Goal: Task Accomplishment & Management: Manage account settings

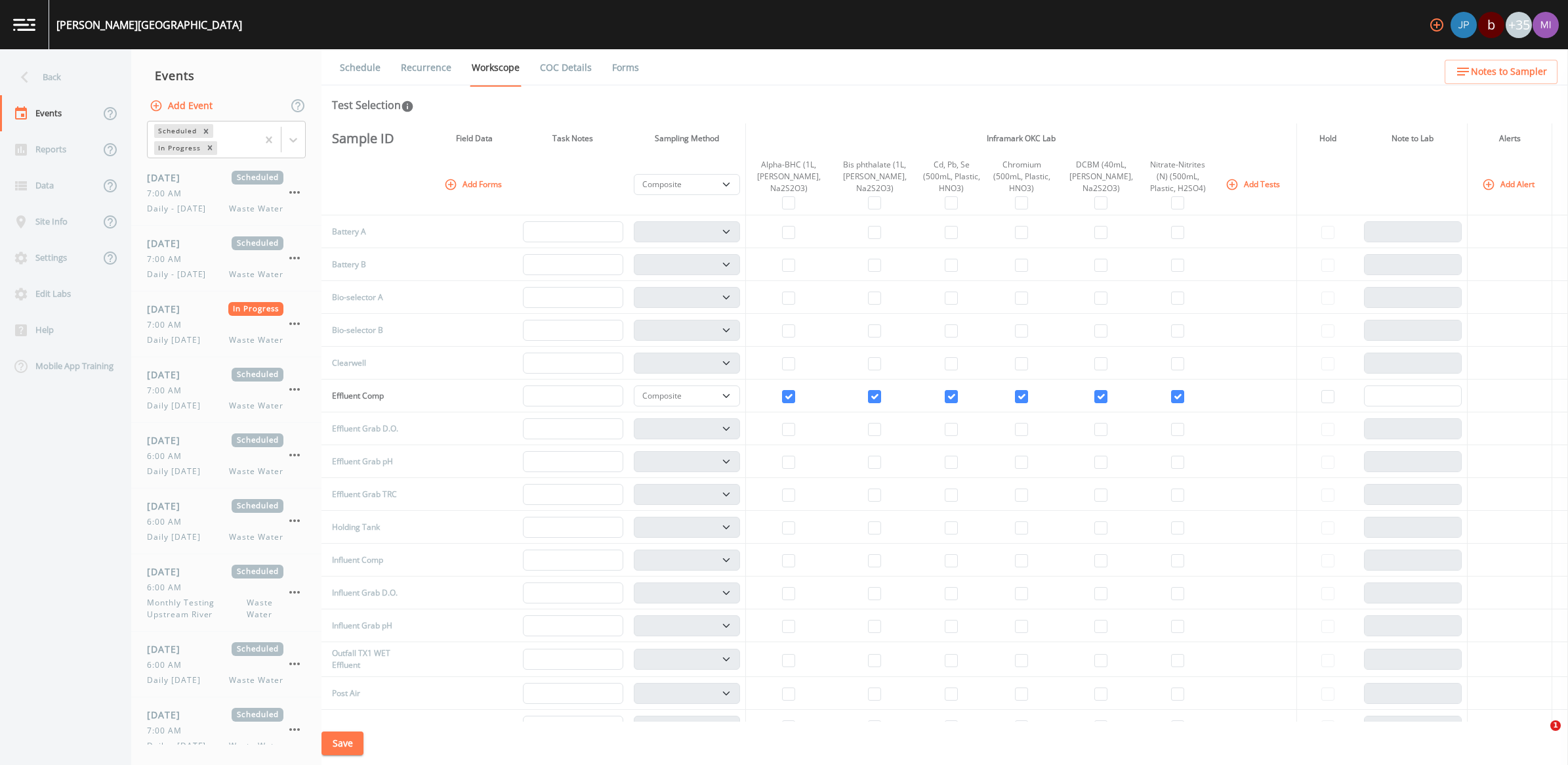
select select "b6a3c313-748b-4795-a028-792ad310bd60"
click at [34, 28] on img at bounding box center [24, 25] width 22 height 12
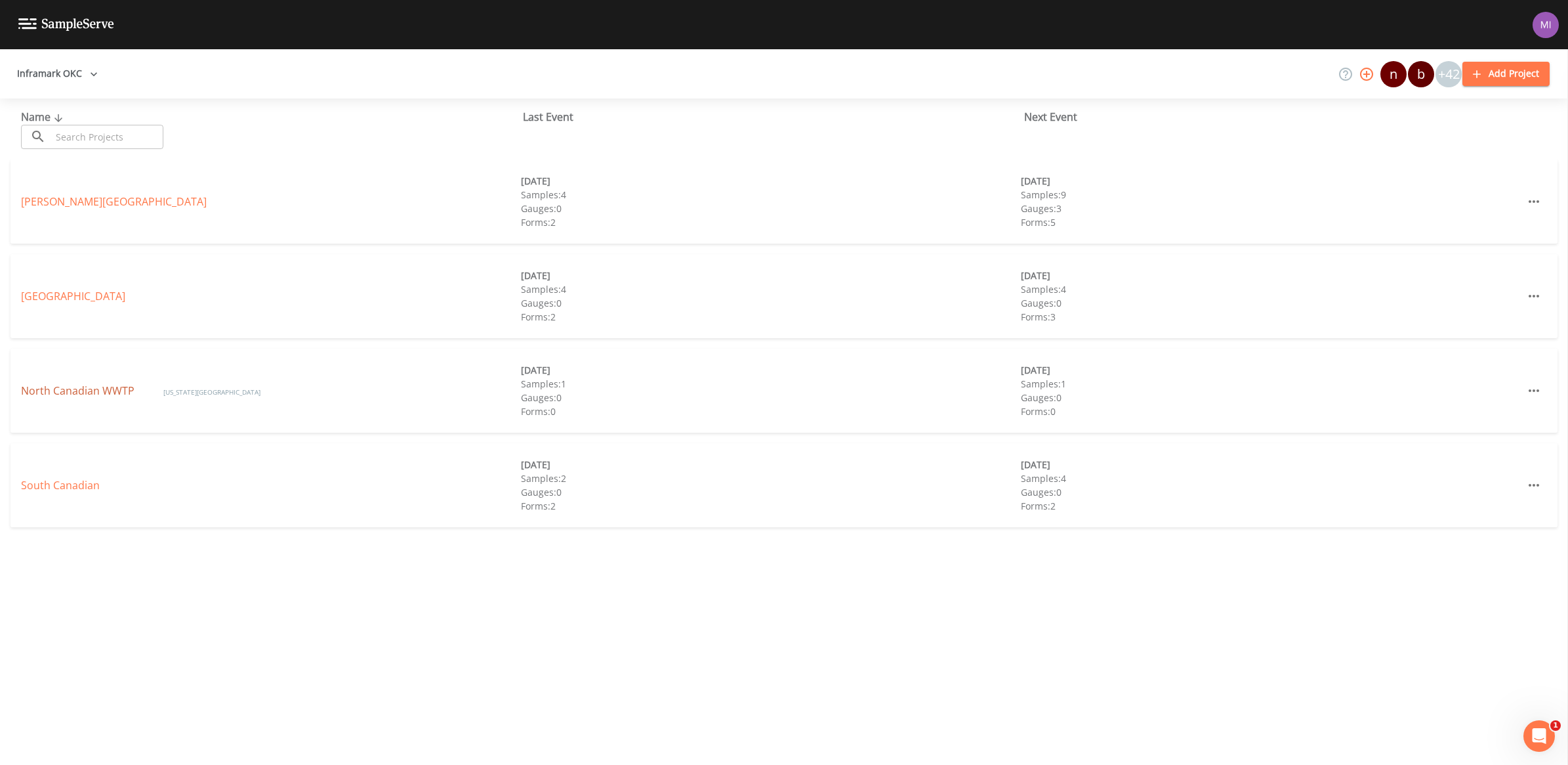
click at [92, 384] on link "North Canadian WWTP" at bounding box center [79, 390] width 116 height 14
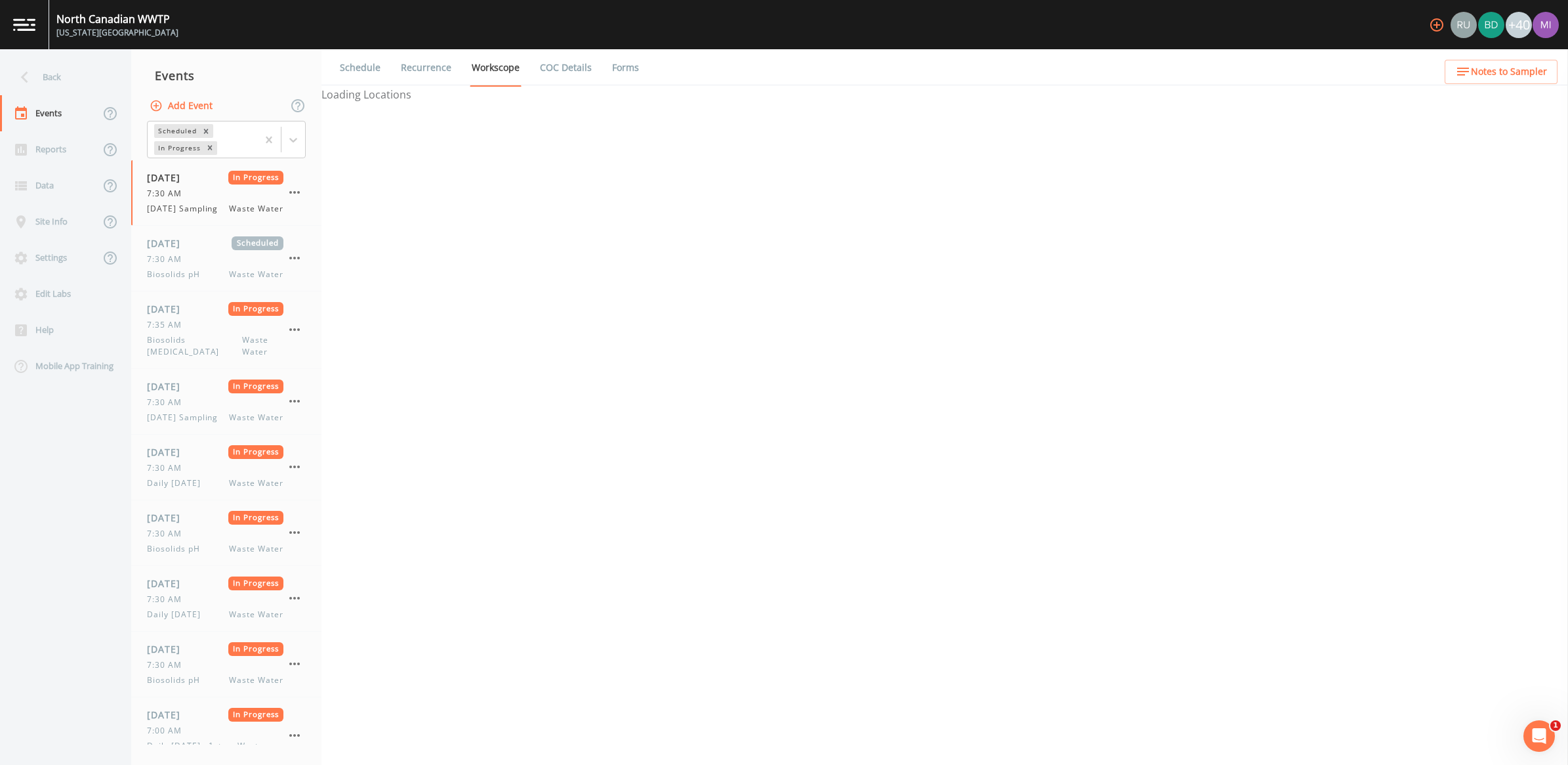
select select "092b3f94-5697-4c94-9891-da161916fdbb"
select select "b6a3c313-748b-4795-a028-792ad310bd60"
select select "092b3f94-5697-4c94-9891-da161916fdbb"
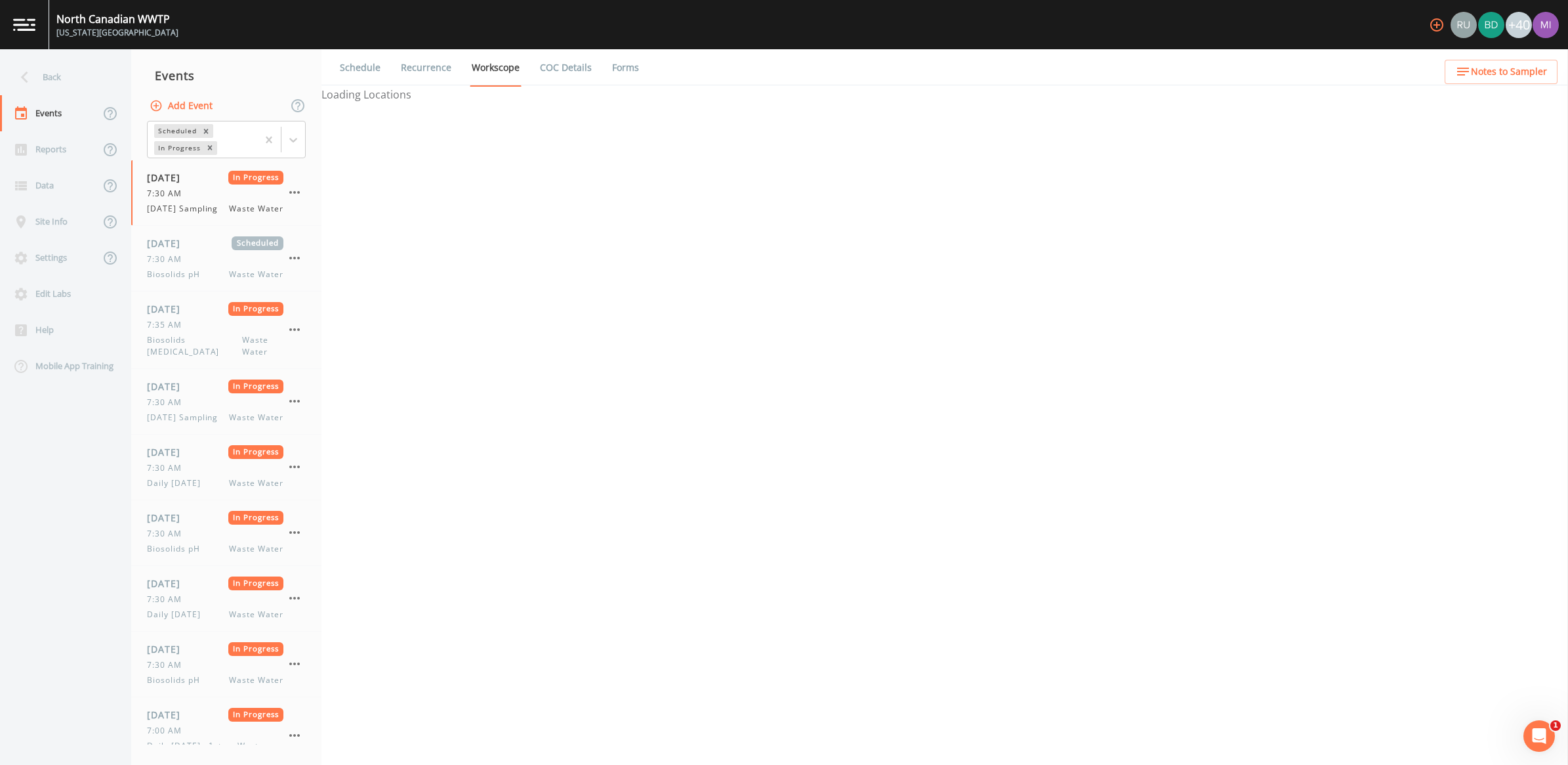
select select "b6a3c313-748b-4795-a028-792ad310bd60"
select select "092b3f94-5697-4c94-9891-da161916fdbb"
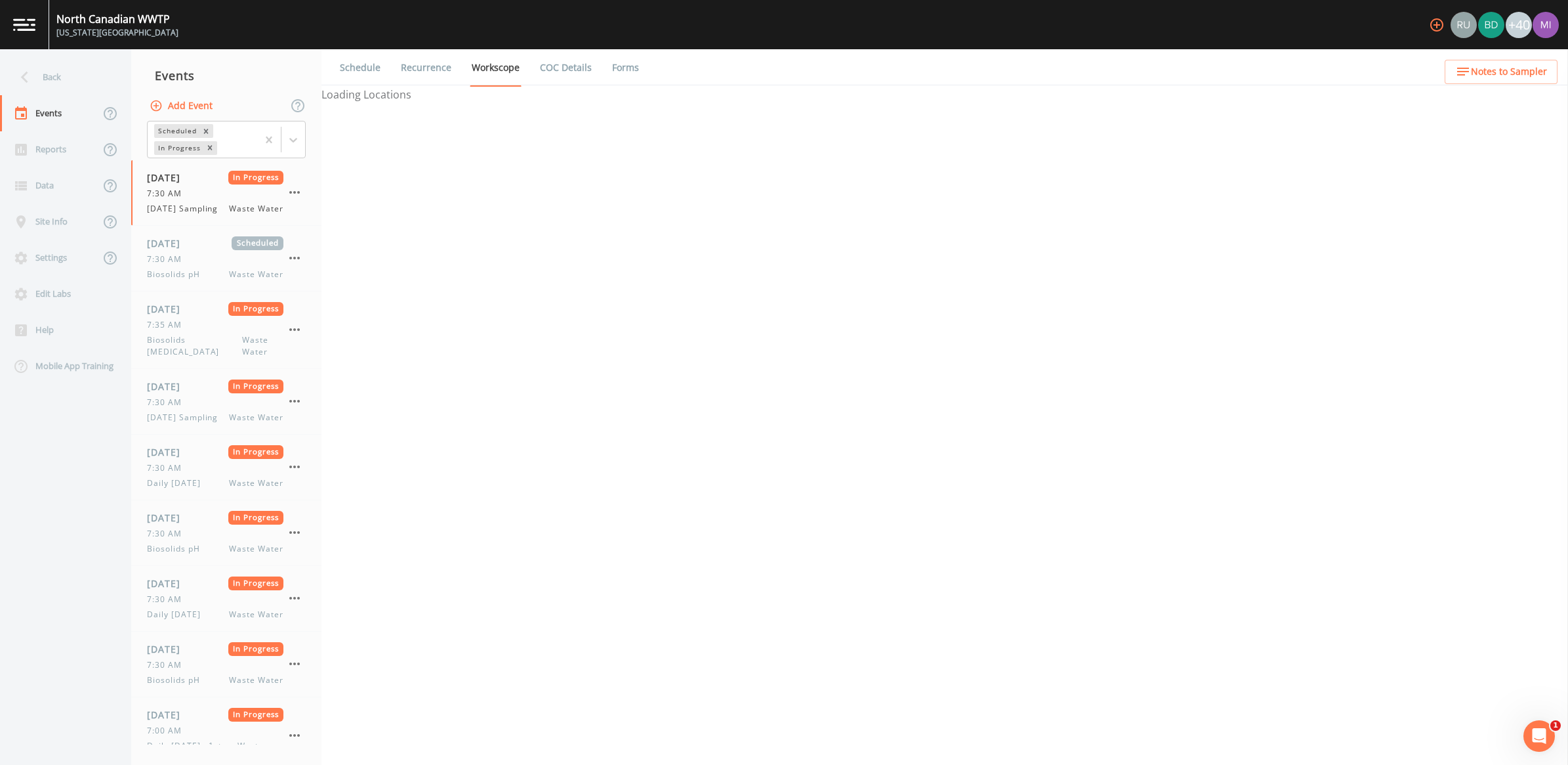
select select "092b3f94-5697-4c94-9891-da161916fdbb"
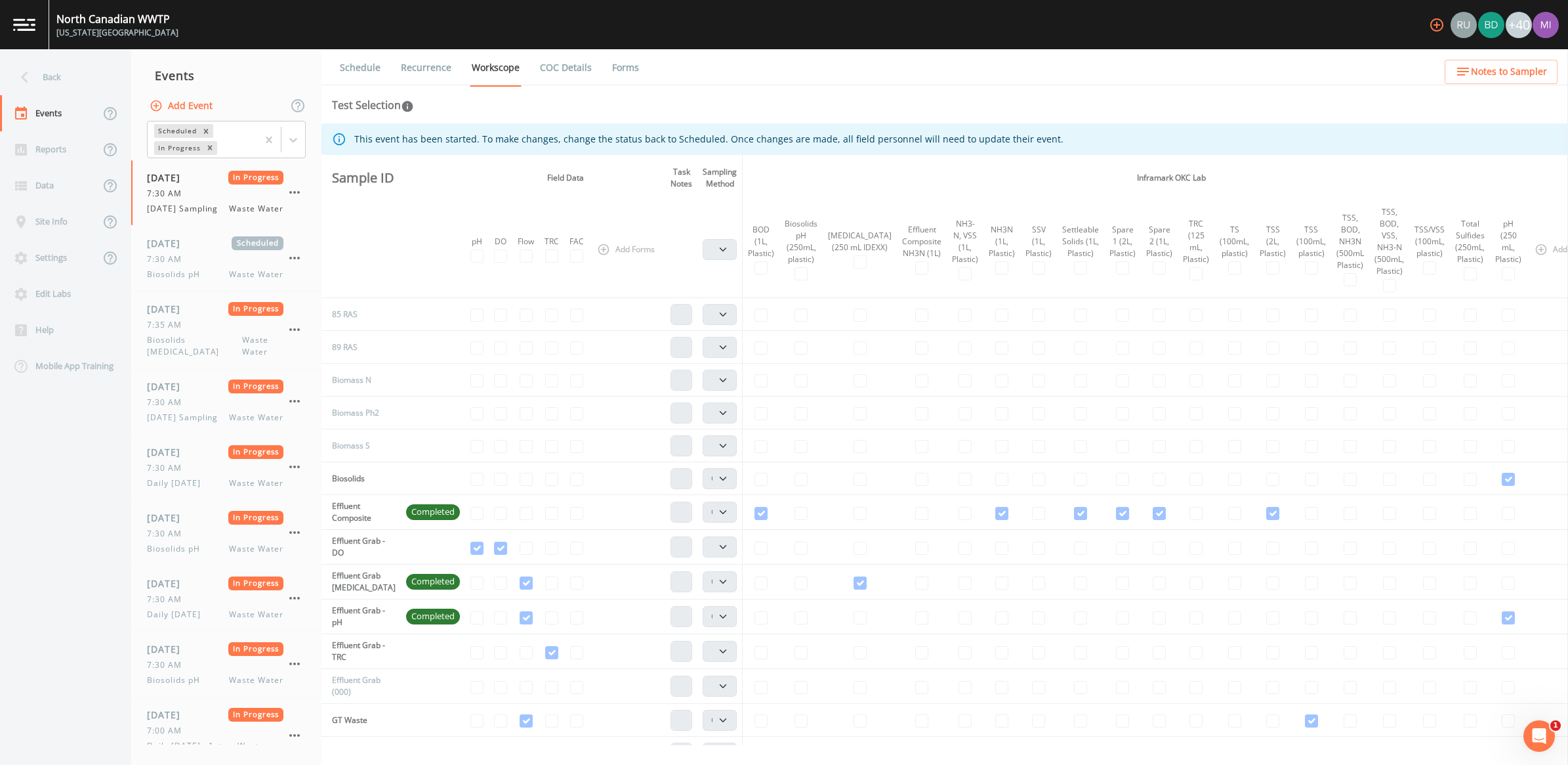
click at [27, 19] on img at bounding box center [24, 25] width 22 height 12
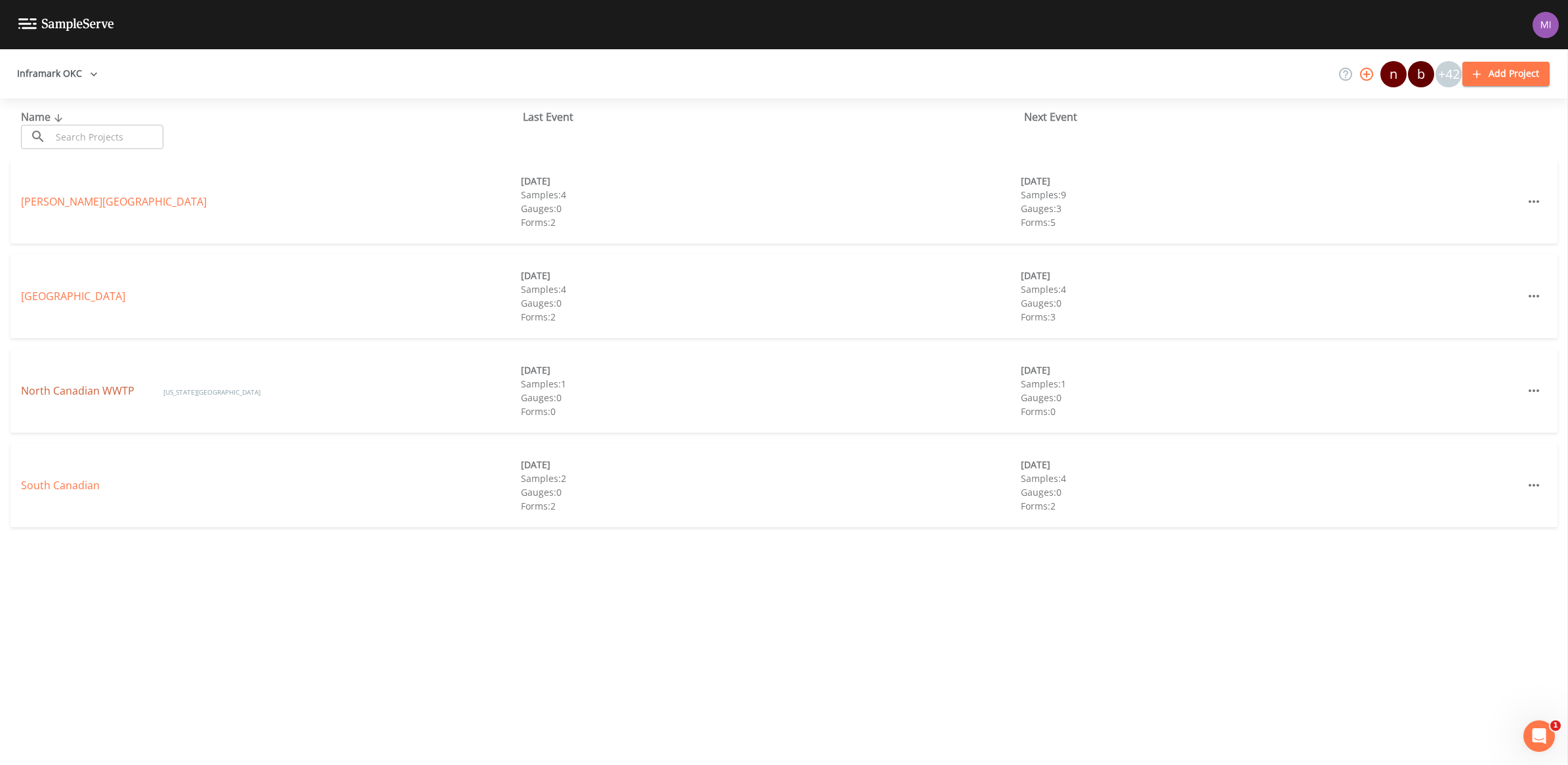
click at [55, 392] on link "North Canadian WWTP" at bounding box center [79, 390] width 116 height 14
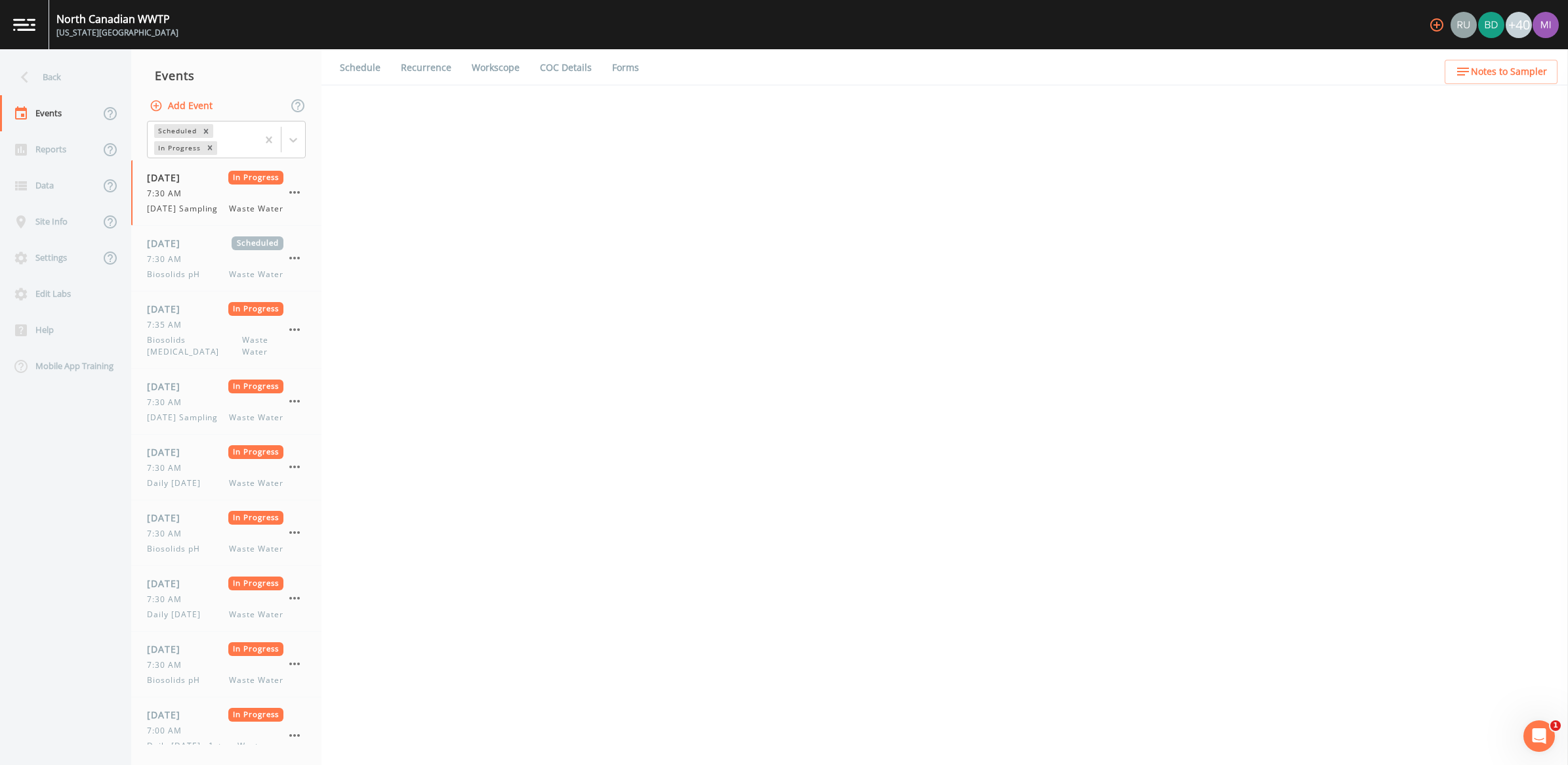
select select "092b3f94-5697-4c94-9891-da161916fdbb"
select select "b6a3c313-748b-4795-a028-792ad310bd60"
select select "092b3f94-5697-4c94-9891-da161916fdbb"
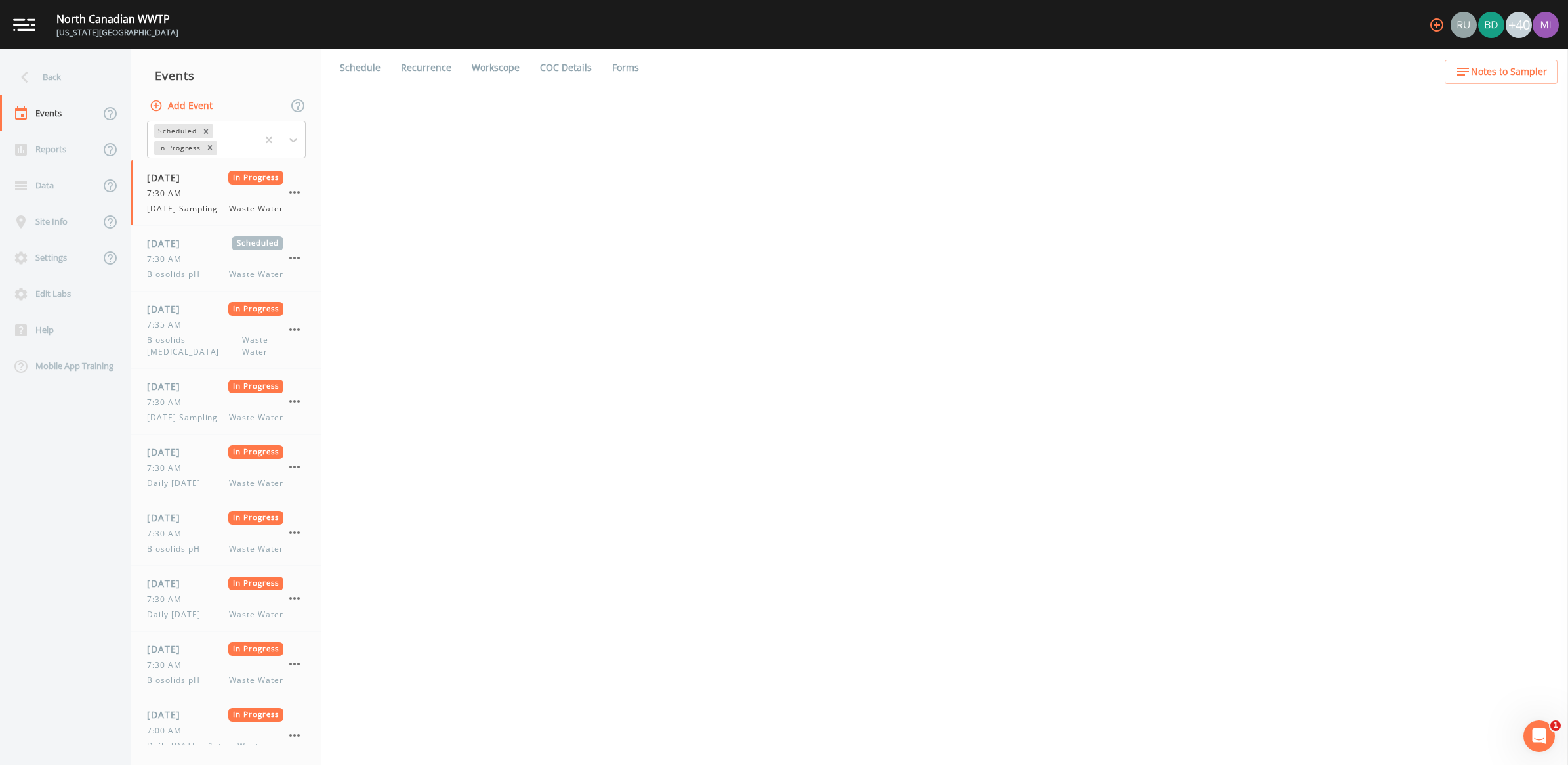
select select "b6a3c313-748b-4795-a028-792ad310bd60"
select select "092b3f94-5697-4c94-9891-da161916fdbb"
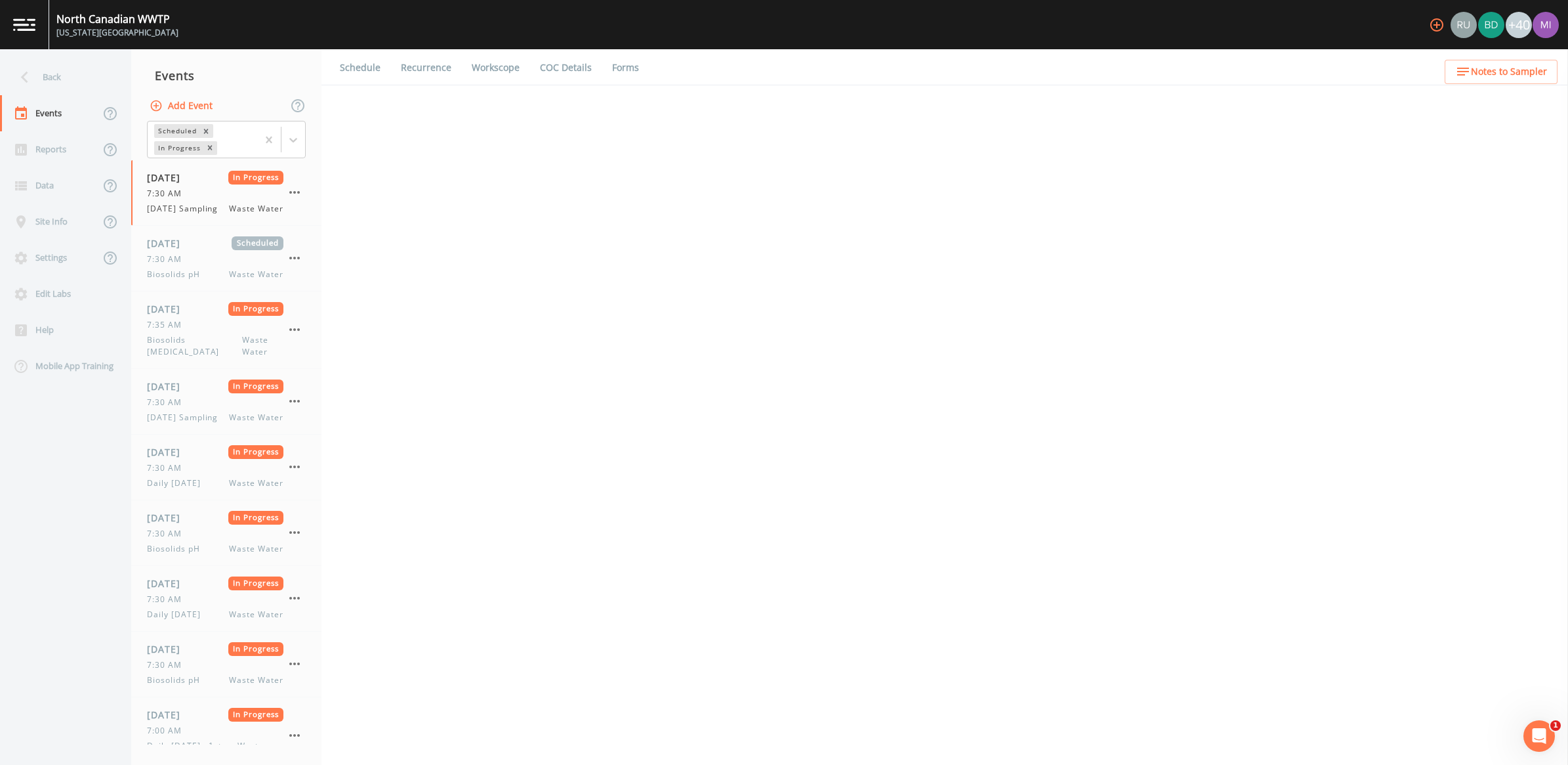
select select "092b3f94-5697-4c94-9891-da161916fdbb"
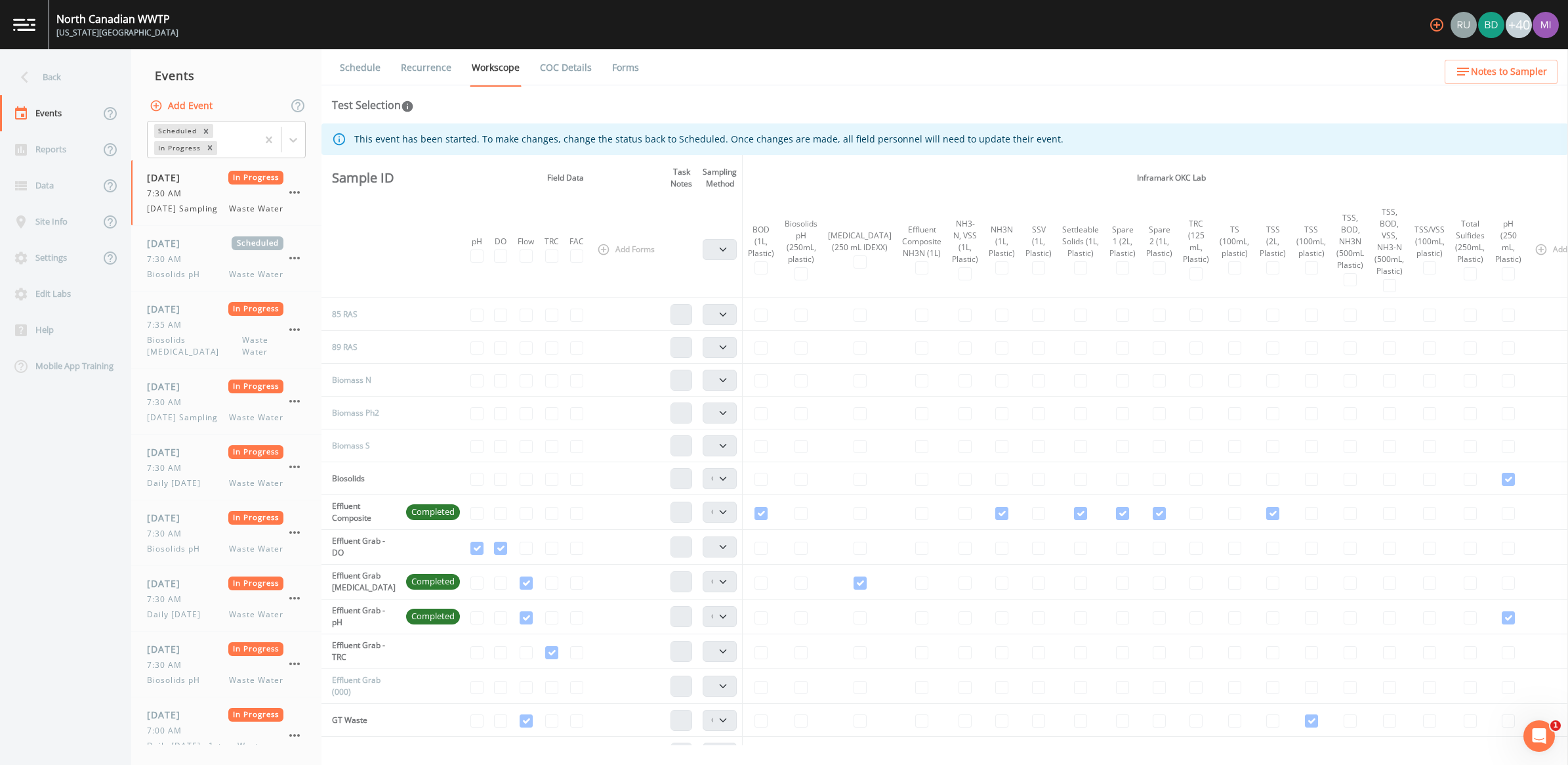
click at [1432, 26] on icon "button" at bounding box center [1437, 25] width 16 height 16
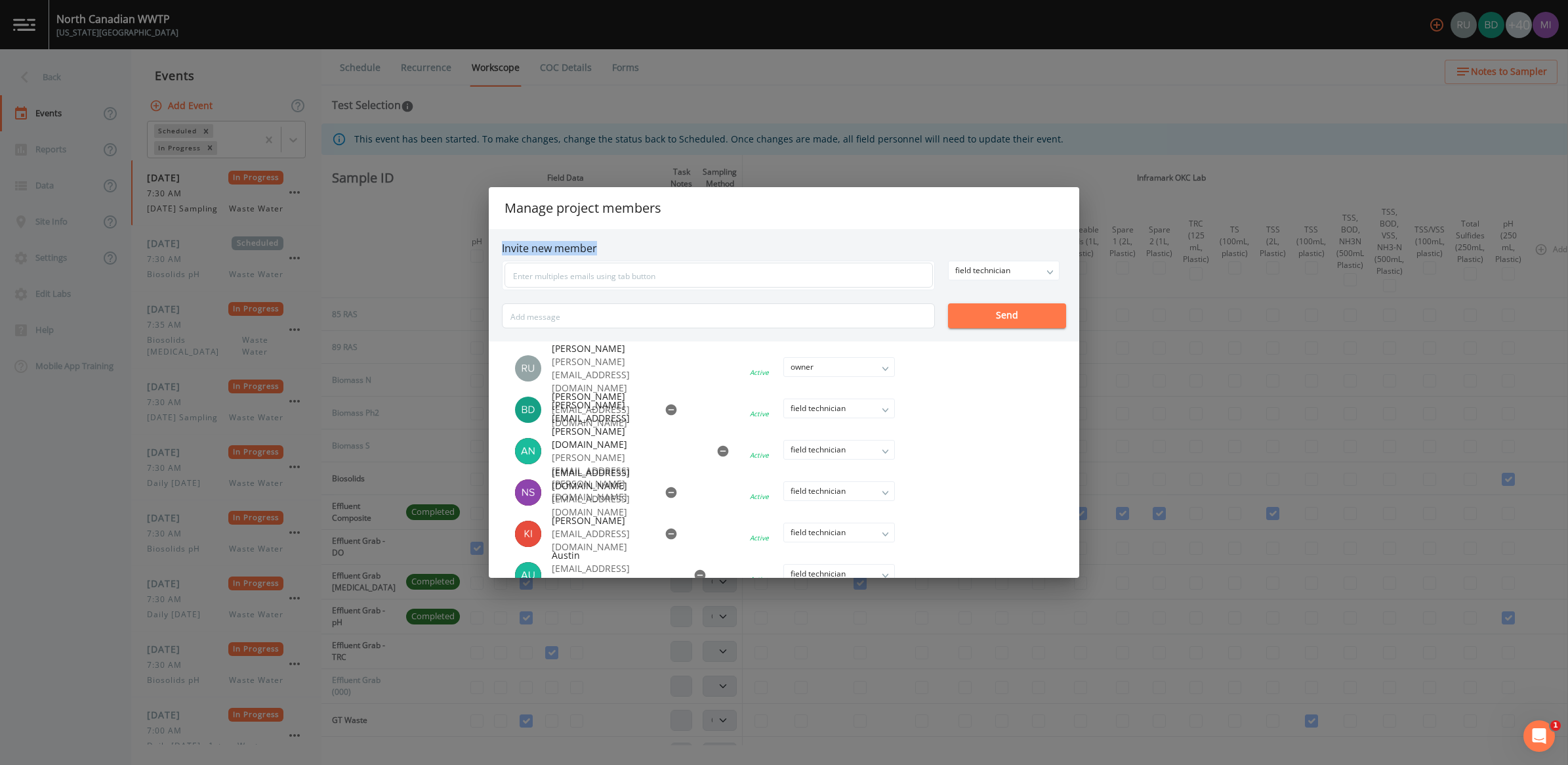
drag, startPoint x: 989, startPoint y: 213, endPoint x: 1075, endPoint y: 251, distance: 94.0
click at [1078, 251] on div "Manage project members Invite new member field technician owner admin field tec…" at bounding box center [784, 382] width 590 height 390
click at [775, 274] on input "text" at bounding box center [719, 275] width 428 height 25
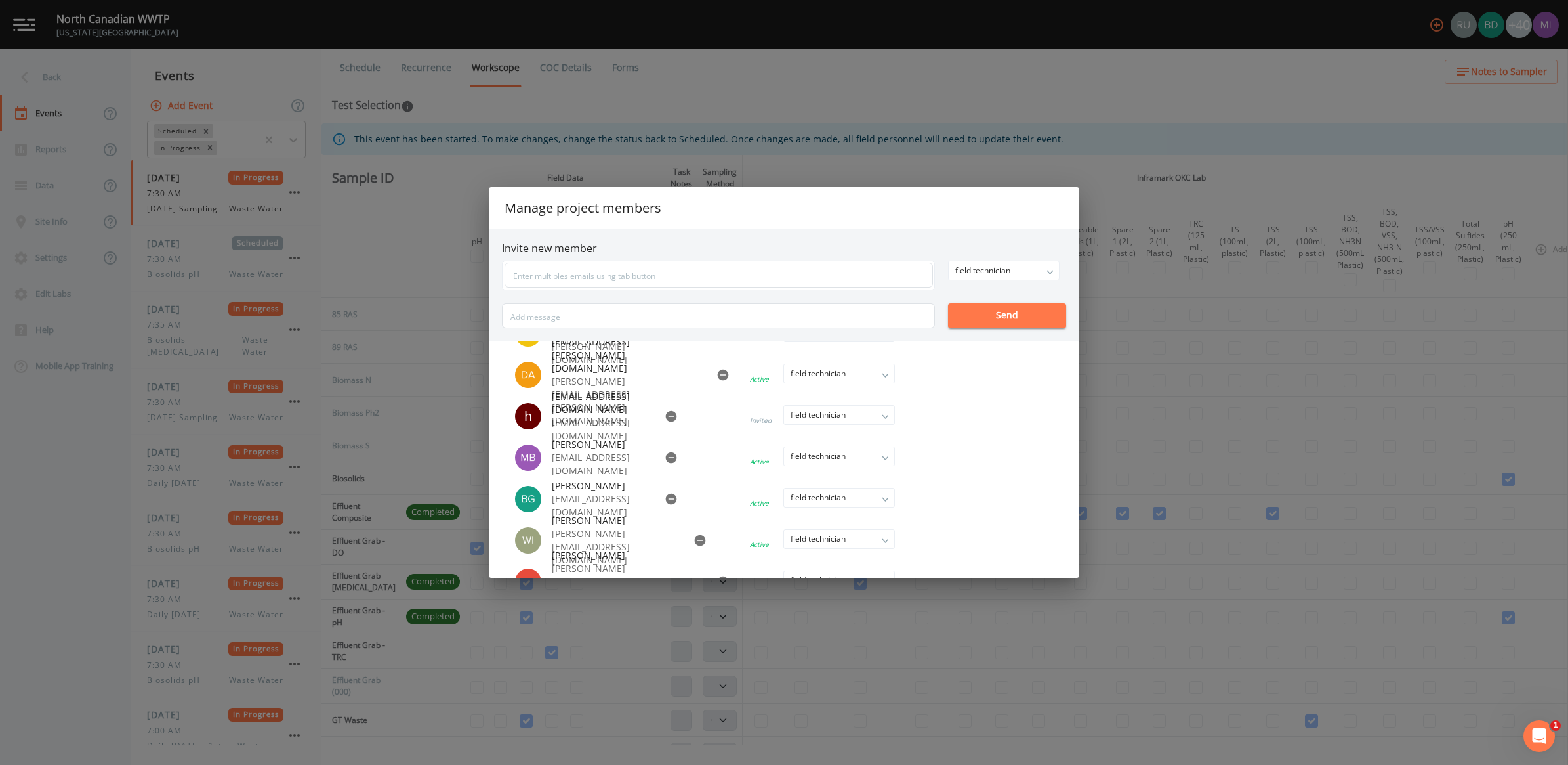
scroll to position [411, 0]
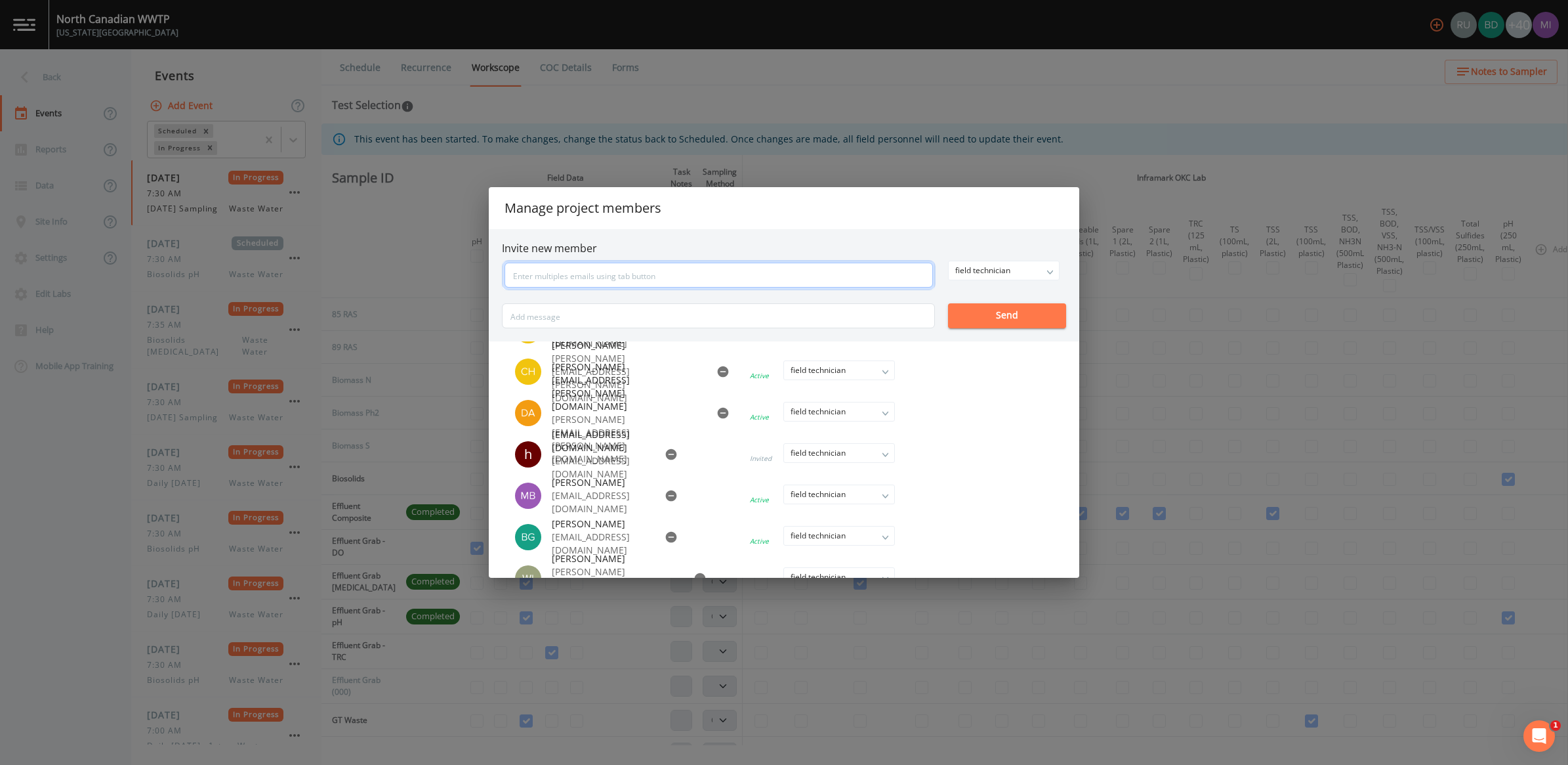
click at [578, 279] on input "text" at bounding box center [719, 275] width 428 height 25
click at [640, 269] on input "text" at bounding box center [719, 275] width 428 height 25
paste input "[EMAIL_ADDRESS][DOMAIN_NAME]"
type input "[EMAIL_ADDRESS][DOMAIN_NAME]"
click at [1045, 267] on div "field technician" at bounding box center [1003, 270] width 110 height 19
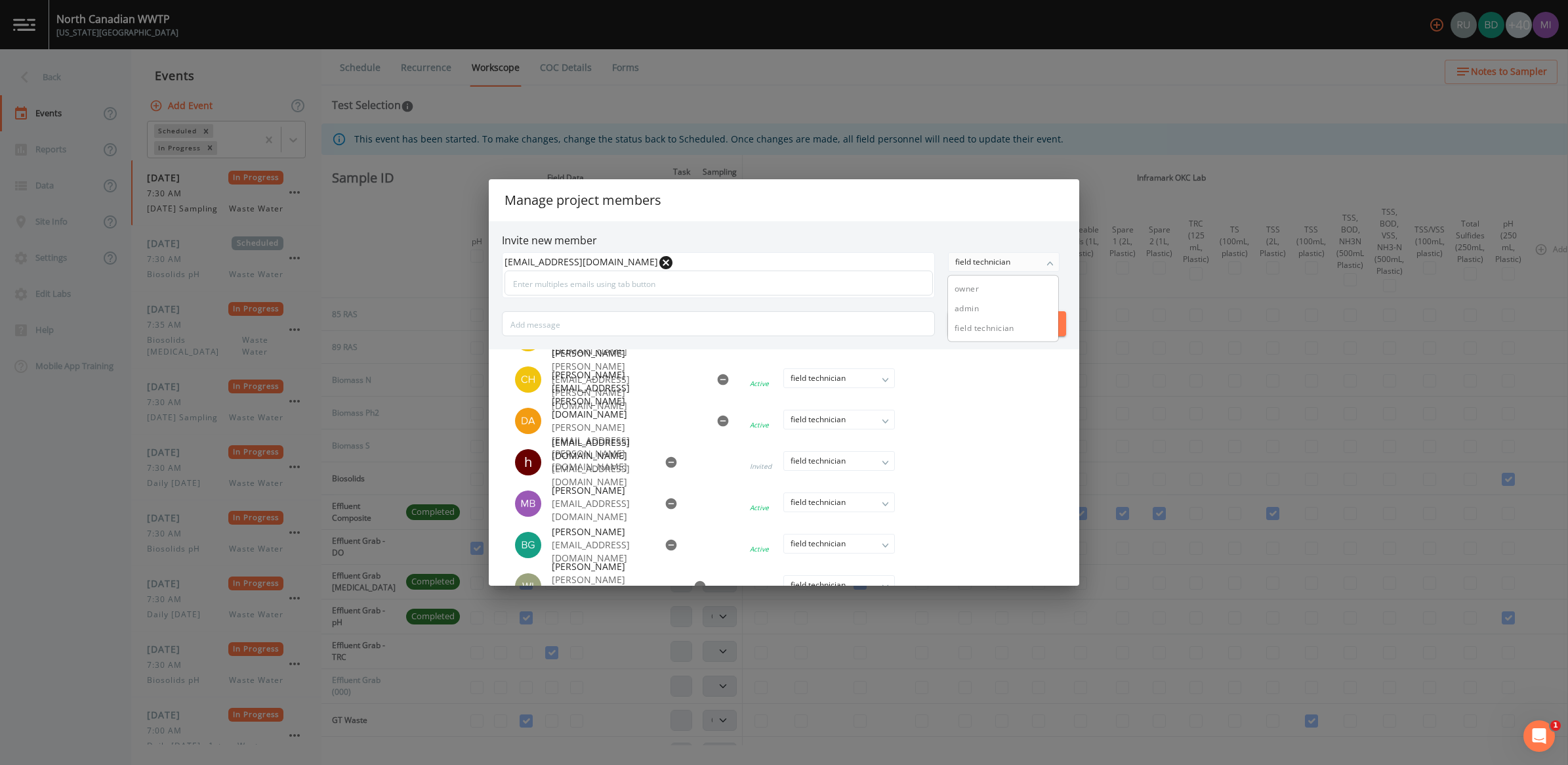
click at [1050, 264] on div "field technician" at bounding box center [1003, 262] width 110 height 19
click at [980, 328] on button "Send" at bounding box center [1007, 323] width 118 height 25
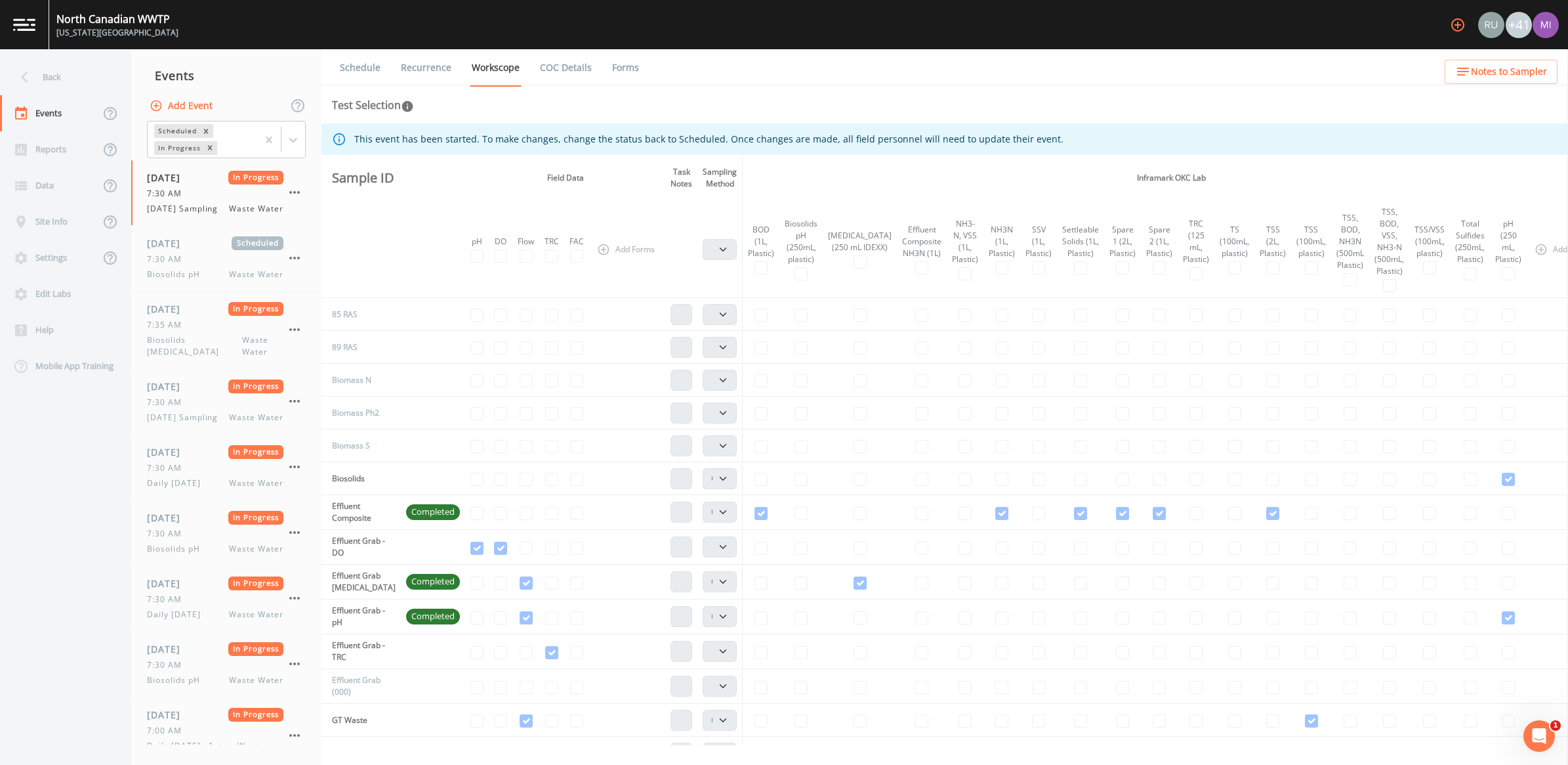
click at [1450, 24] on icon "button" at bounding box center [1458, 25] width 16 height 16
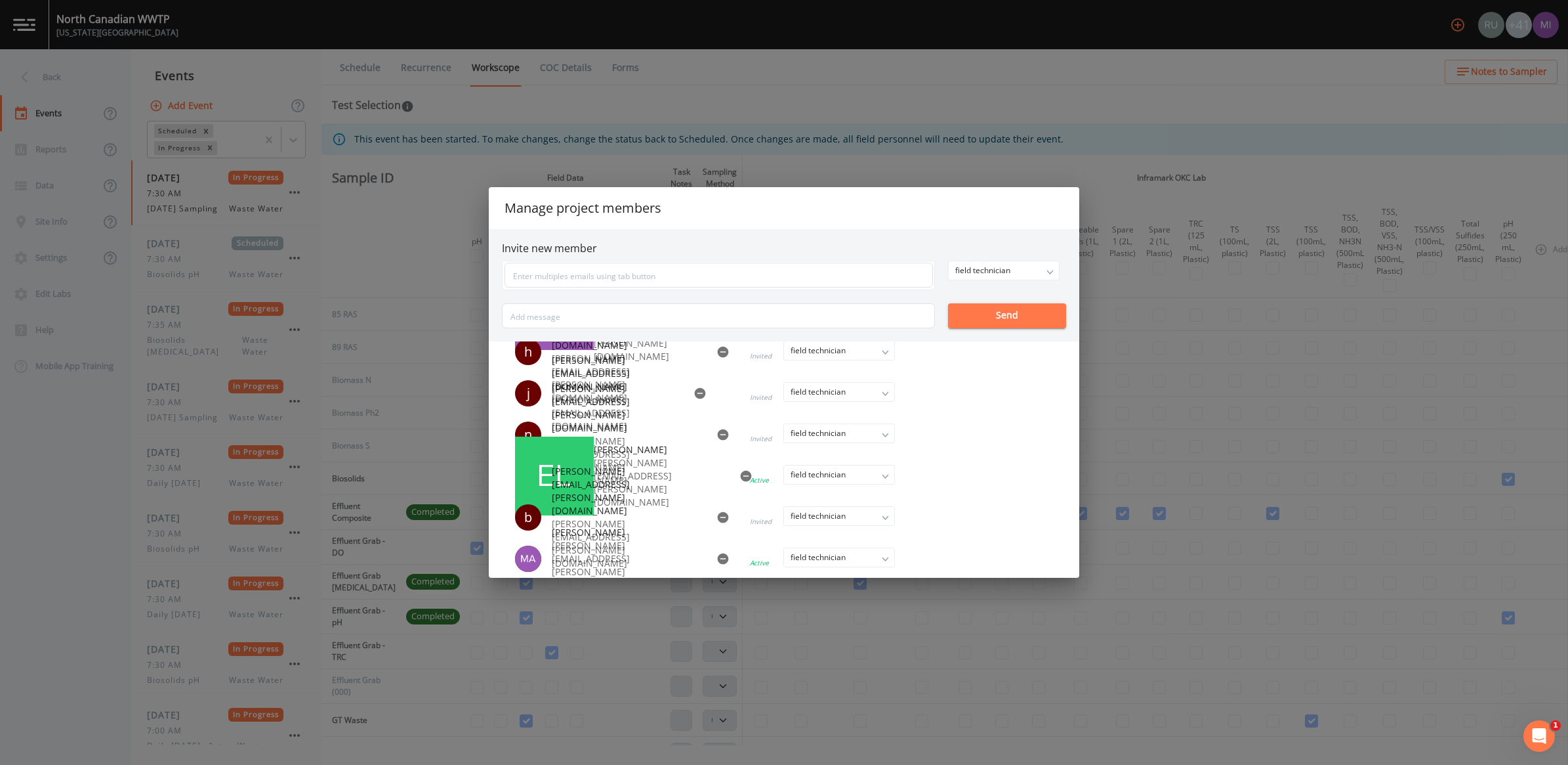
scroll to position [1553, 0]
click at [589, 271] on input "text" at bounding box center [719, 275] width 428 height 25
paste input "[EMAIL_ADDRESS][PERSON_NAME][DOMAIN_NAME]"
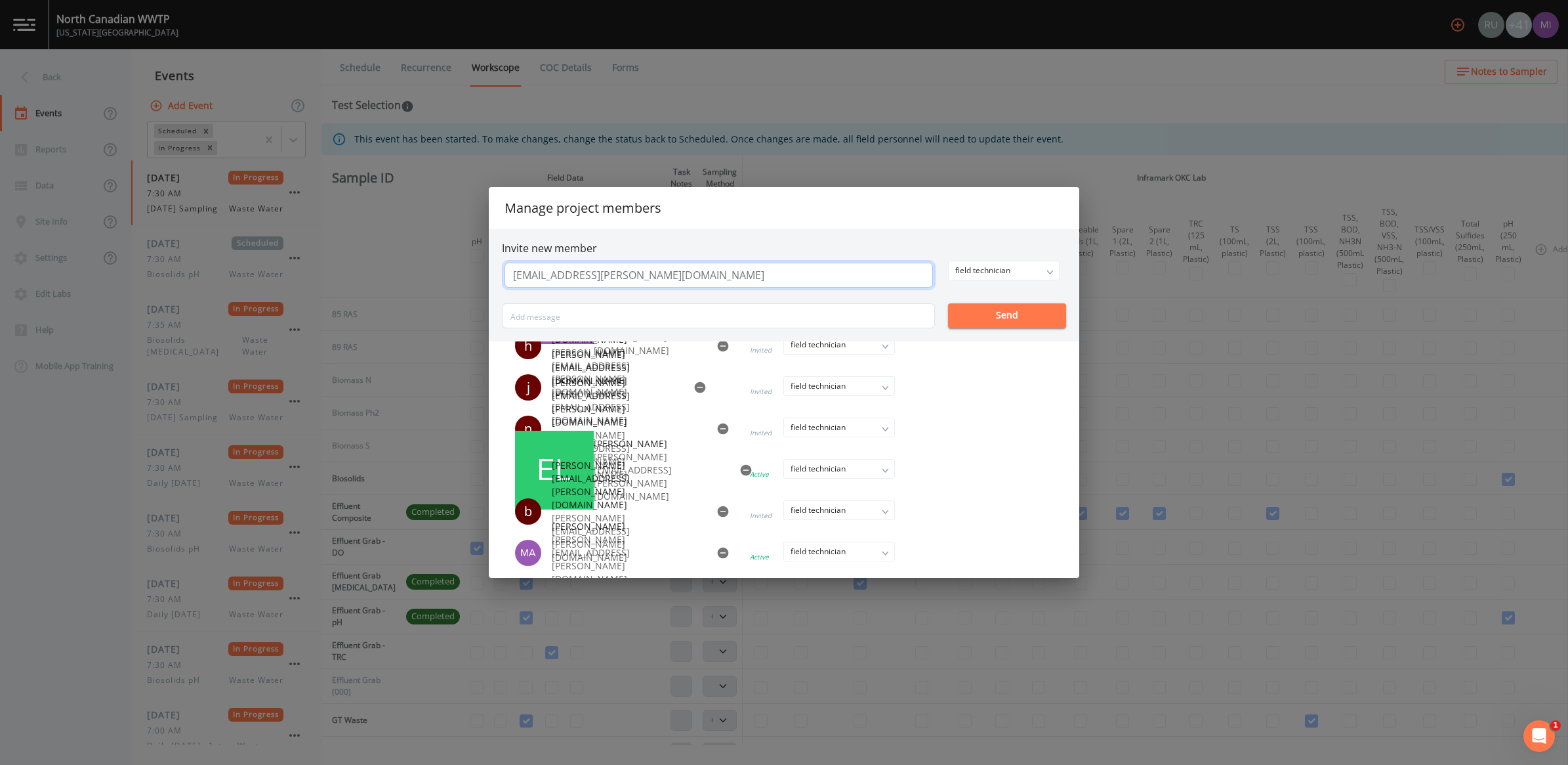
type input "[EMAIL_ADDRESS][PERSON_NAME][DOMAIN_NAME]"
click at [1017, 316] on button "Send" at bounding box center [1007, 316] width 118 height 25
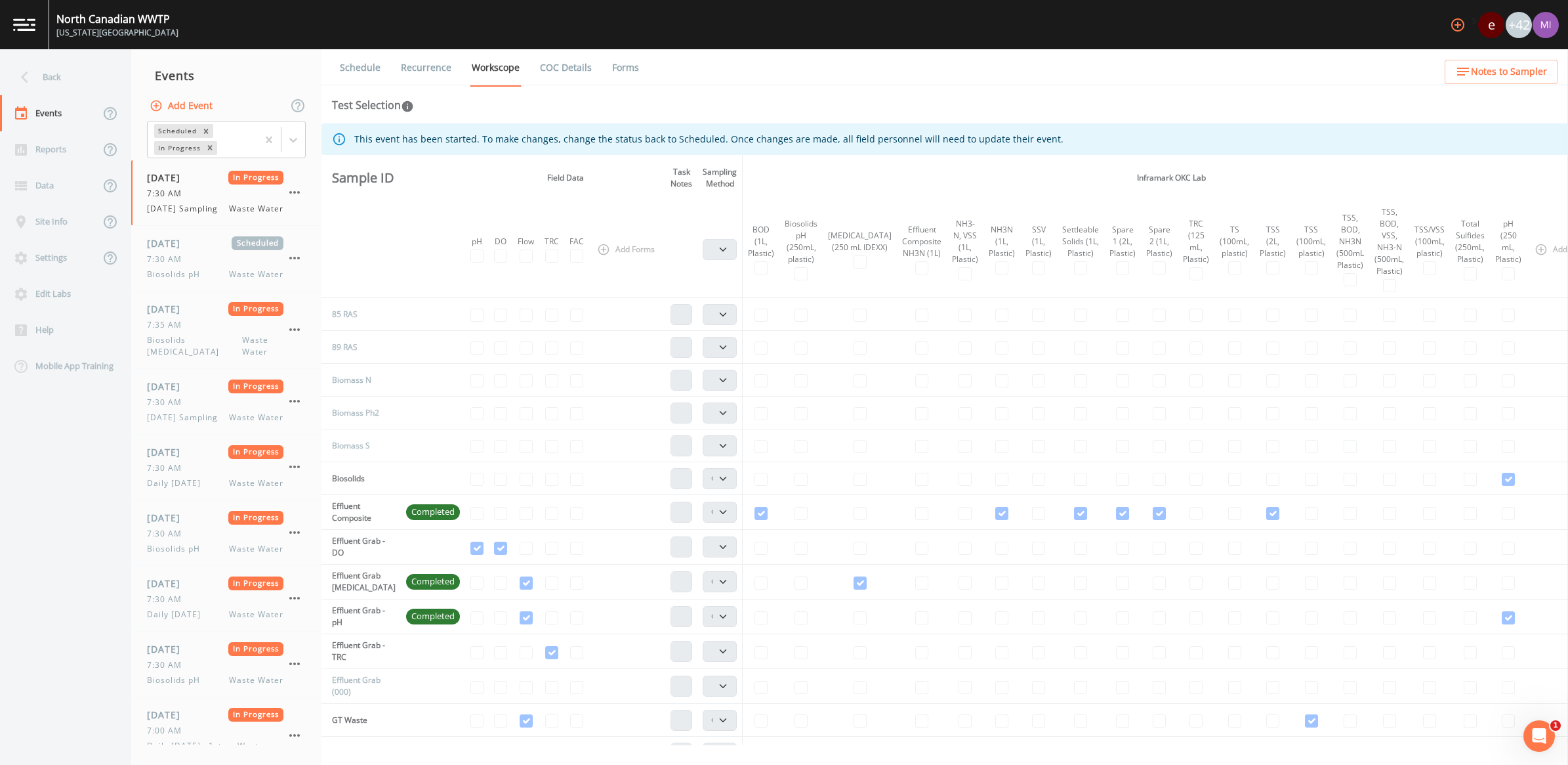
click at [1450, 27] on icon "button" at bounding box center [1458, 25] width 16 height 16
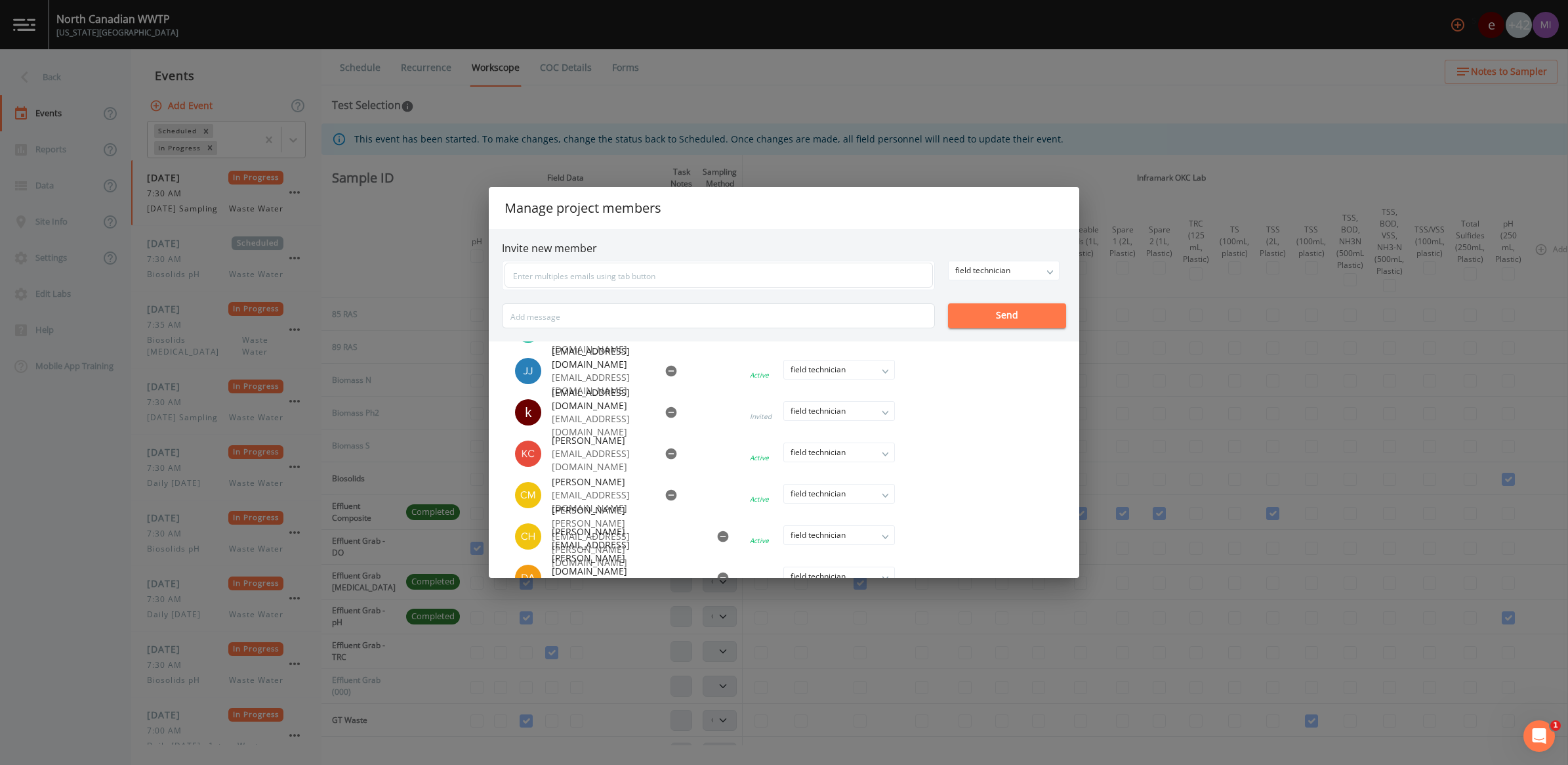
scroll to position [411, 0]
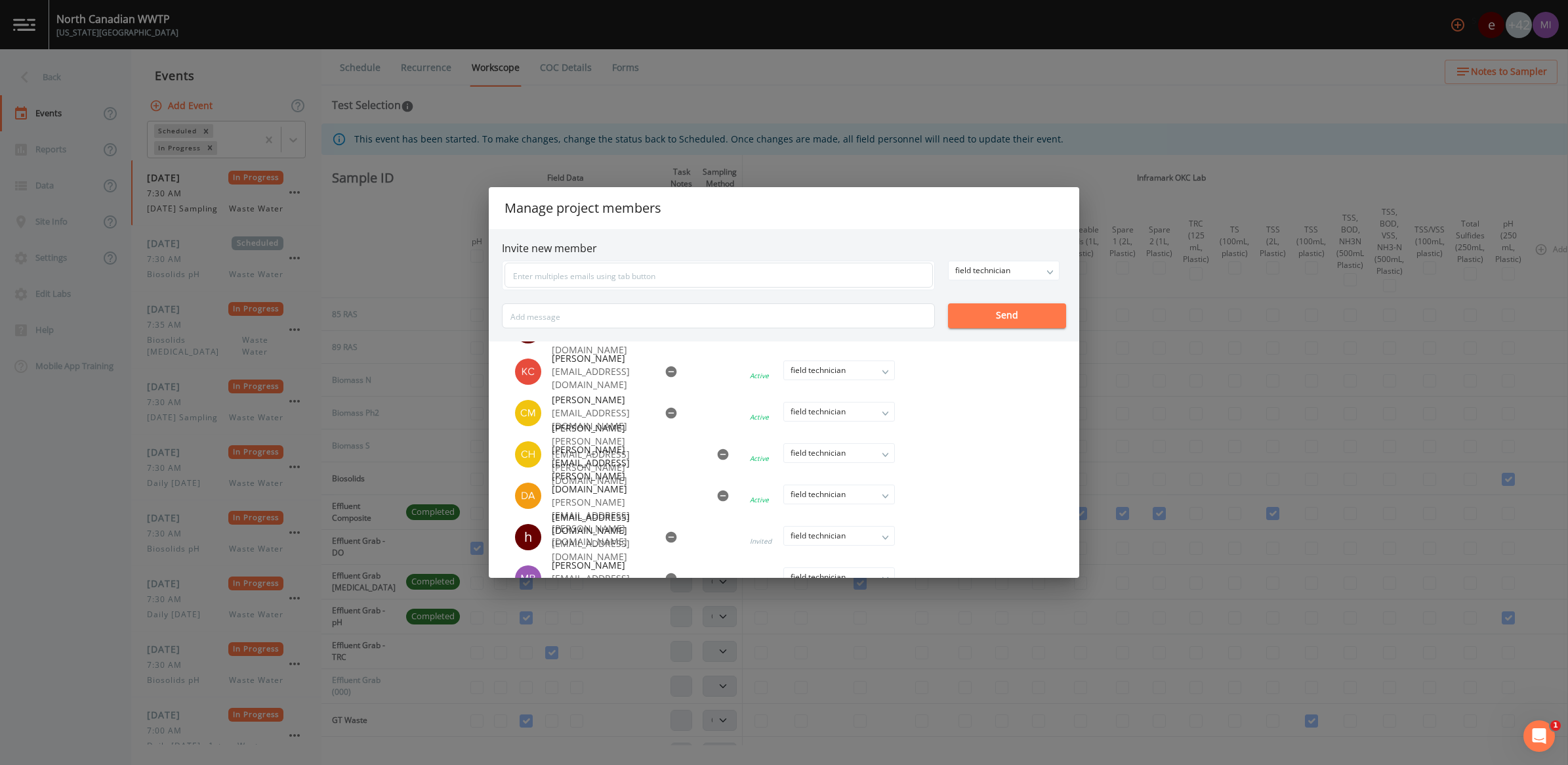
click at [1178, 284] on div "Manage project members Invite new member field technician owner admin field tec…" at bounding box center [784, 382] width 1568 height 765
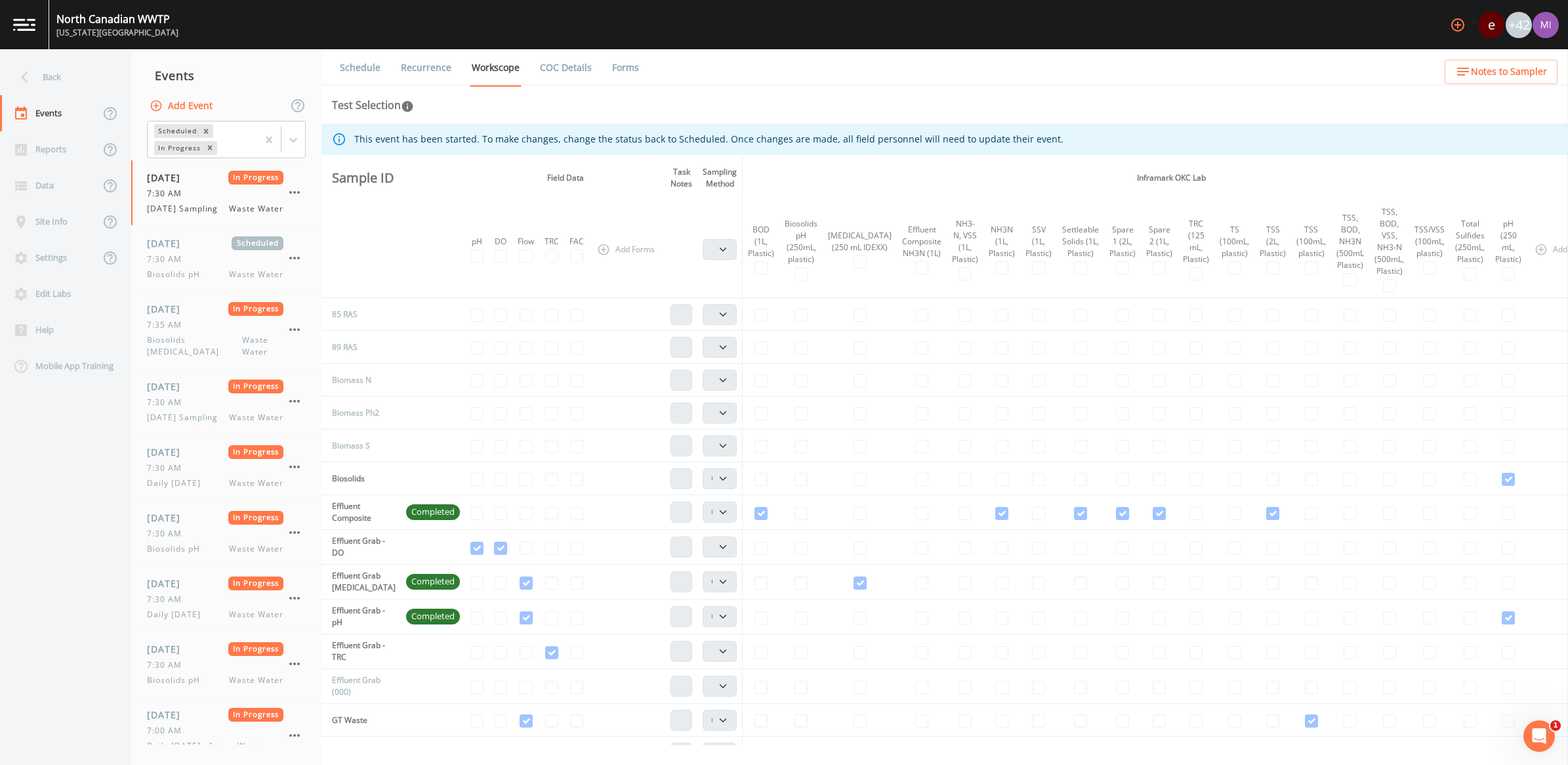
click at [31, 26] on img at bounding box center [24, 25] width 22 height 12
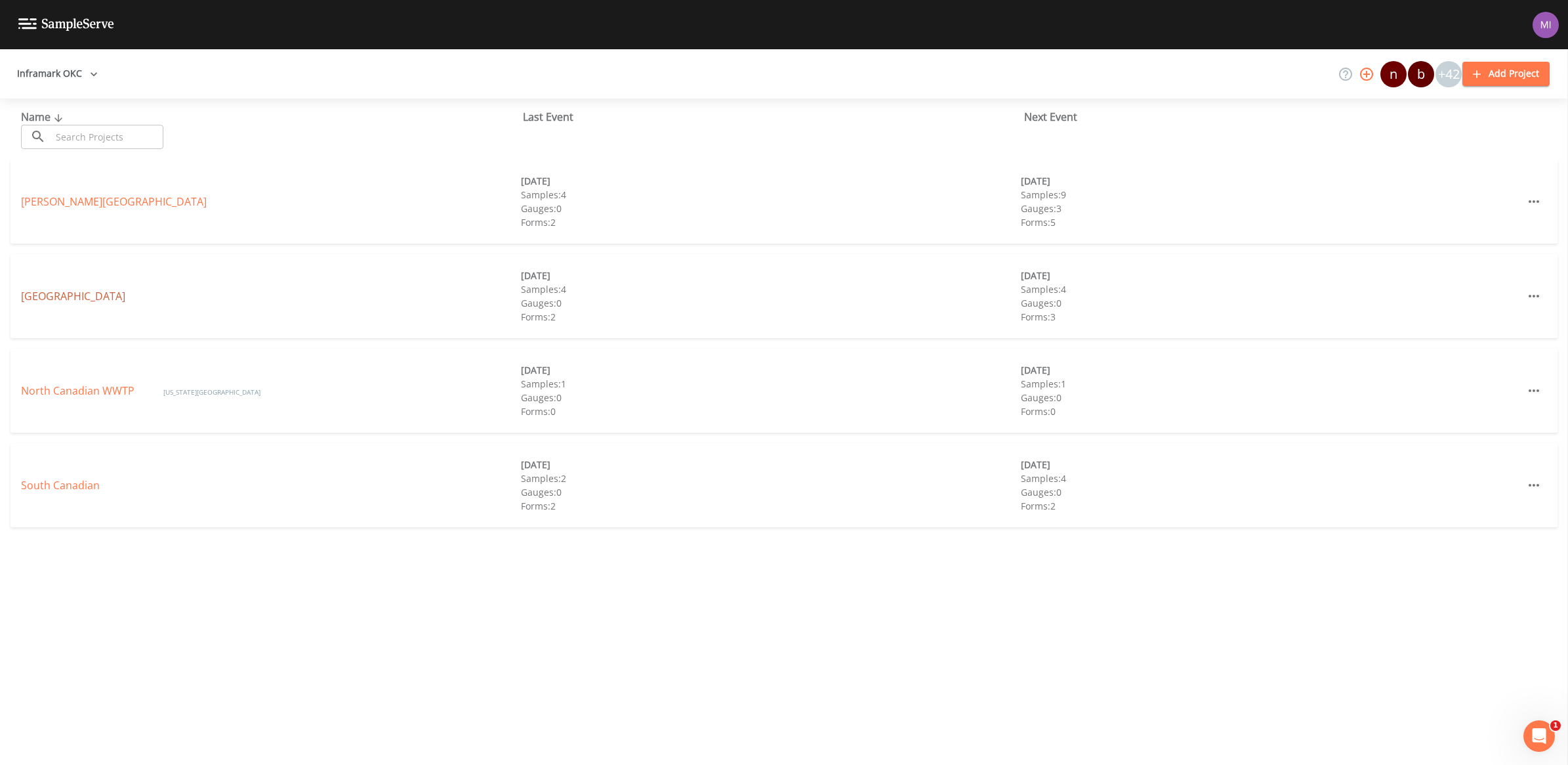
click at [45, 297] on link "[GEOGRAPHIC_DATA]" at bounding box center [73, 296] width 104 height 14
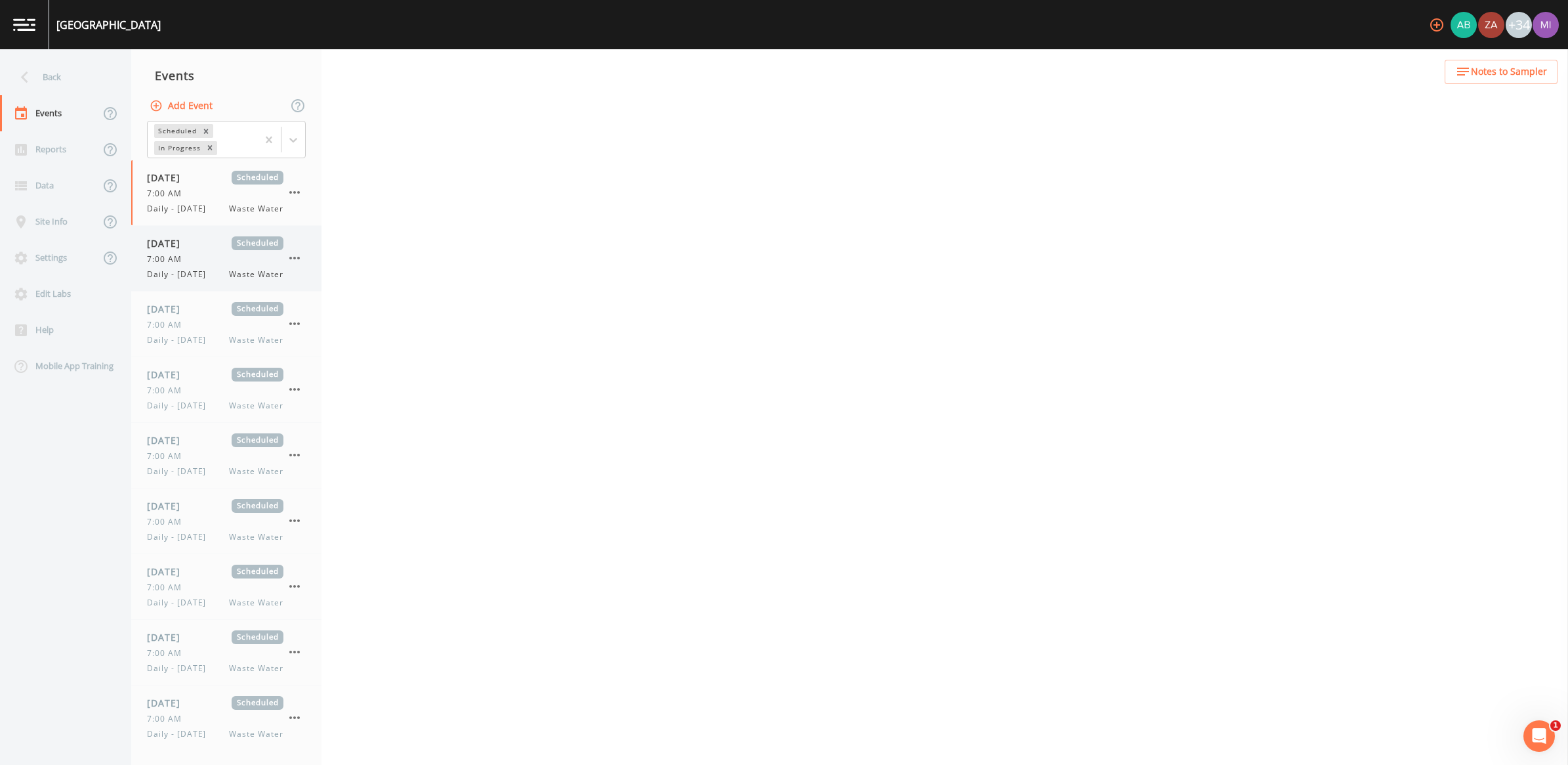
select select "b6a3c313-748b-4795-a028-792ad310bd60"
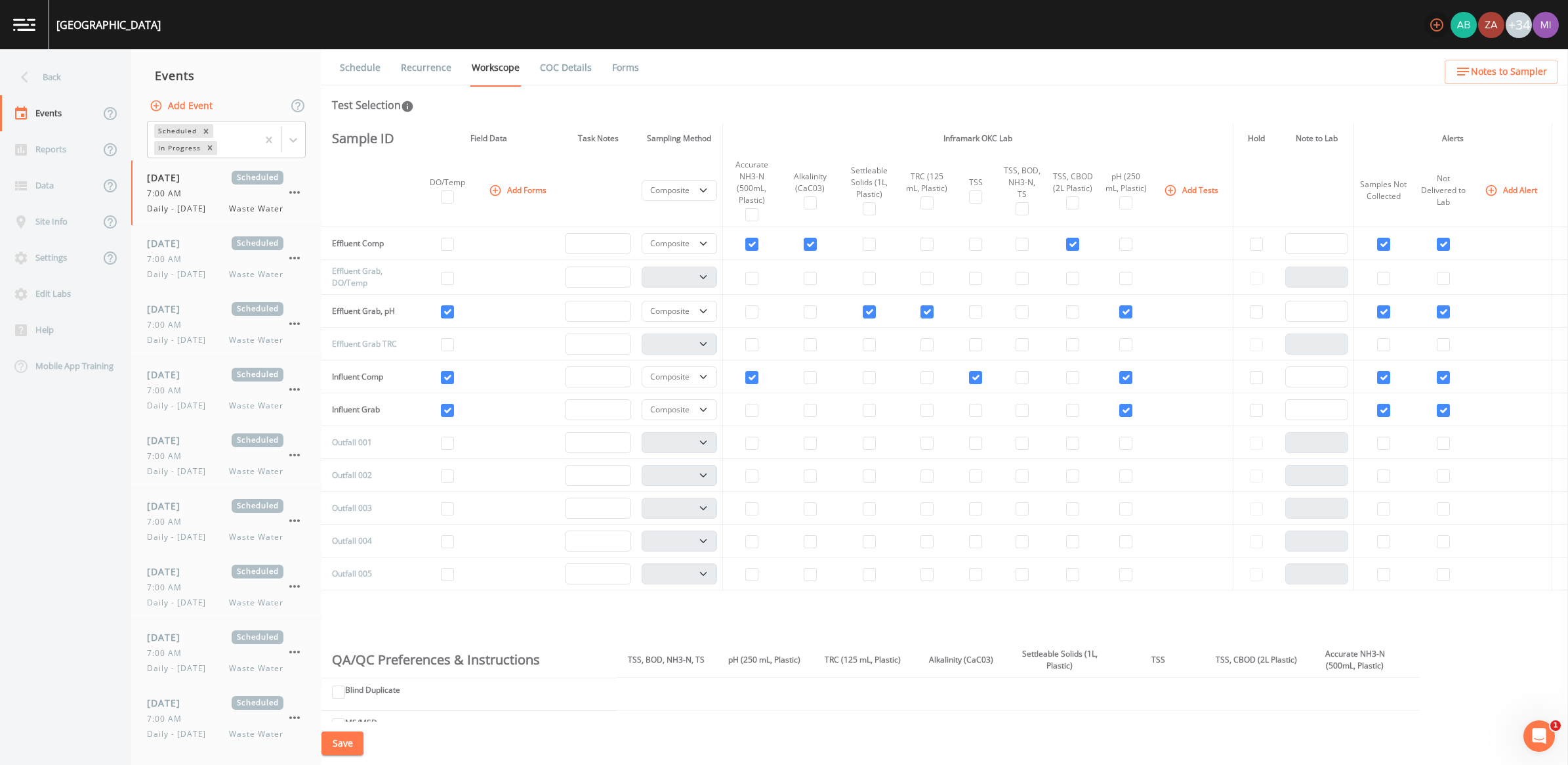
click at [1437, 23] on icon "button" at bounding box center [1437, 25] width 13 height 13
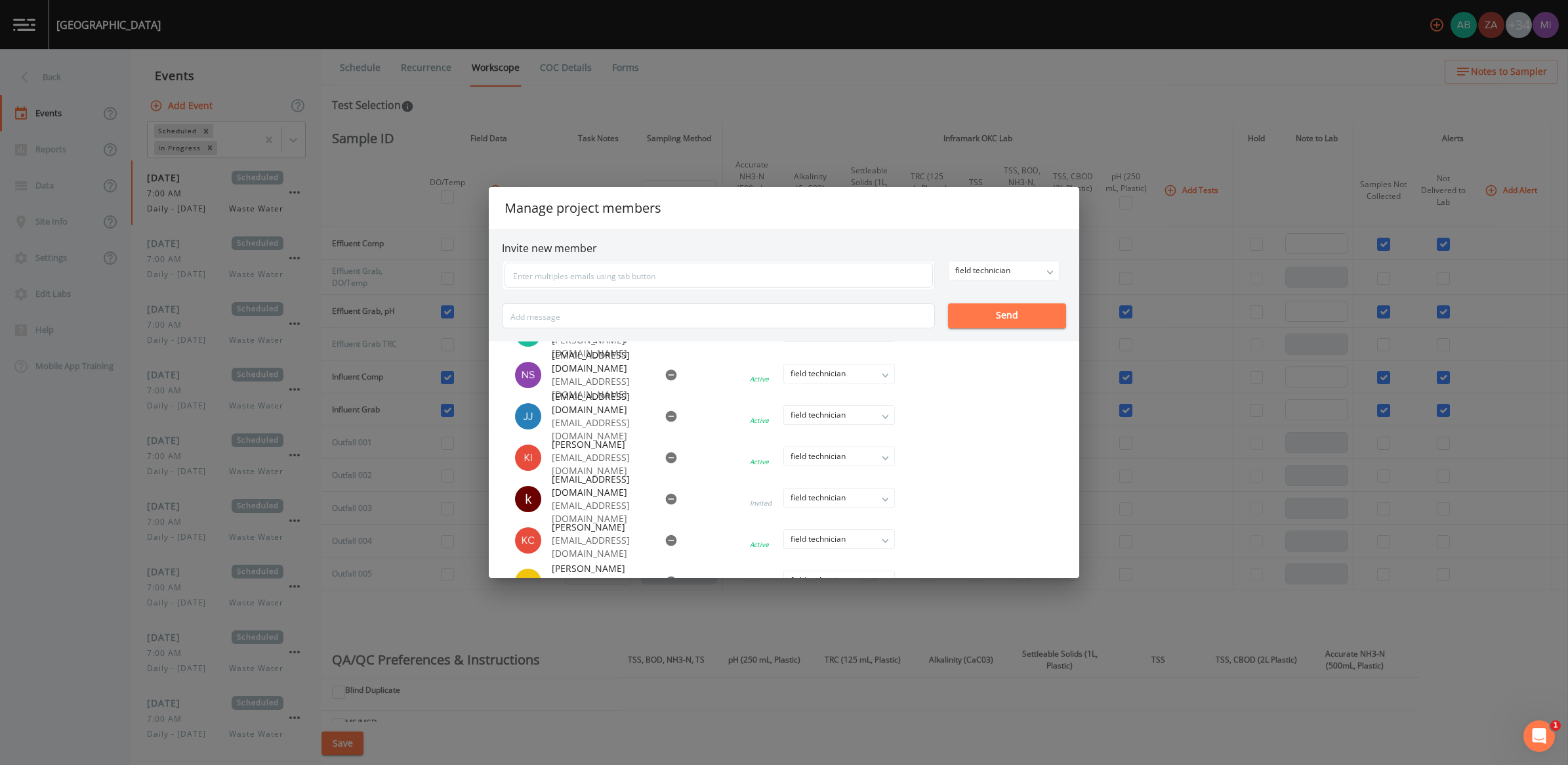
scroll to position [902, 0]
click at [788, 87] on div "Manage project members Invite new member field technician owner admin field tec…" at bounding box center [784, 382] width 1568 height 765
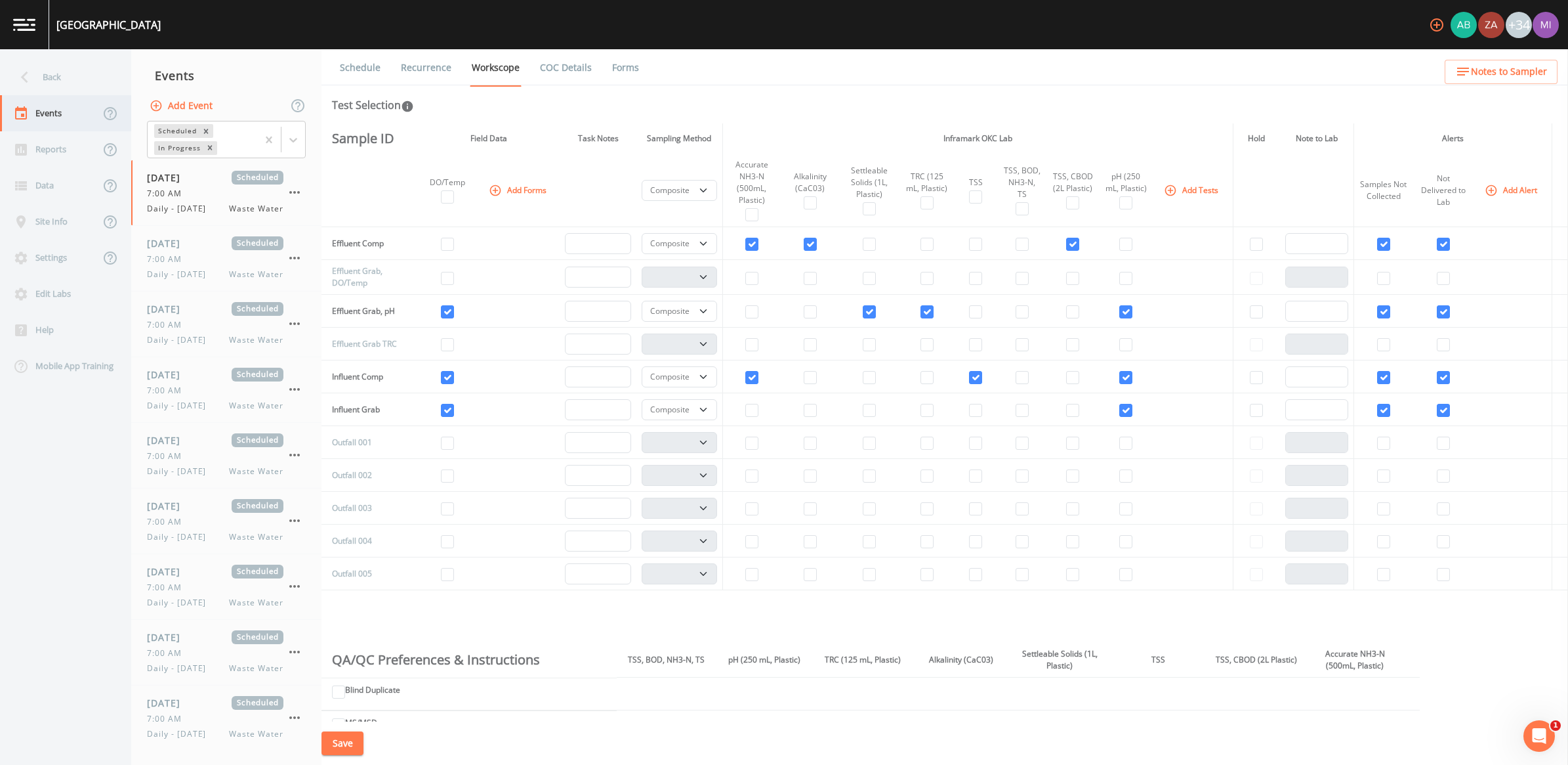
click at [40, 112] on div "Events" at bounding box center [49, 113] width 100 height 36
select select "b6a3c313-748b-4795-a028-792ad310bd60"
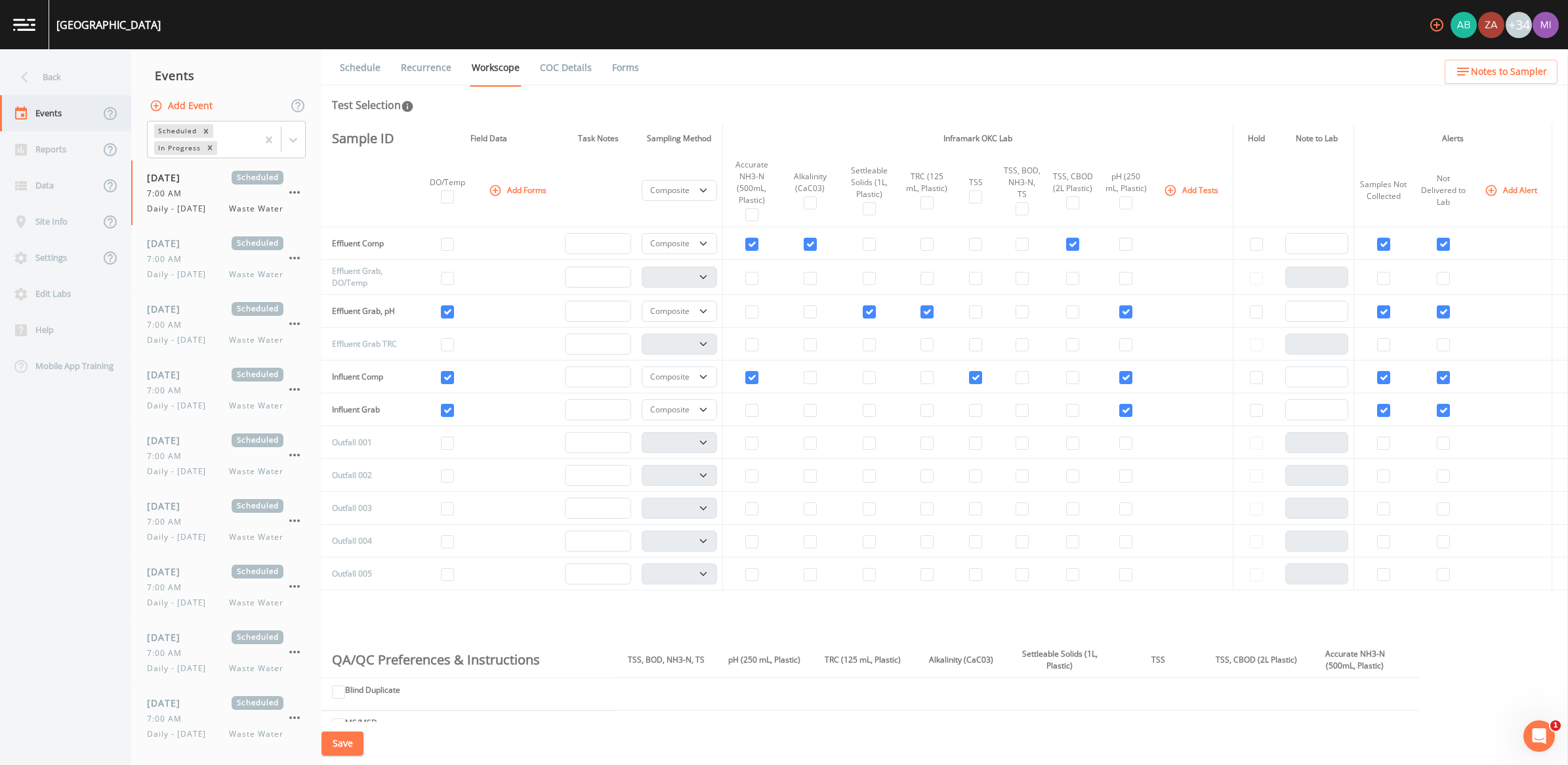
select select "b6a3c313-748b-4795-a028-792ad310bd60"
click at [33, 31] on link at bounding box center [25, 25] width 49 height 49
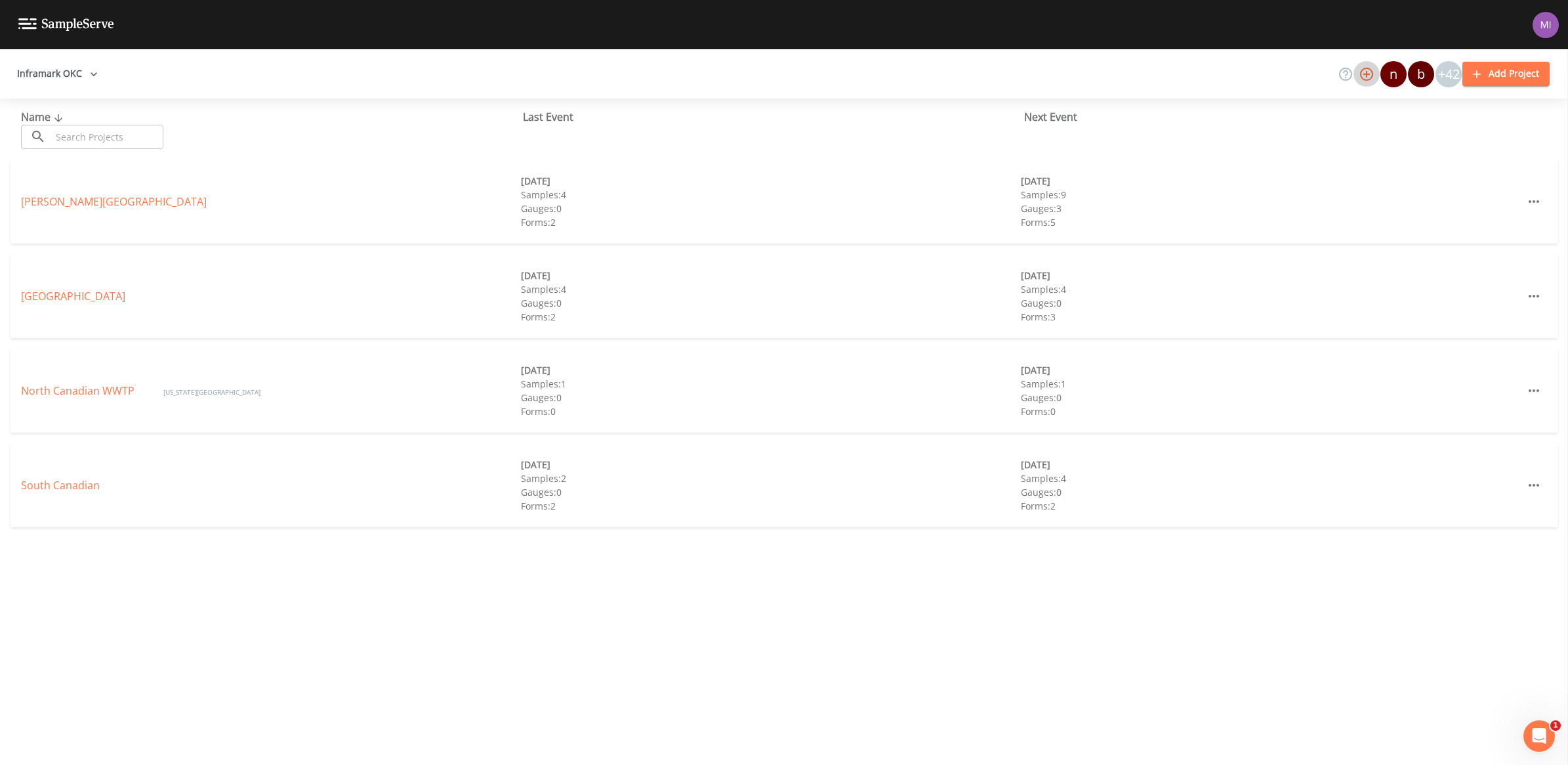
click at [1368, 72] on icon "button" at bounding box center [1366, 74] width 13 height 13
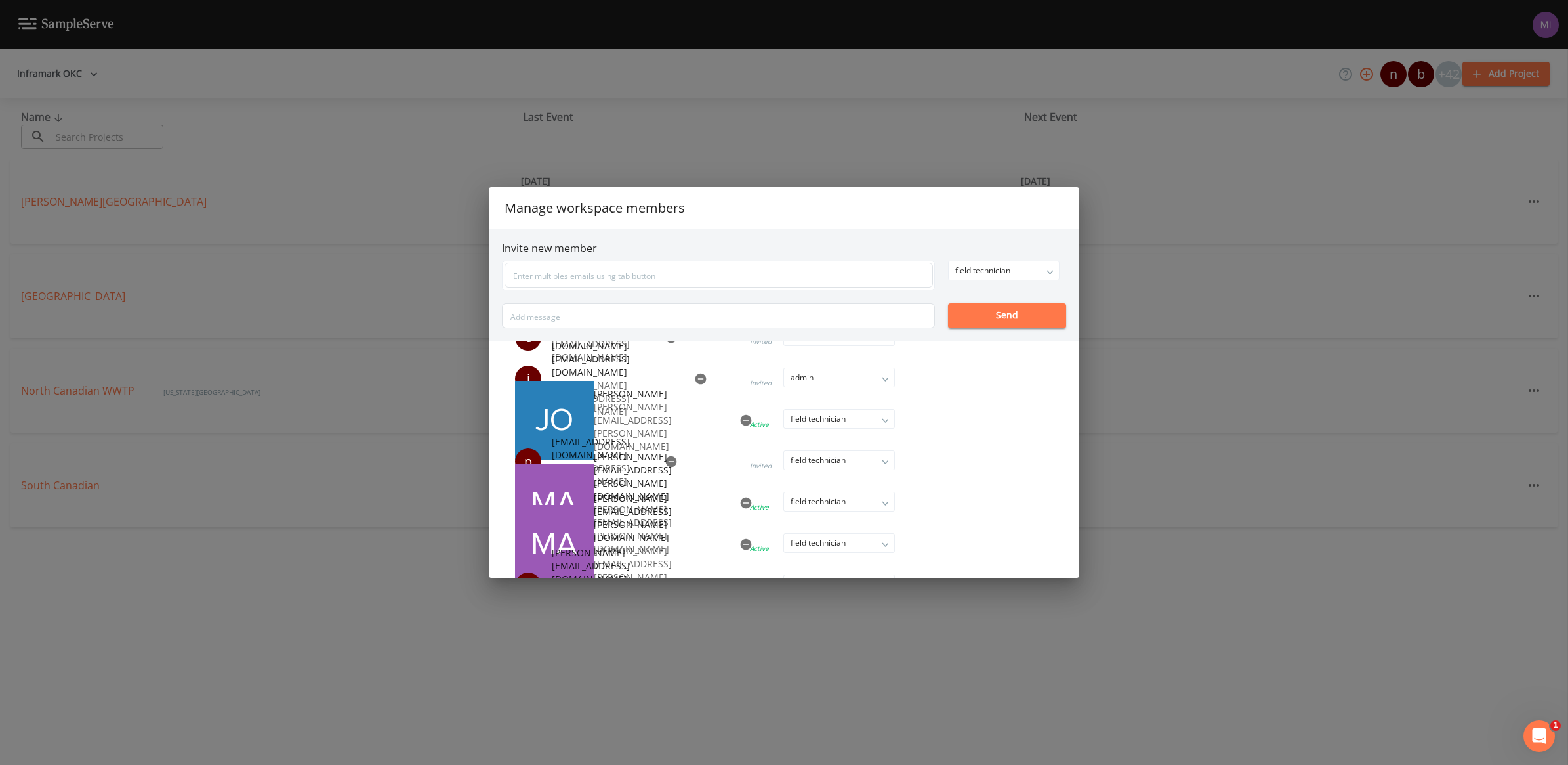
scroll to position [1593, 0]
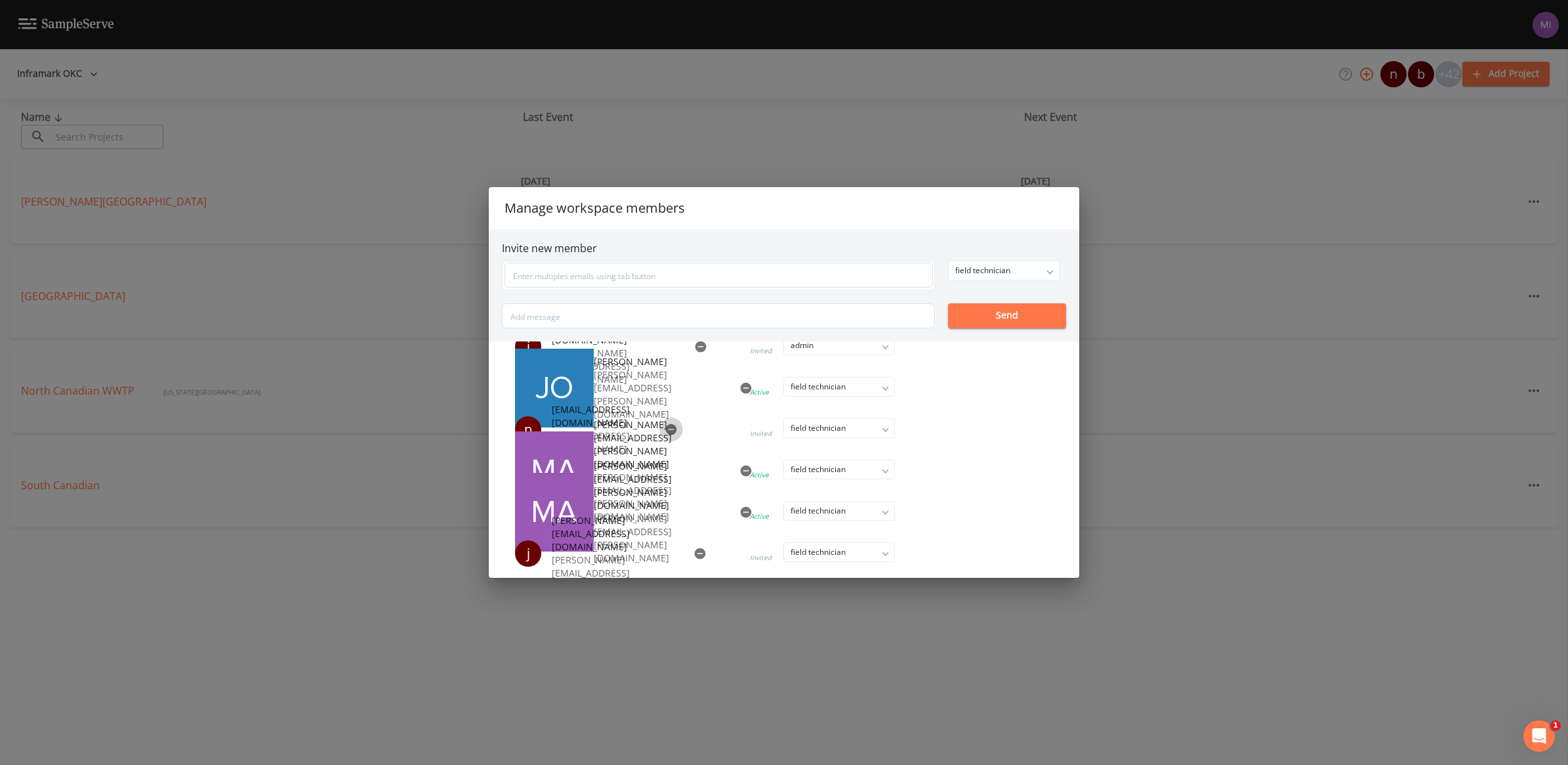
click at [666, 430] on icon "button" at bounding box center [671, 428] width 11 height 11
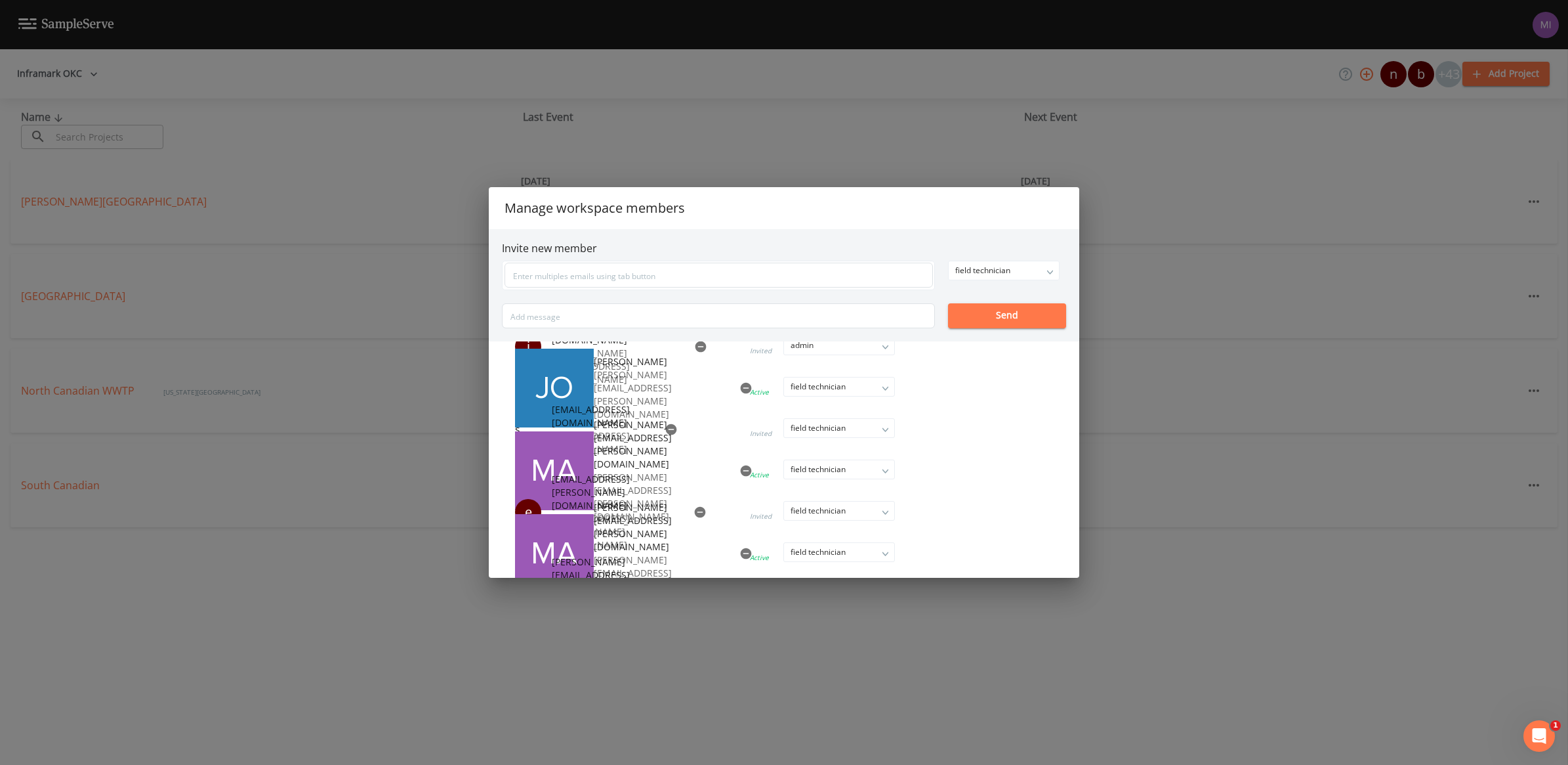
click at [791, 128] on div "Manage workspace members Invite new member field technician owner admin field t…" at bounding box center [784, 382] width 1568 height 765
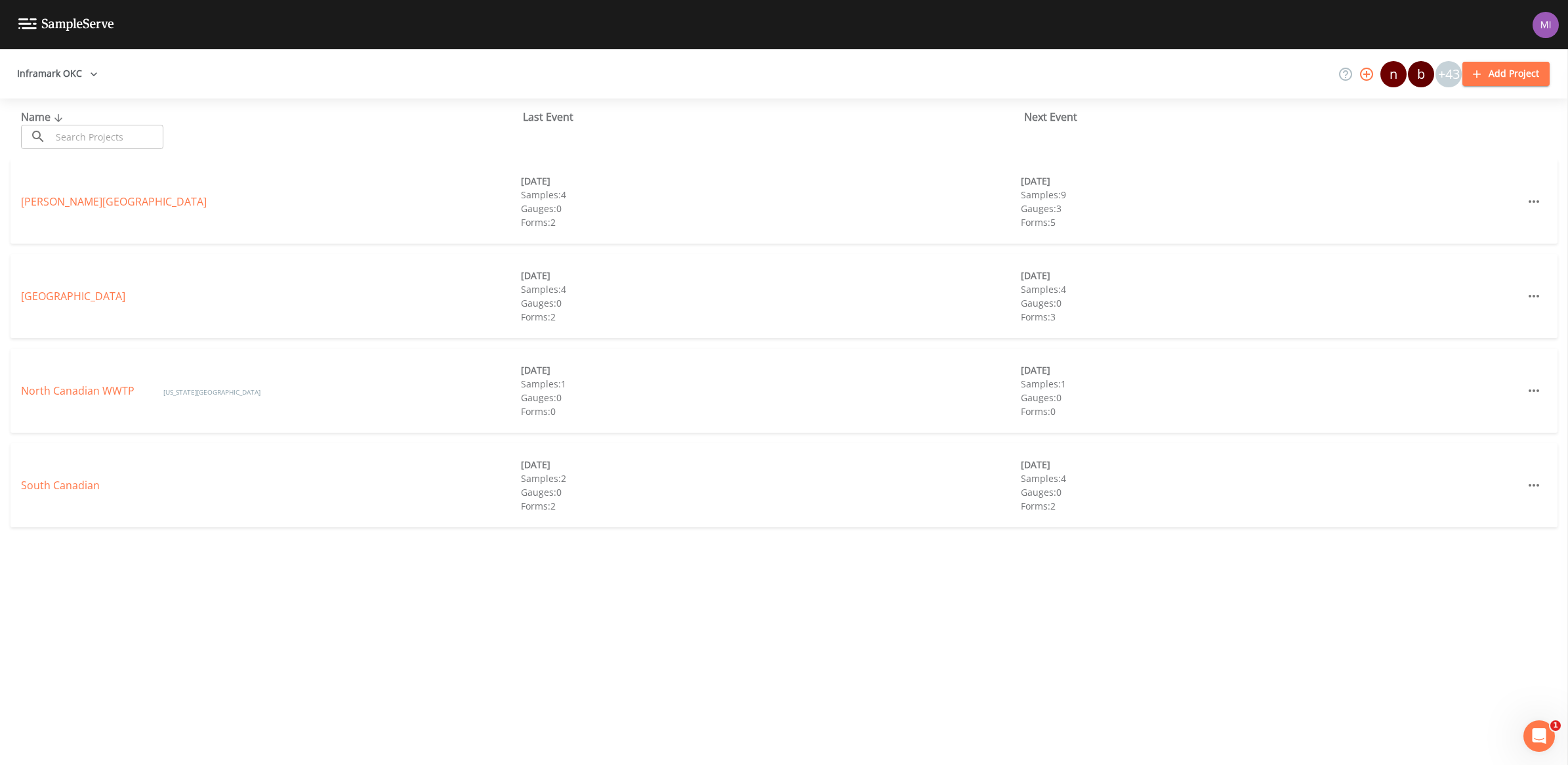
click at [70, 198] on link "[PERSON_NAME][GEOGRAPHIC_DATA]" at bounding box center [114, 201] width 186 height 14
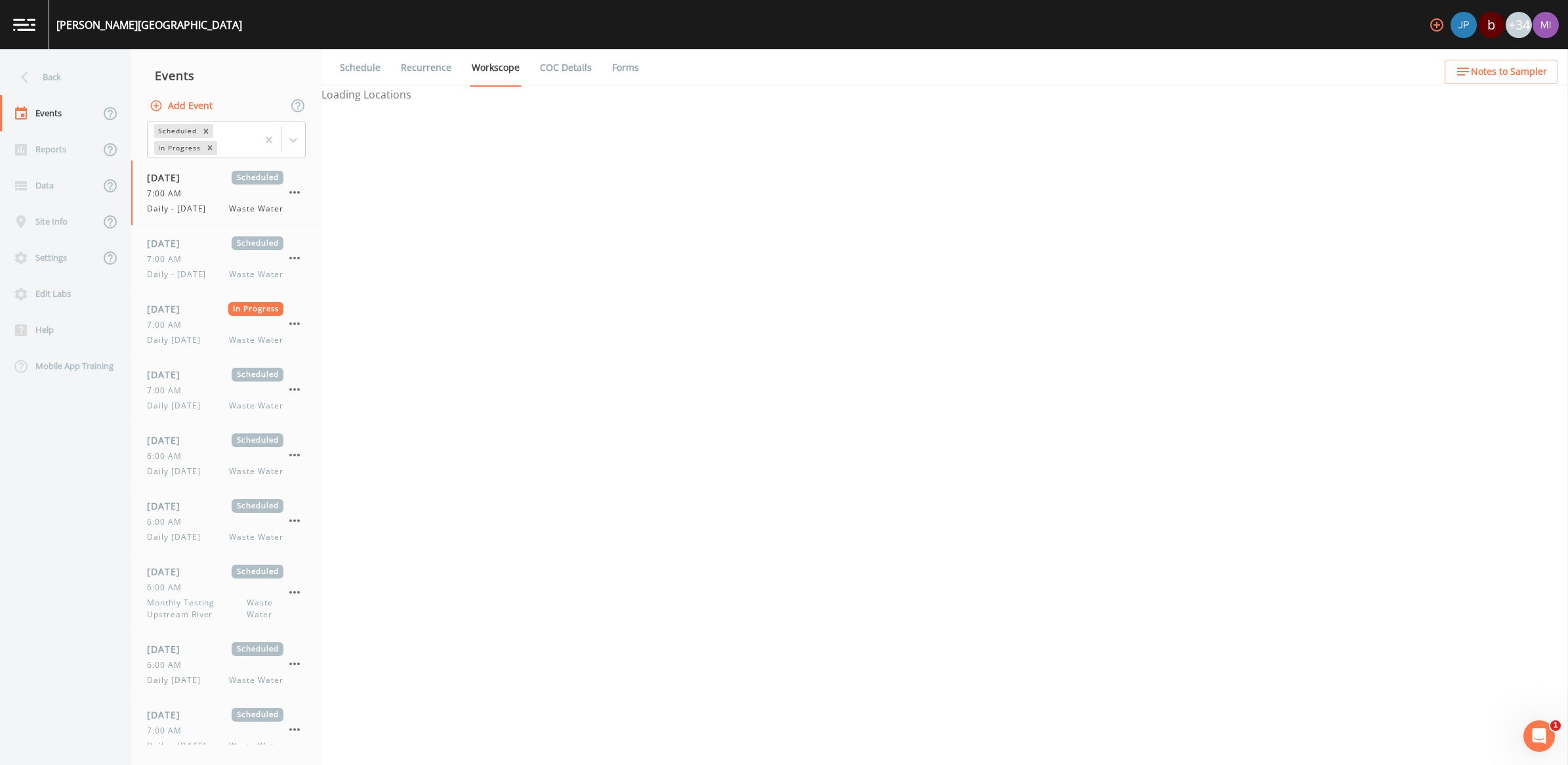
select select "b6a3c313-748b-4795-a028-792ad310bd60"
select select "092b3f94-5697-4c94-9891-da161916fdbb"
select select "b6a3c313-748b-4795-a028-792ad310bd60"
select select "092b3f94-5697-4c94-9891-da161916fdbb"
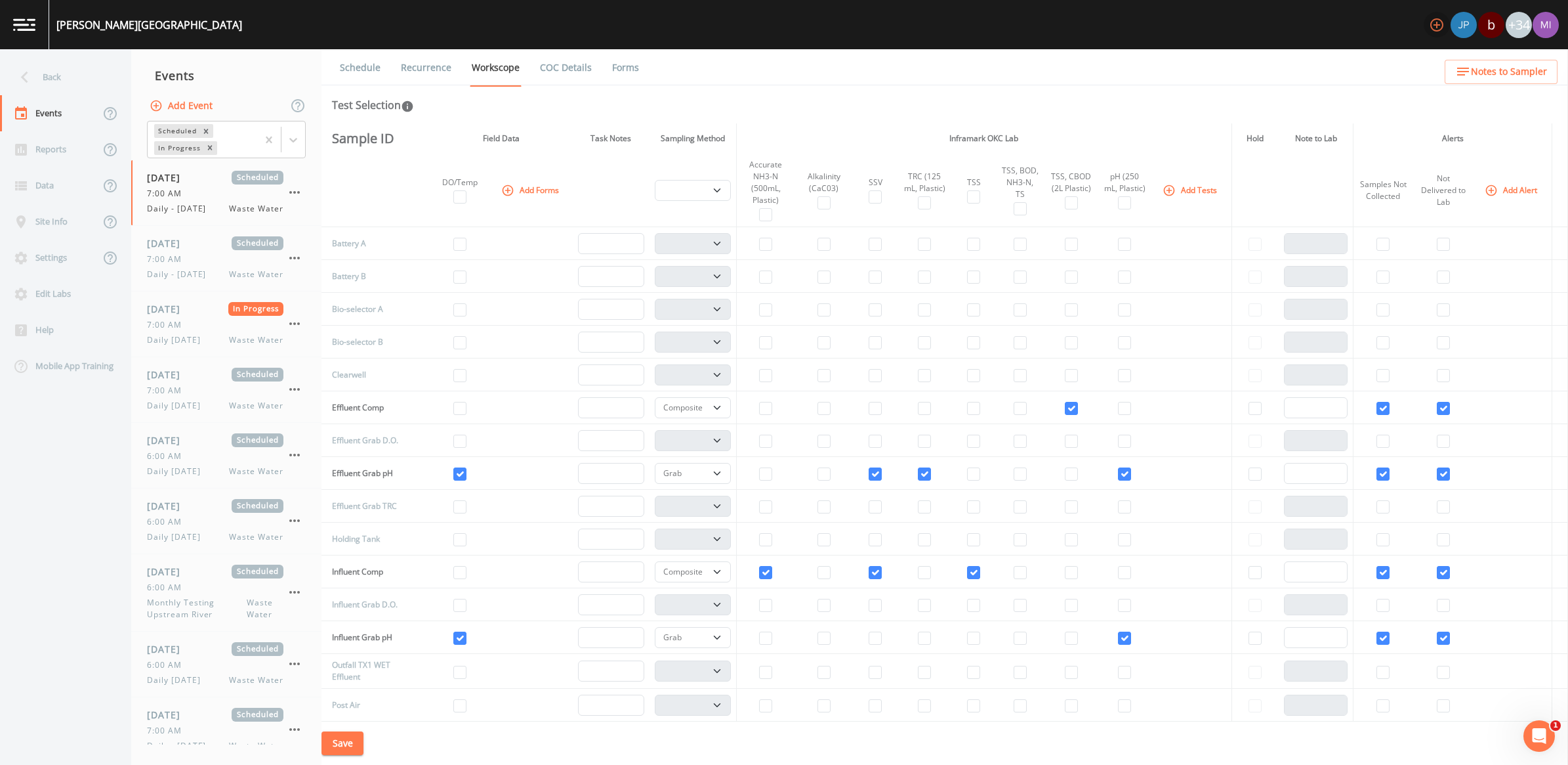
click at [1438, 27] on icon "button" at bounding box center [1437, 25] width 16 height 16
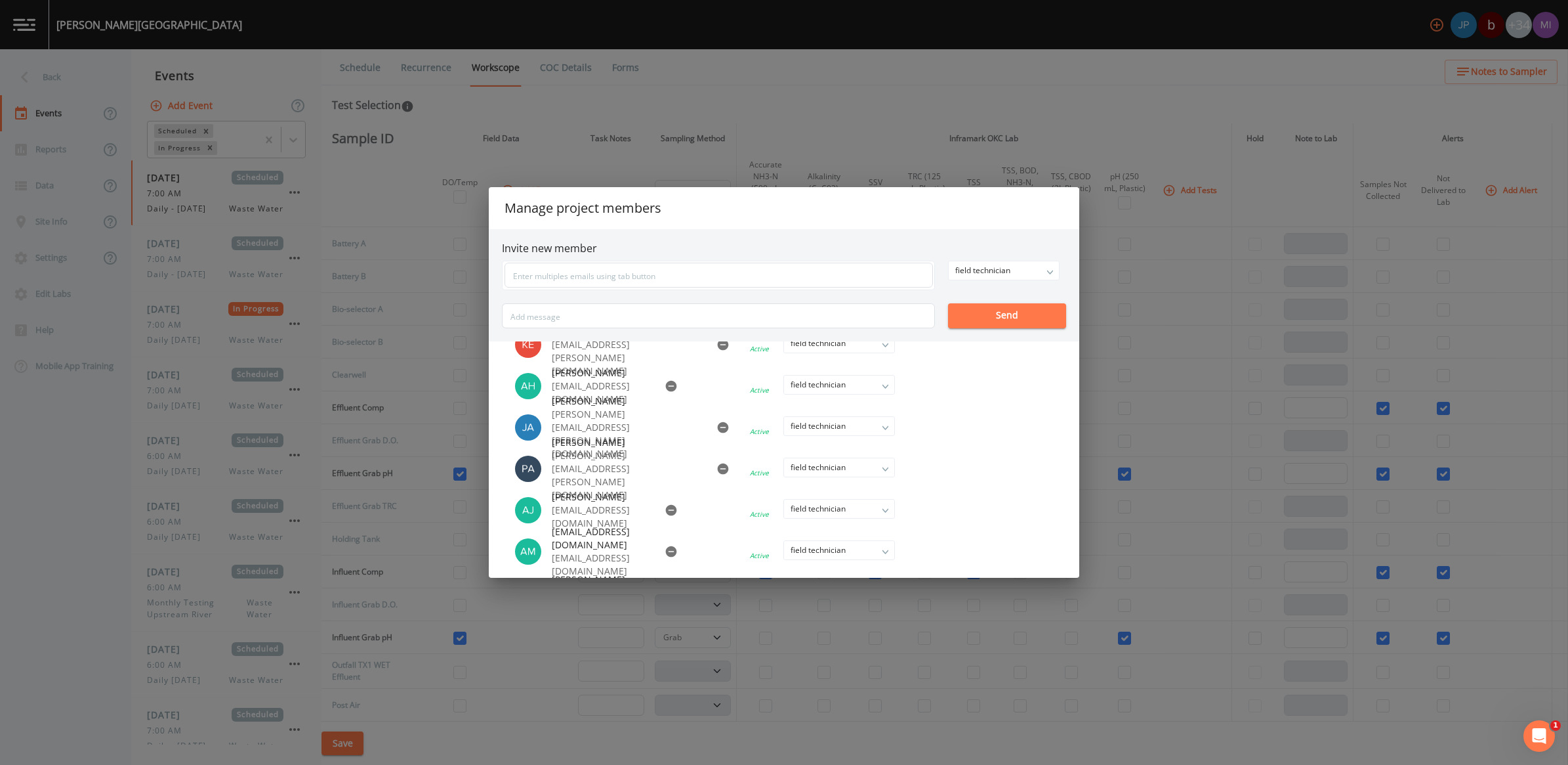
scroll to position [770, 0]
click at [858, 107] on div "Manage project members Invite new member field technician owner admin field tec…" at bounding box center [784, 382] width 1568 height 765
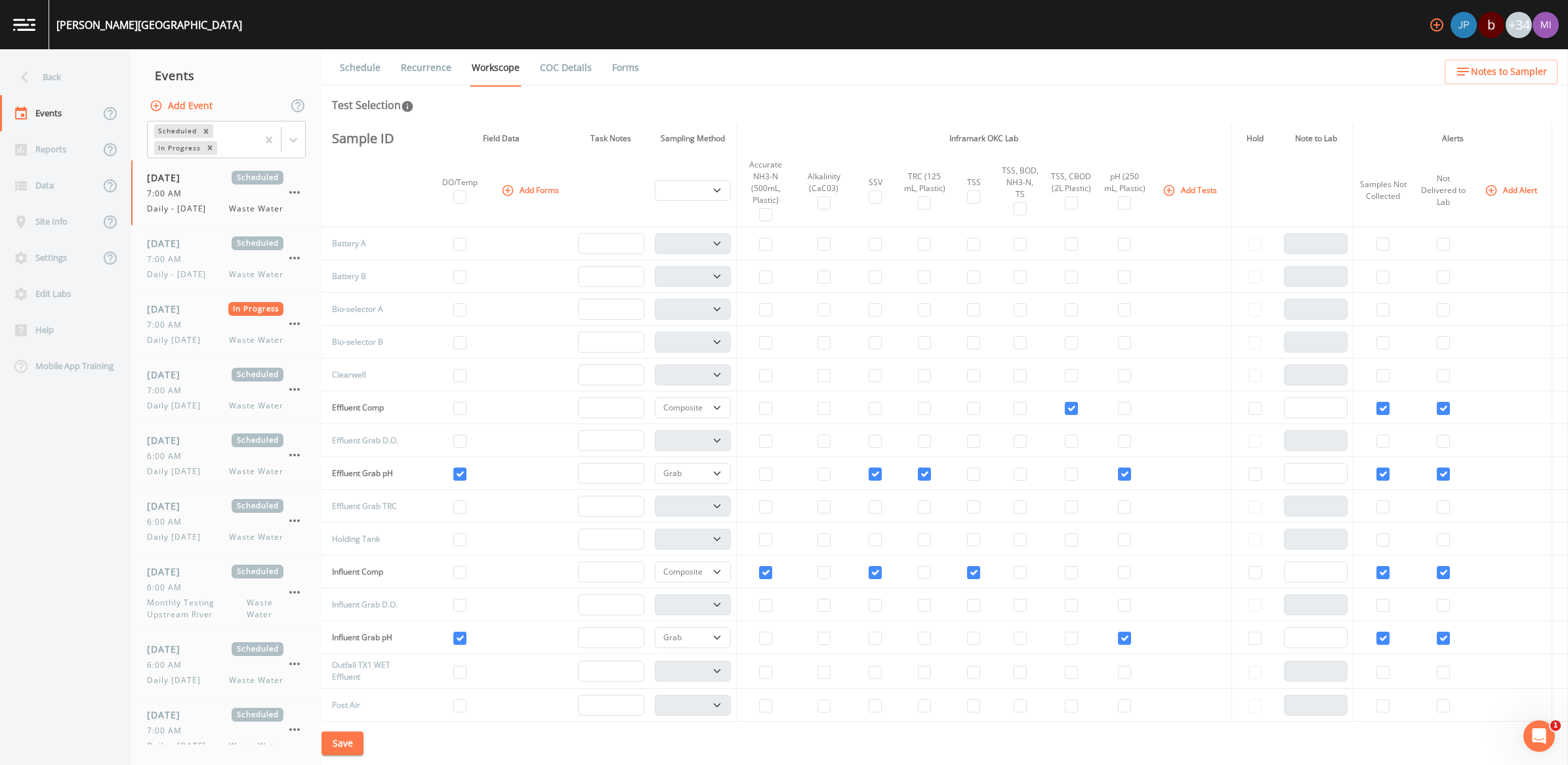
click at [17, 23] on img at bounding box center [24, 25] width 22 height 12
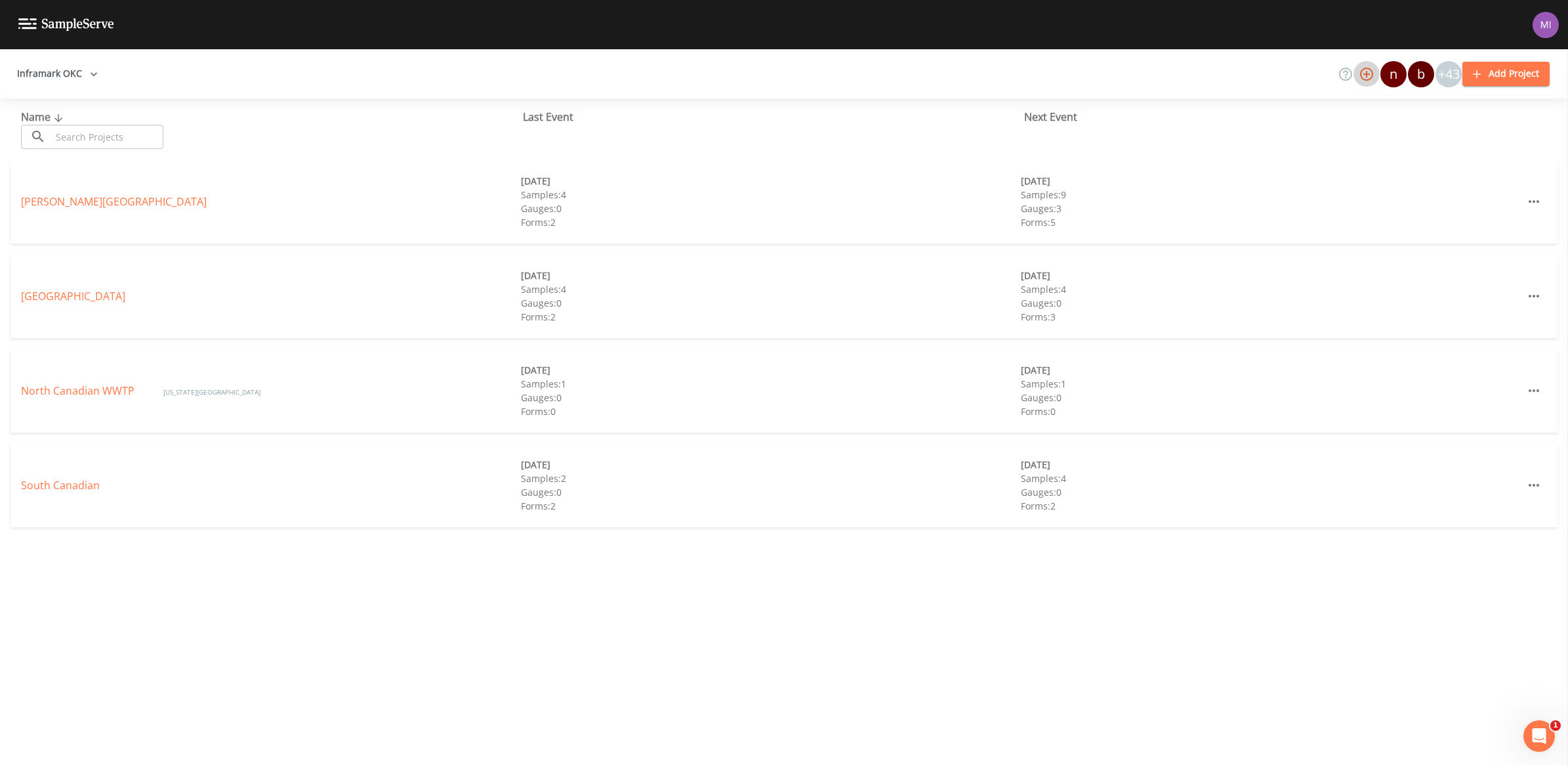
click at [1367, 72] on icon "button" at bounding box center [1367, 74] width 16 height 16
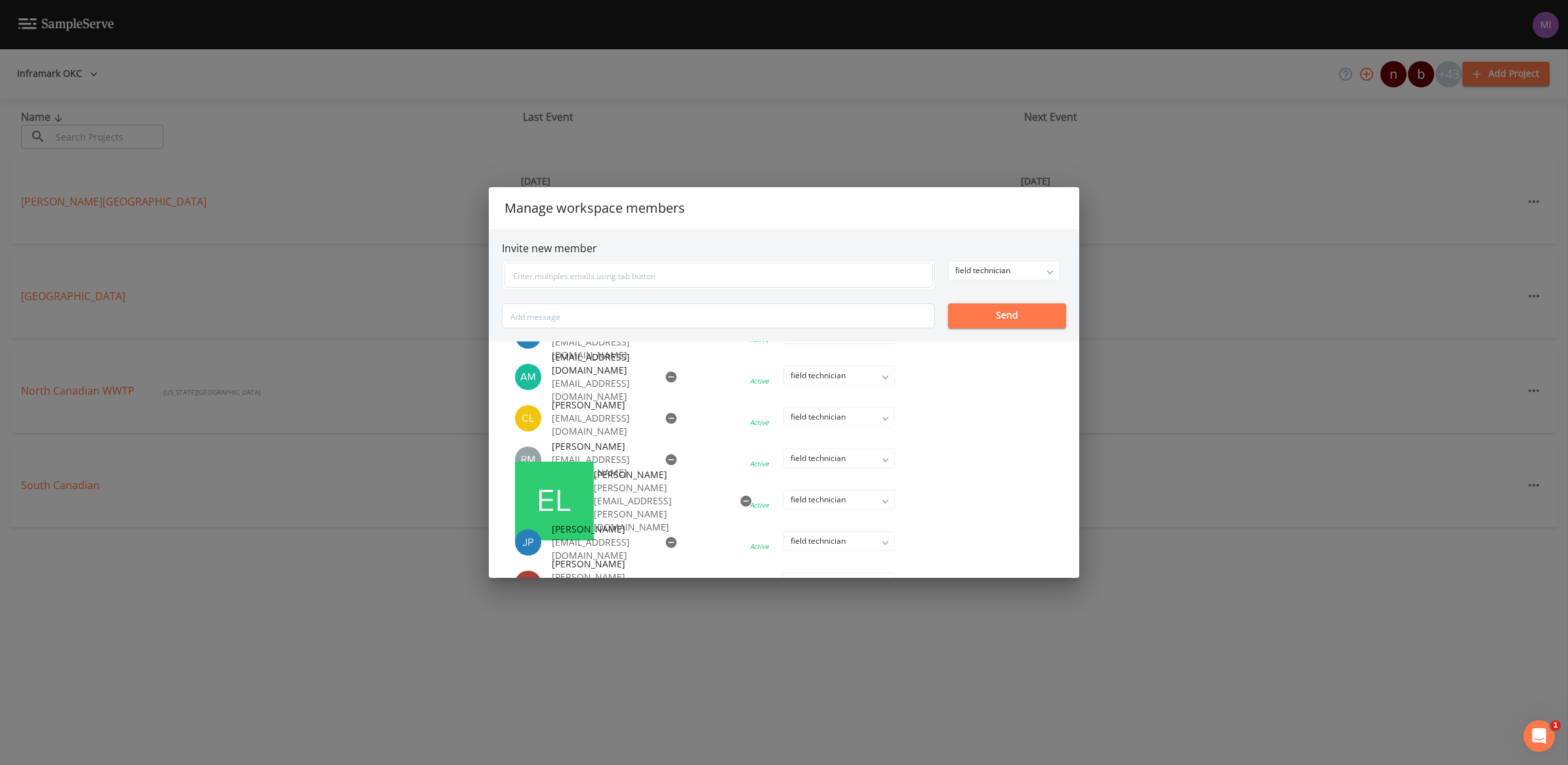
scroll to position [1148, 0]
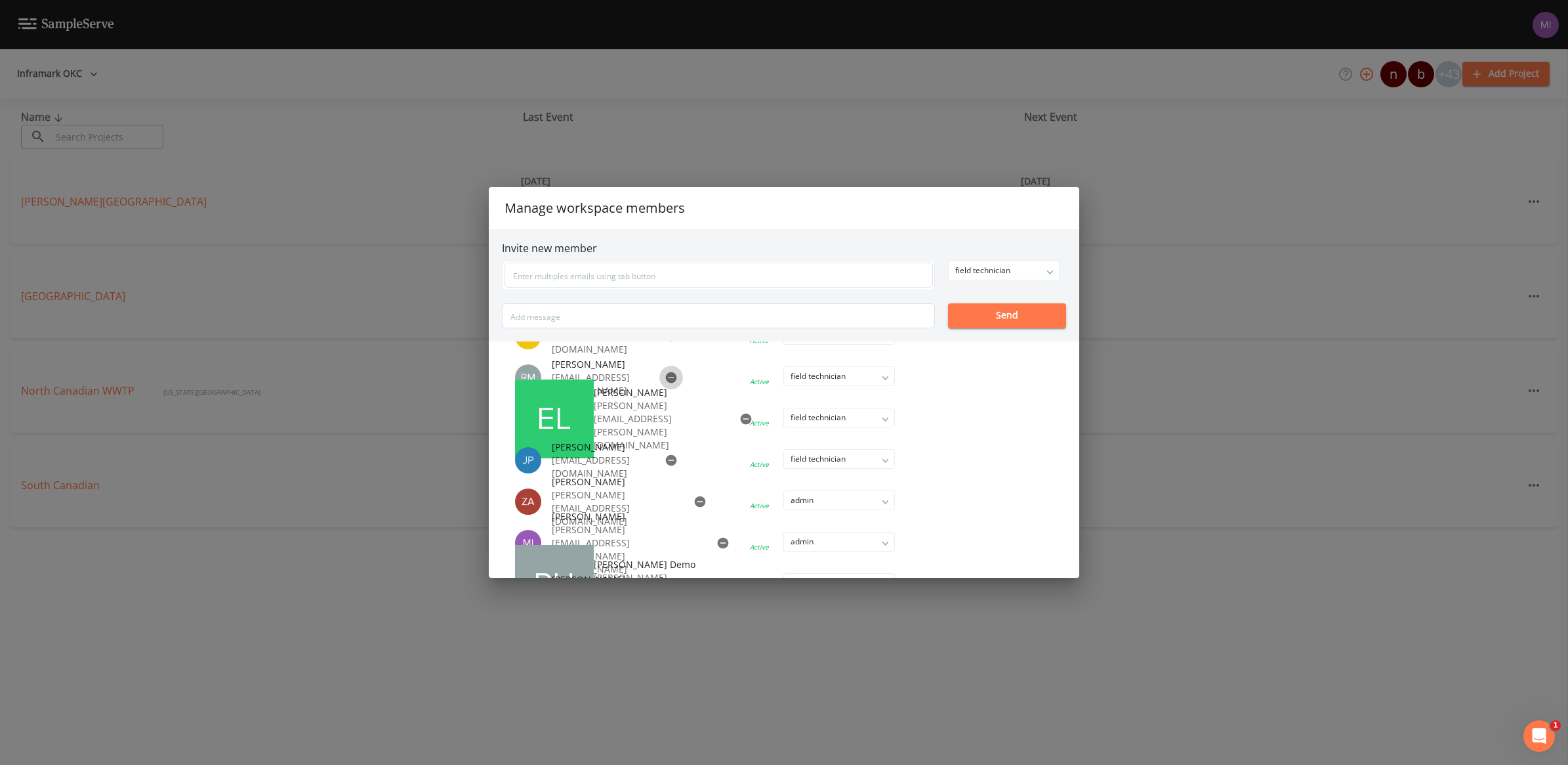
click at [666, 378] on icon "button" at bounding box center [671, 377] width 11 height 11
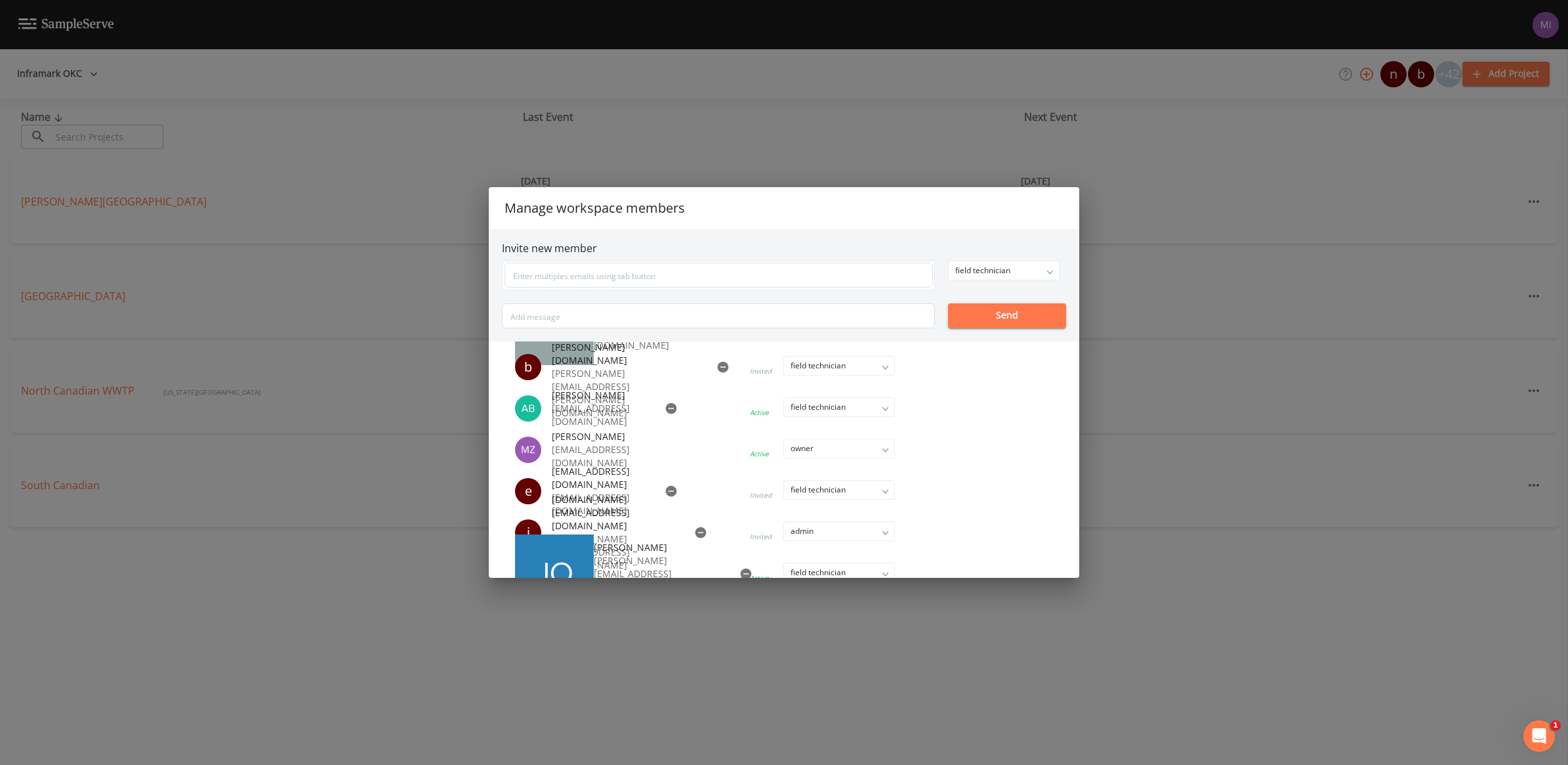
scroll to position [1395, 0]
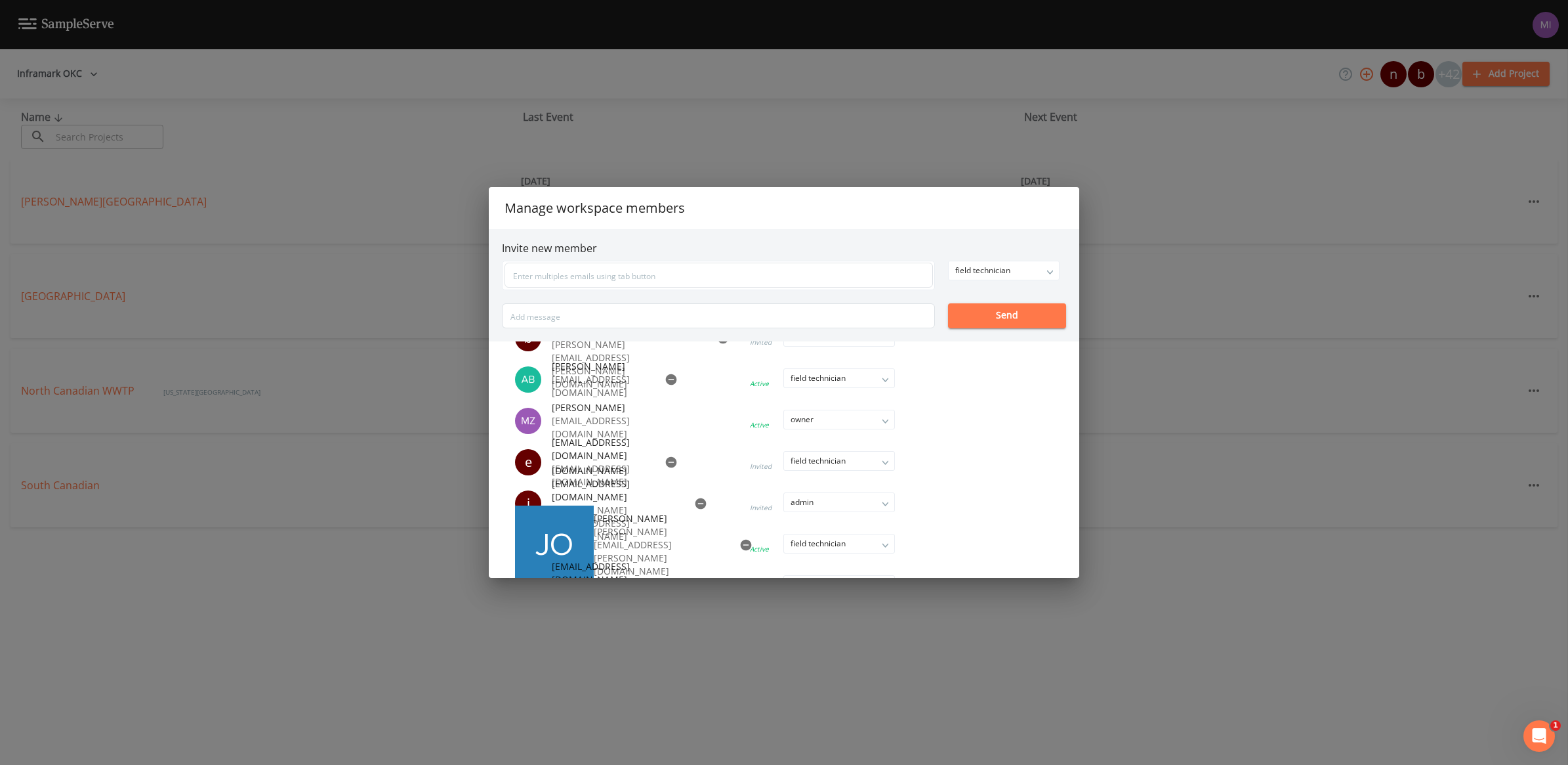
click at [740, 546] on icon "button" at bounding box center [745, 545] width 11 height 11
click at [810, 127] on div "Manage workspace members Invite new member field technician owner admin field t…" at bounding box center [784, 382] width 1568 height 765
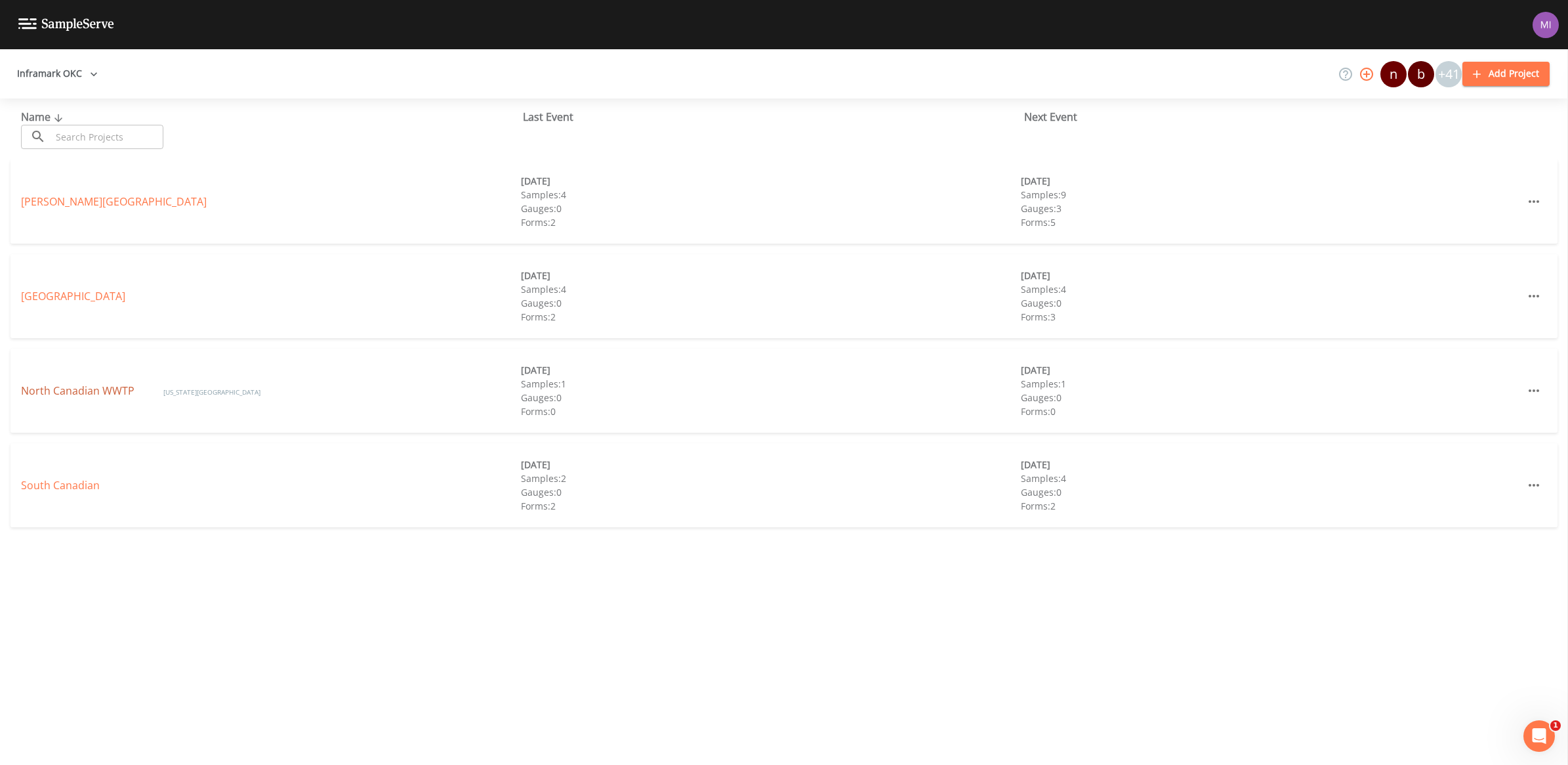
click at [54, 394] on link "North Canadian WWTP" at bounding box center [79, 390] width 116 height 14
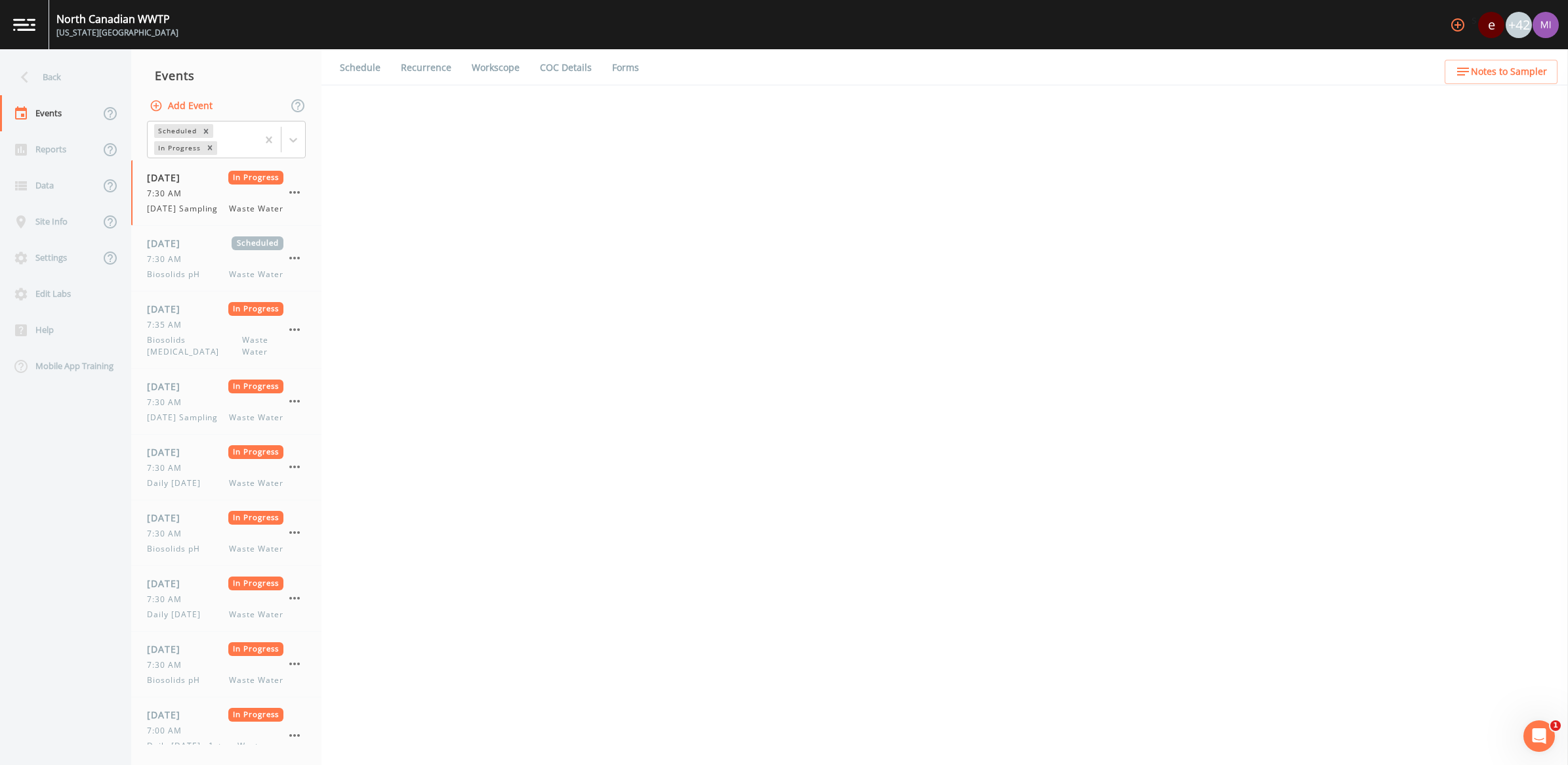
select select "092b3f94-5697-4c94-9891-da161916fdbb"
select select "b6a3c313-748b-4795-a028-792ad310bd60"
select select "092b3f94-5697-4c94-9891-da161916fdbb"
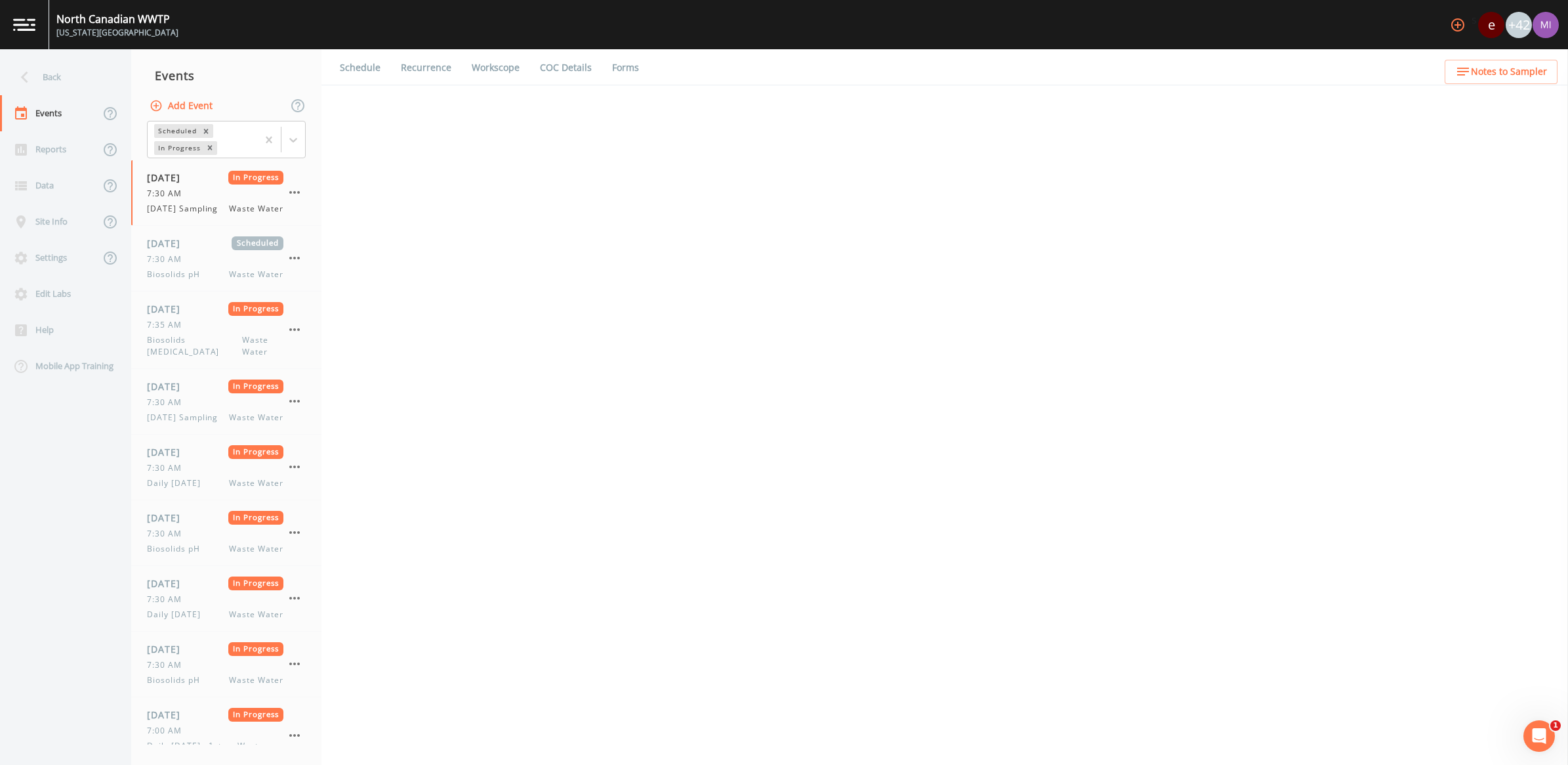
select select "b6a3c313-748b-4795-a028-792ad310bd60"
select select "092b3f94-5697-4c94-9891-da161916fdbb"
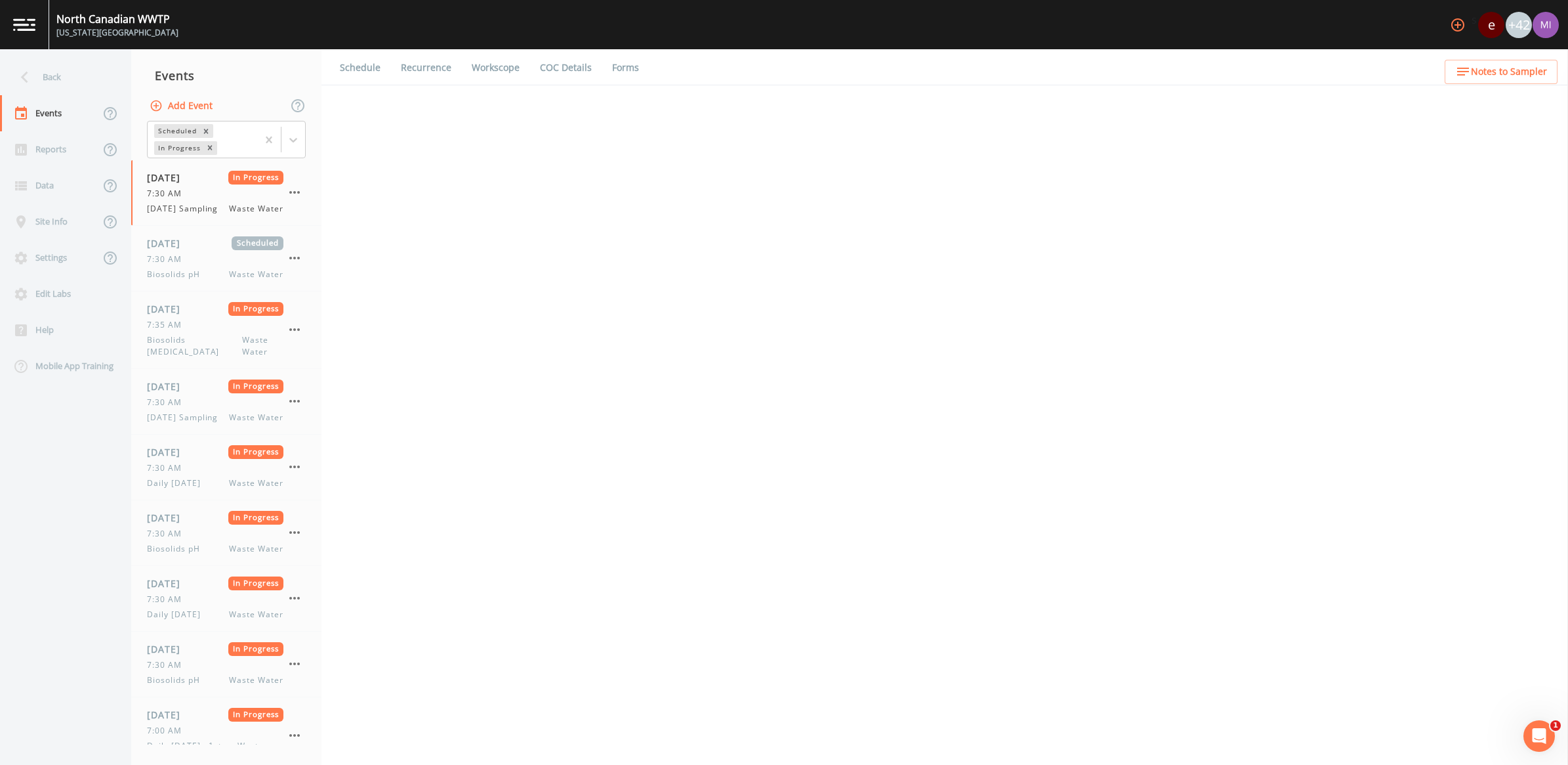
select select "092b3f94-5697-4c94-9891-da161916fdbb"
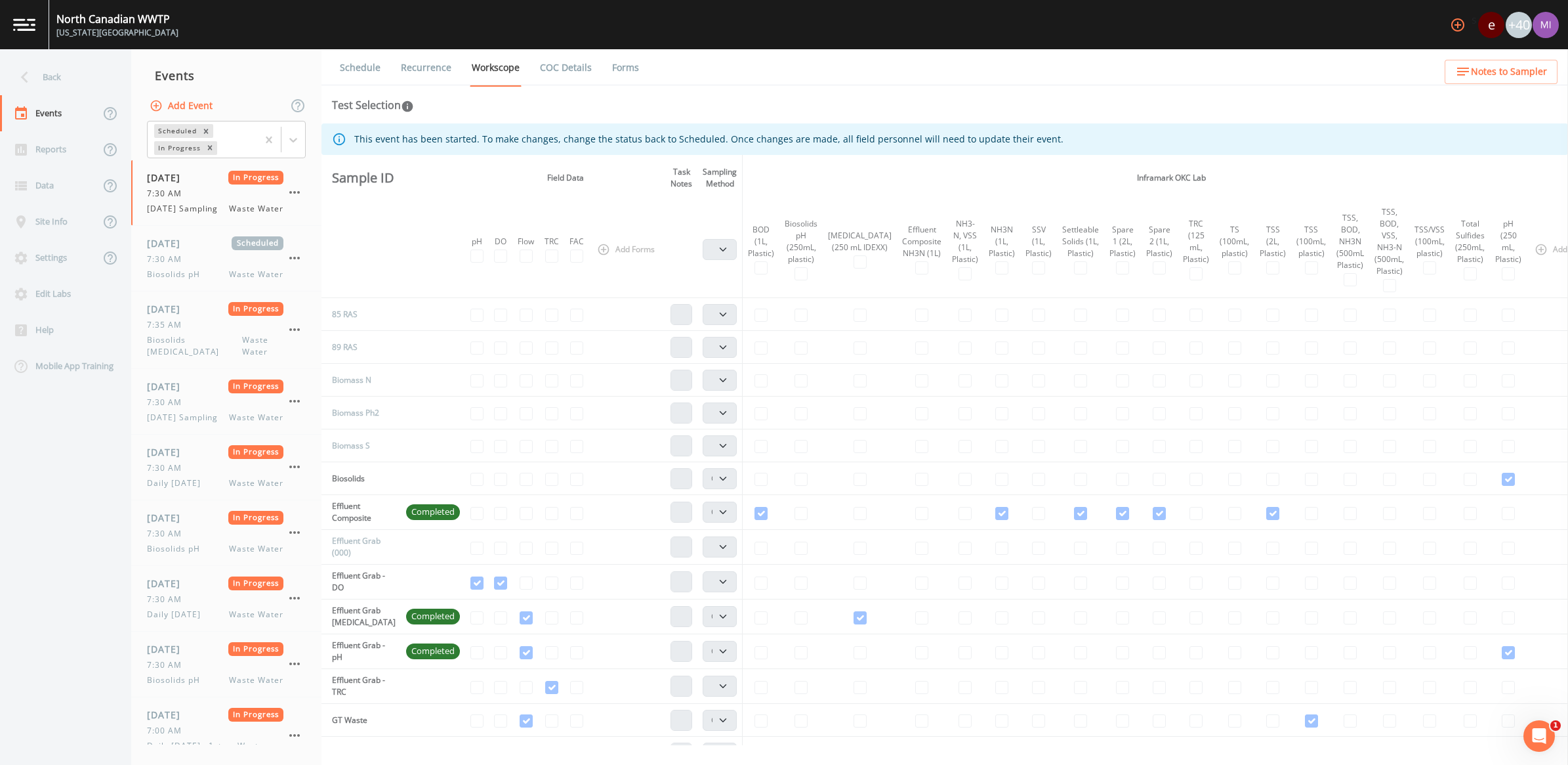
click at [1452, 23] on icon "button" at bounding box center [1458, 25] width 13 height 13
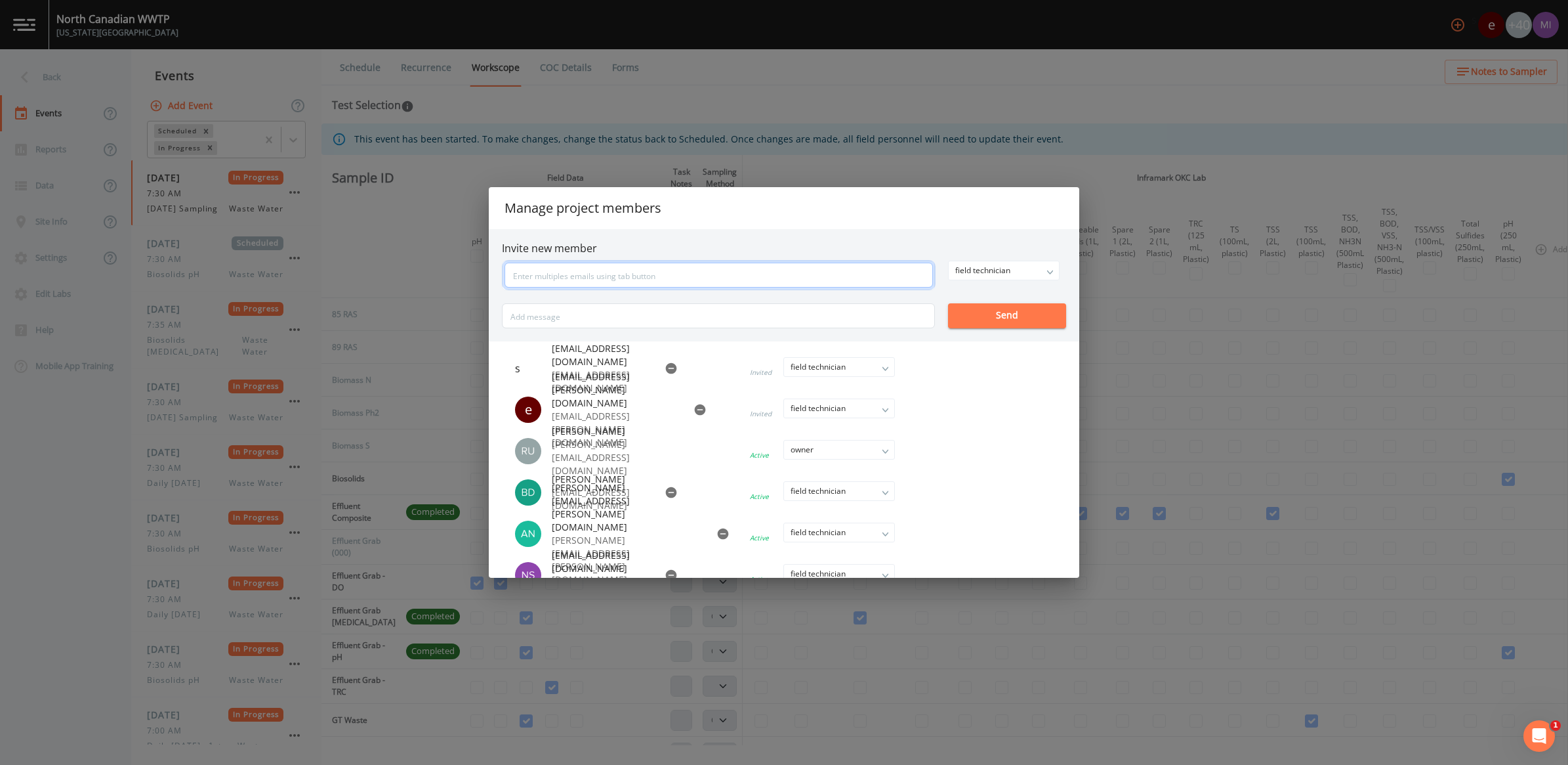
click at [568, 277] on input "text" at bounding box center [719, 275] width 428 height 25
type input "[PERSON_NAME][EMAIL_ADDRESS][PERSON_NAME][DOMAIN_NAME]"
click at [1015, 313] on button "Send" at bounding box center [1007, 316] width 118 height 25
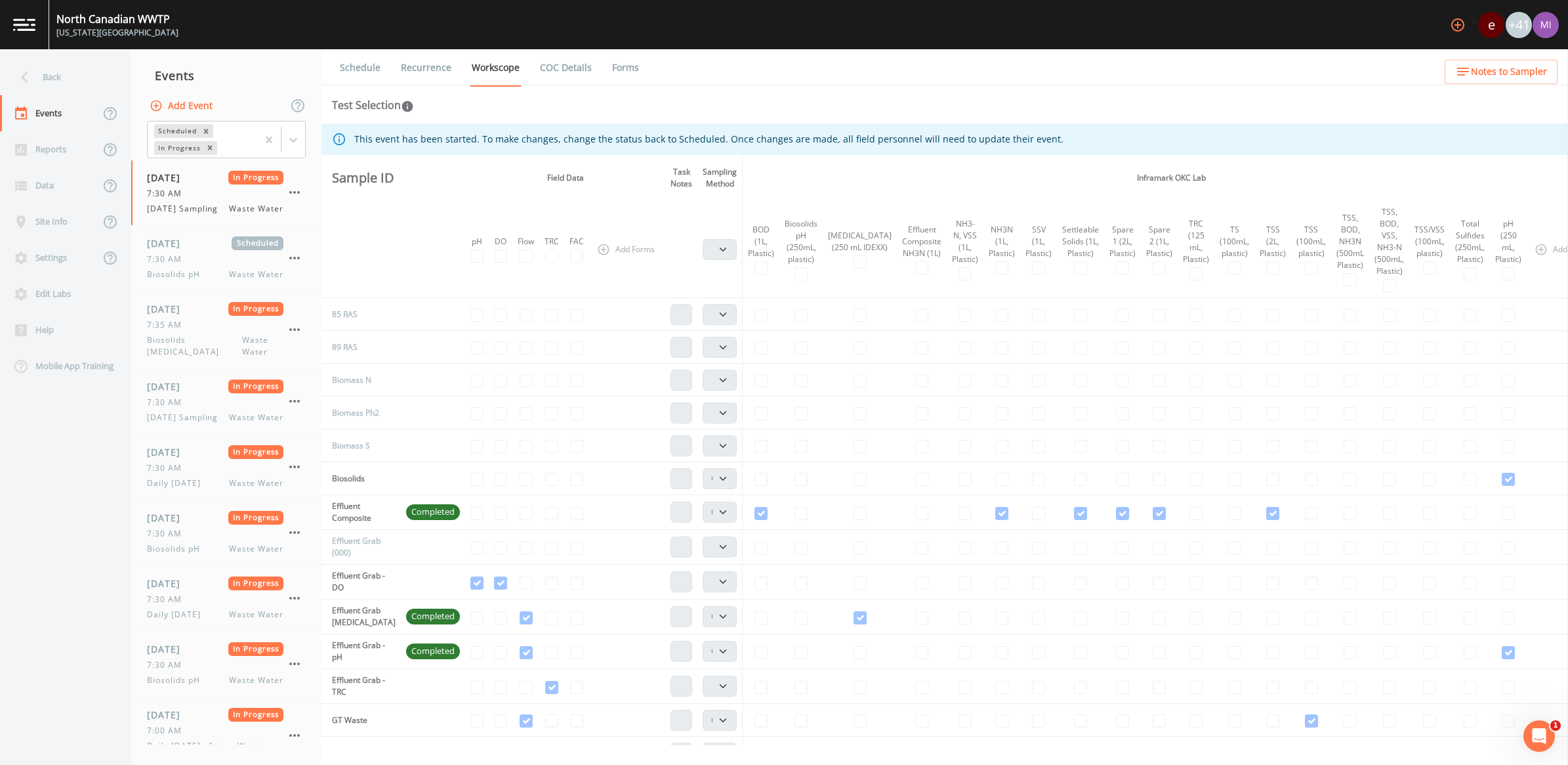
click at [27, 20] on img at bounding box center [24, 25] width 22 height 12
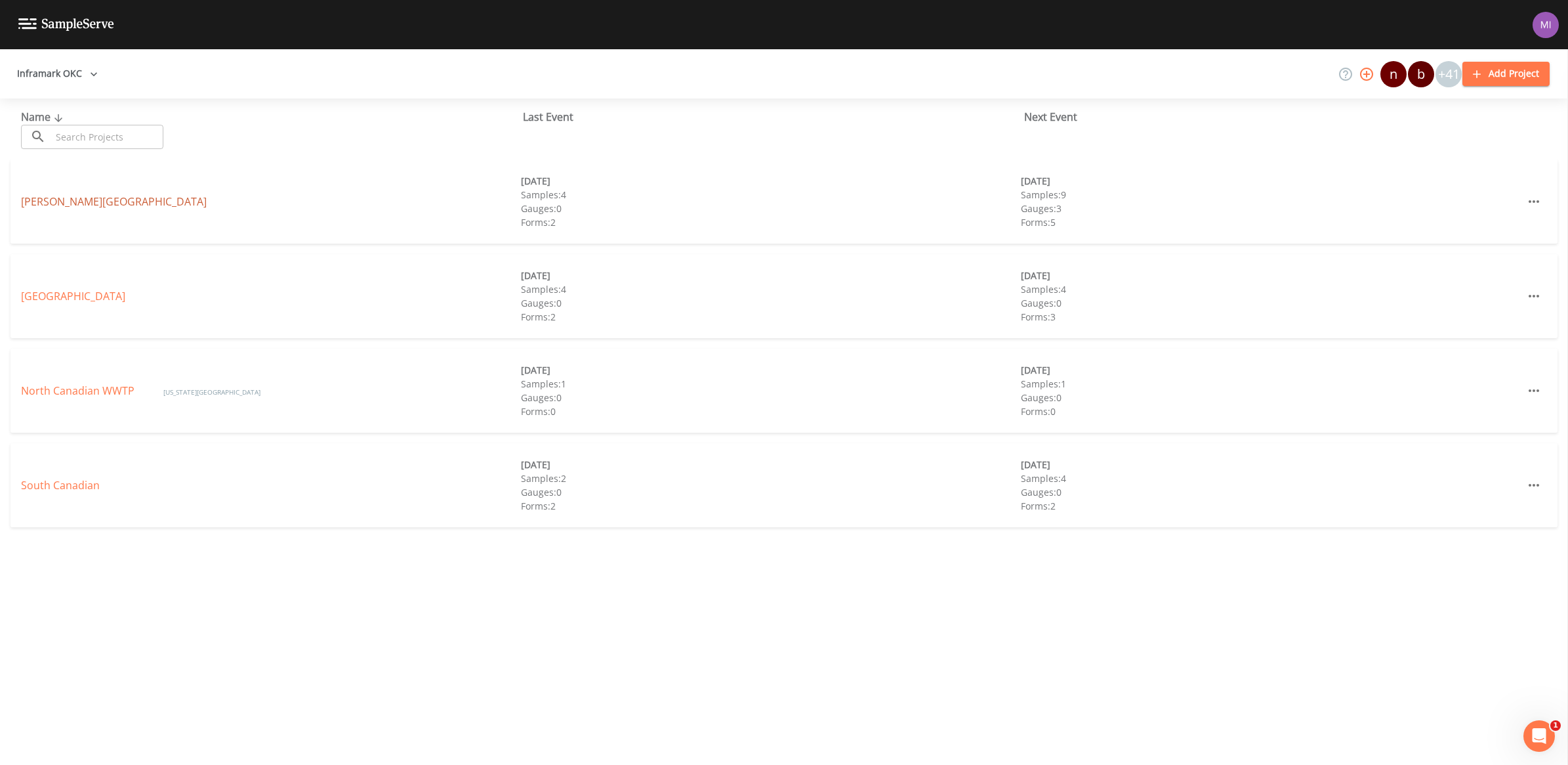
click at [56, 202] on link "[PERSON_NAME][GEOGRAPHIC_DATA]" at bounding box center [114, 201] width 186 height 14
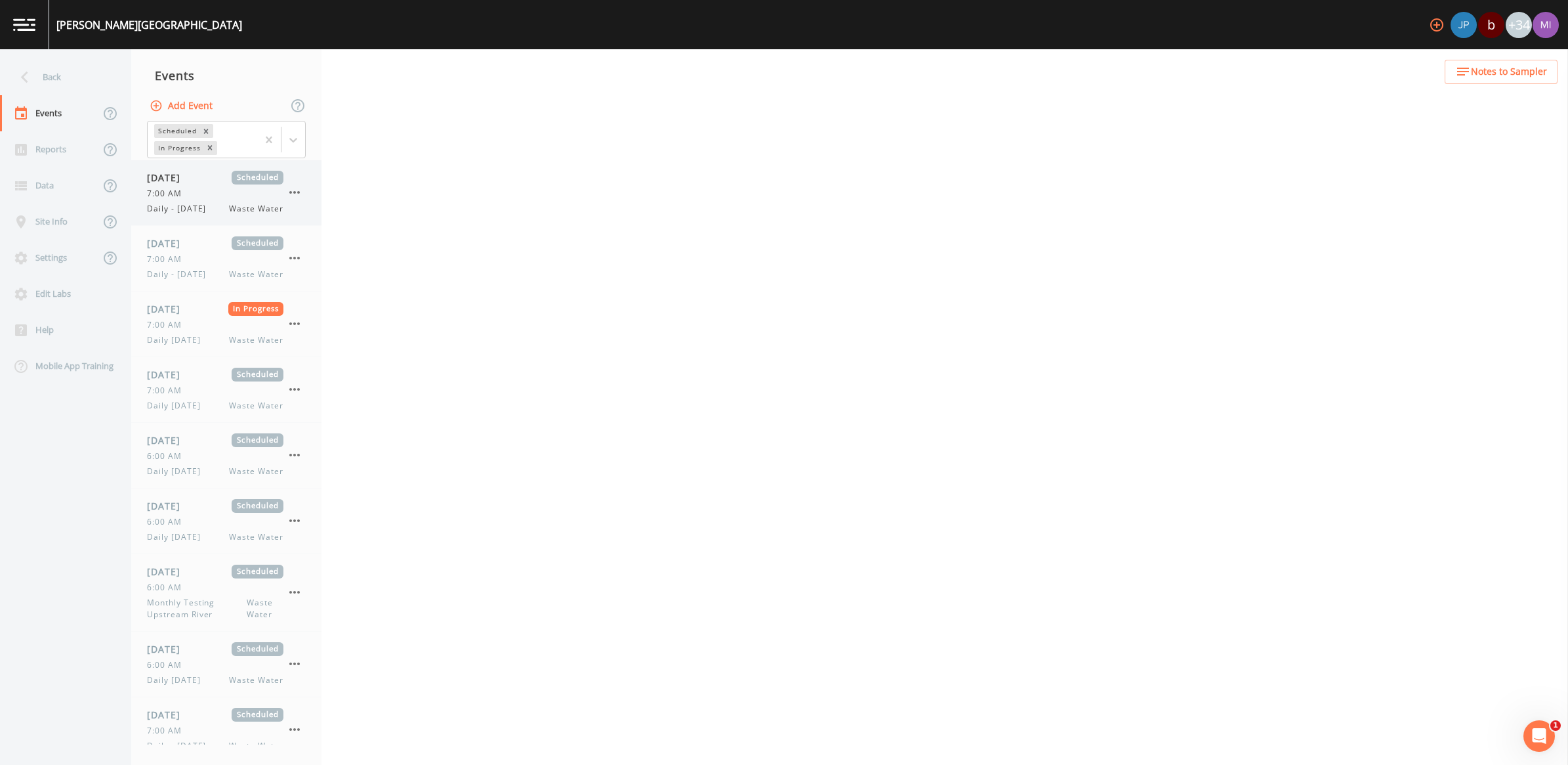
select select "b6a3c313-748b-4795-a028-792ad310bd60"
select select "092b3f94-5697-4c94-9891-da161916fdbb"
select select "b6a3c313-748b-4795-a028-792ad310bd60"
select select "092b3f94-5697-4c94-9891-da161916fdbb"
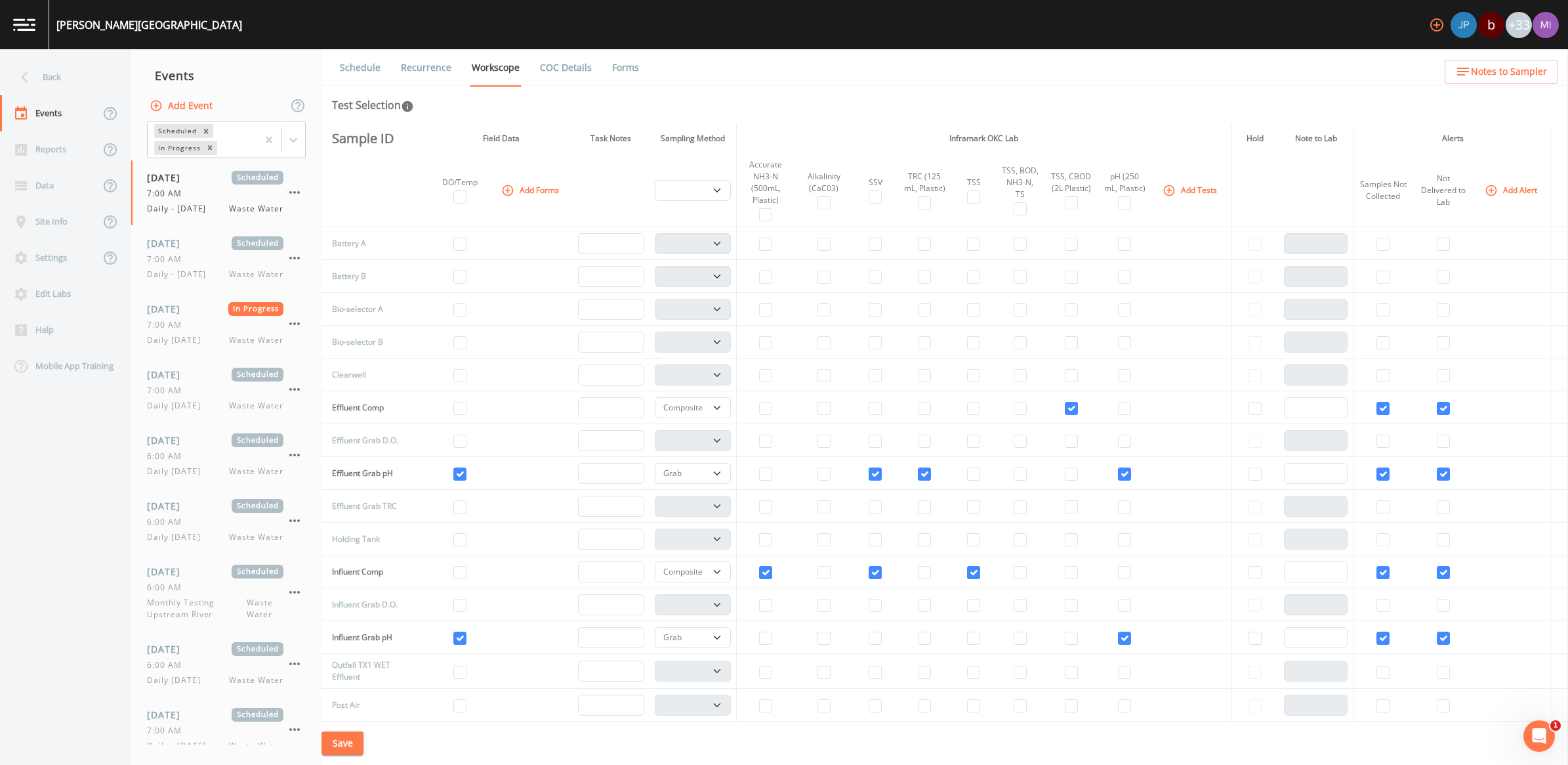
click at [1438, 25] on icon "button" at bounding box center [1437, 25] width 16 height 16
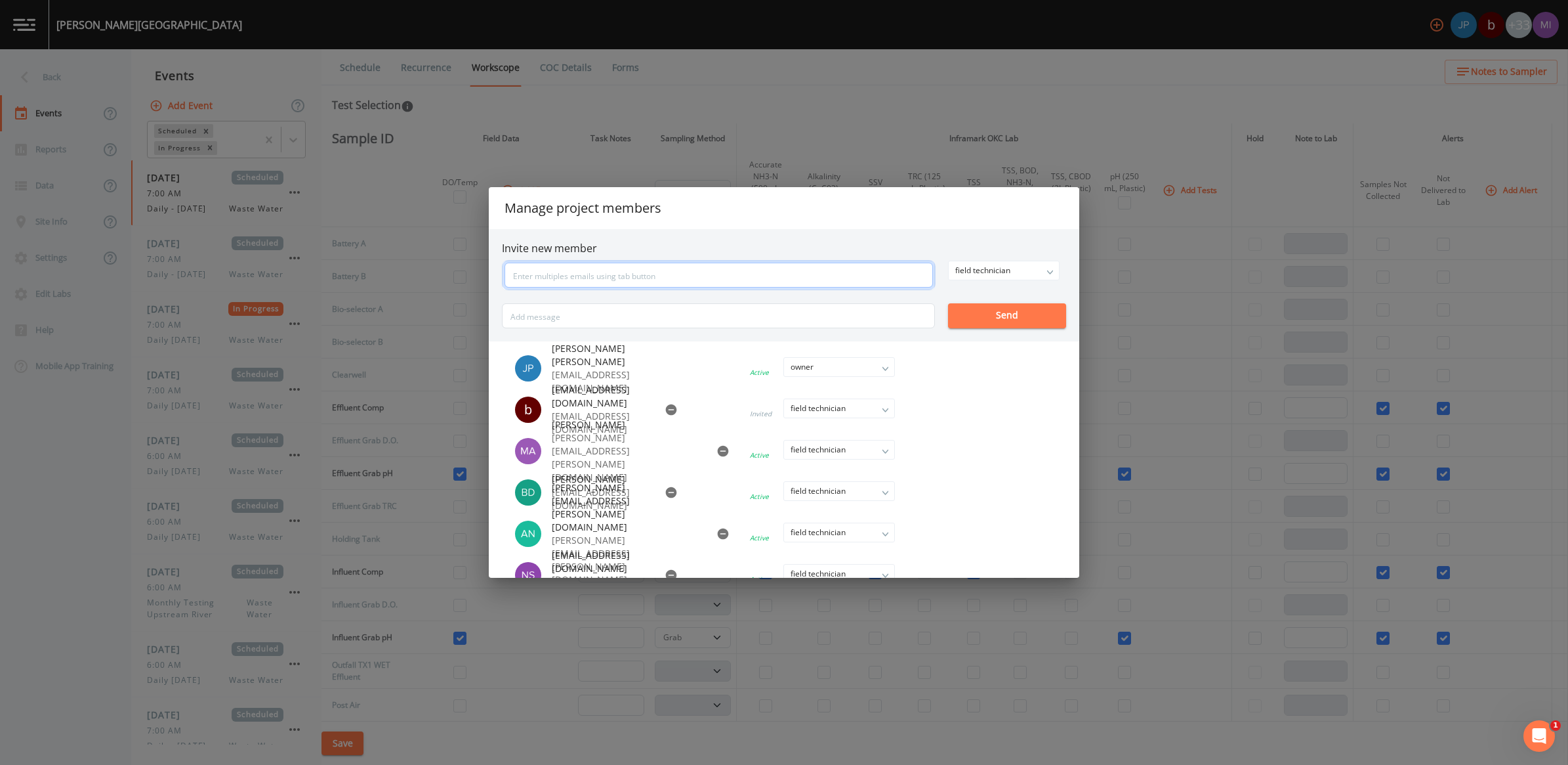
click at [551, 277] on input "text" at bounding box center [719, 275] width 428 height 25
type input "[PERSON_NAME][EMAIL_ADDRESS][PERSON_NAME][DOMAIN_NAME]"
click at [993, 313] on div "field technician owner admin field technician Send" at bounding box center [784, 294] width 565 height 68
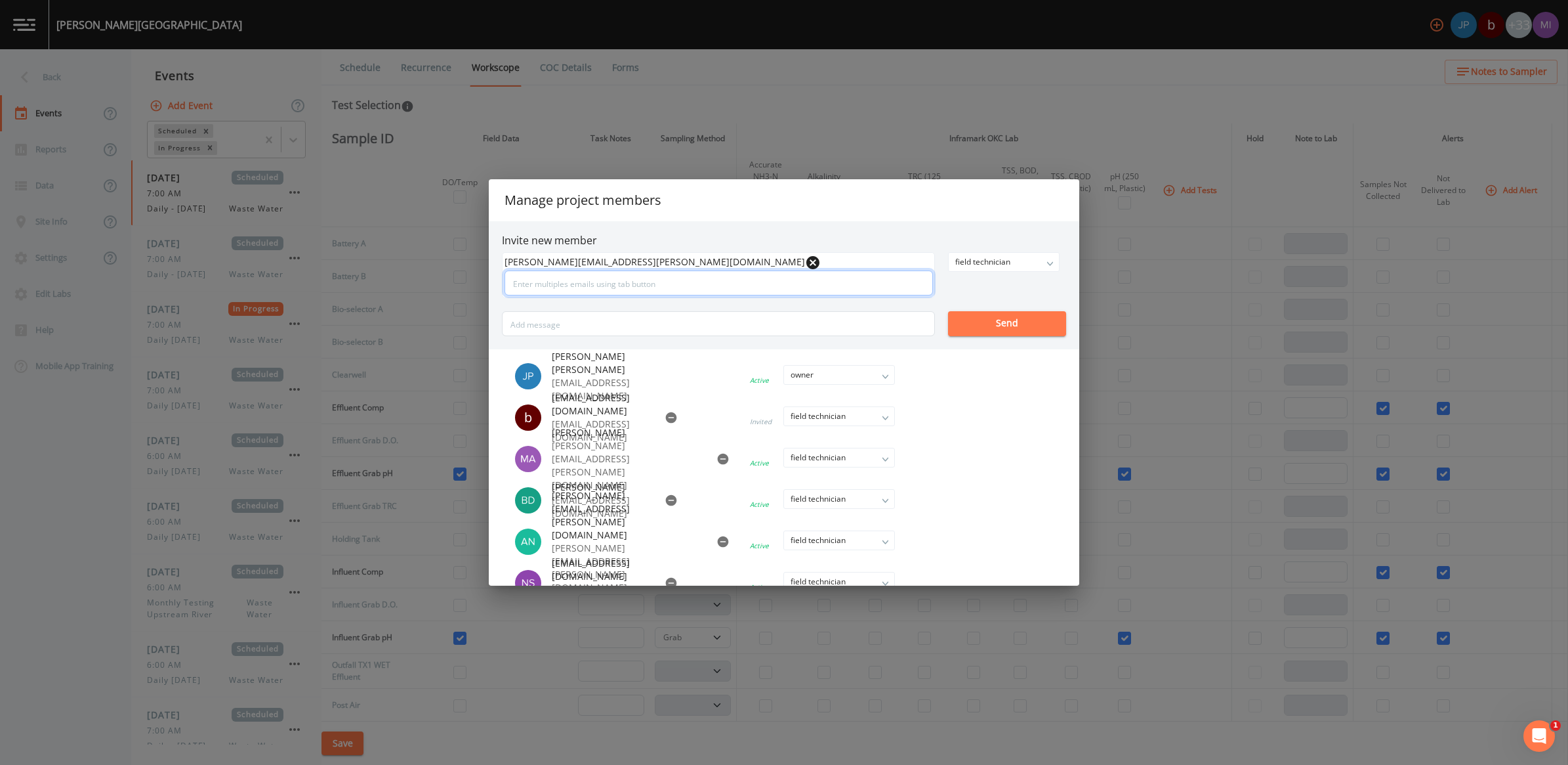
click at [660, 279] on input "text" at bounding box center [719, 283] width 428 height 25
type input "[PERSON_NAME][EMAIL_ADDRESS][PERSON_NAME][DOMAIN_NAME]"
click at [1024, 331] on button "Send" at bounding box center [1007, 323] width 118 height 25
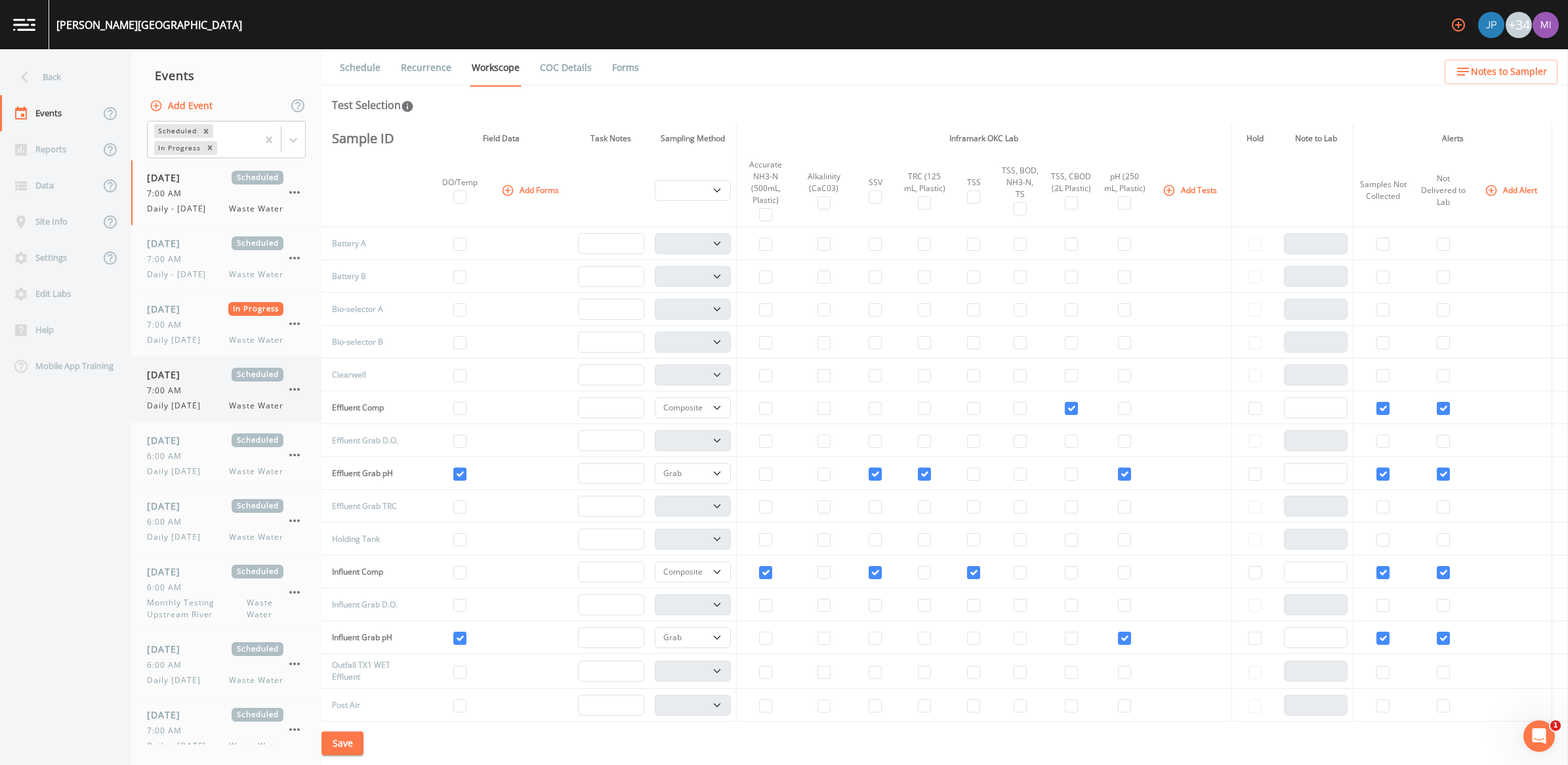
click at [218, 382] on div "[DATE] Scheduled 7:00 AM Daily [DATE] Waste Water" at bounding box center [215, 390] width 137 height 44
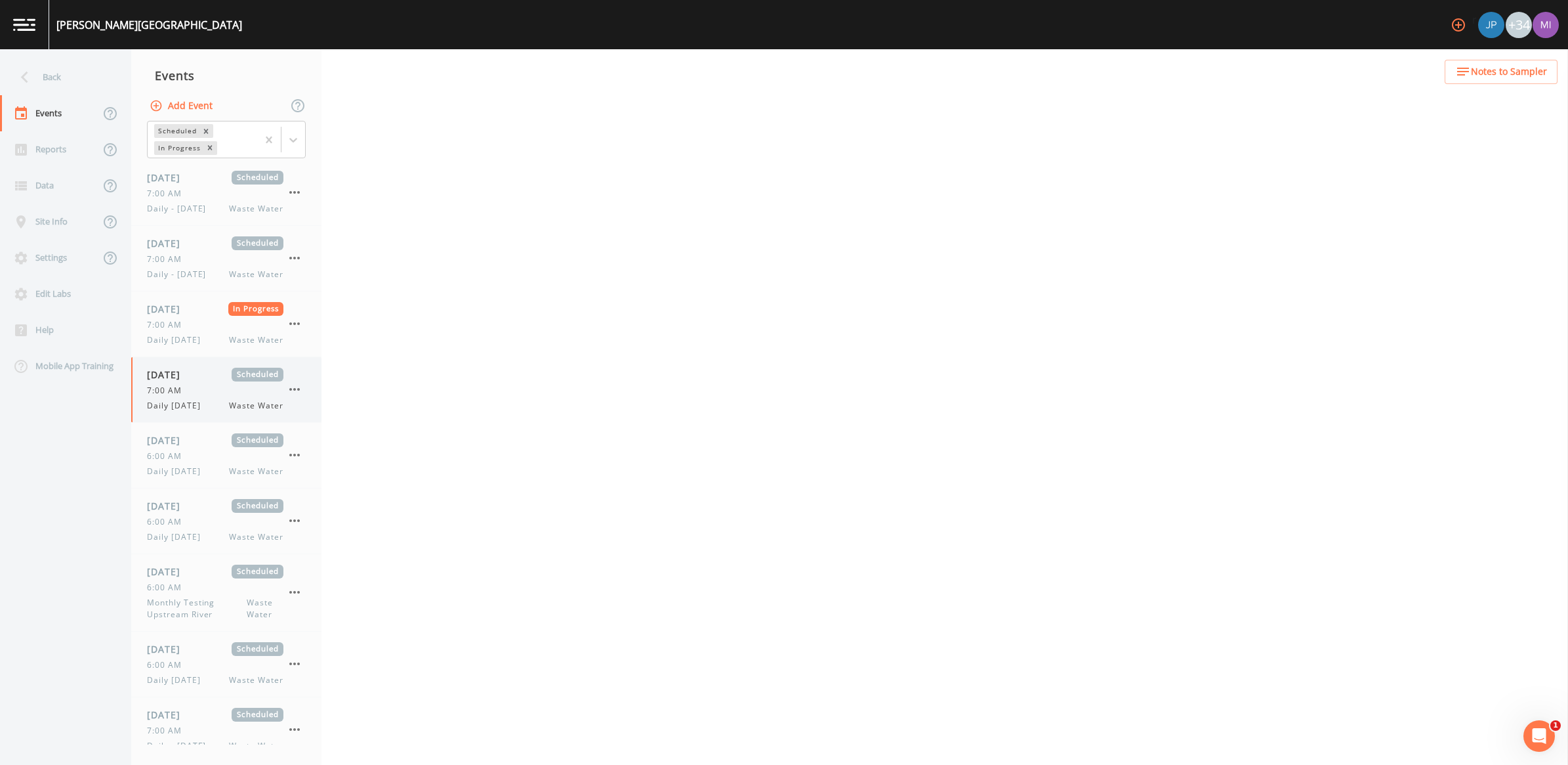
select select "092b3f94-5697-4c94-9891-da161916fdbb"
select select "b6a3c313-748b-4795-a028-792ad310bd60"
select select "092b3f94-5697-4c94-9891-da161916fdbb"
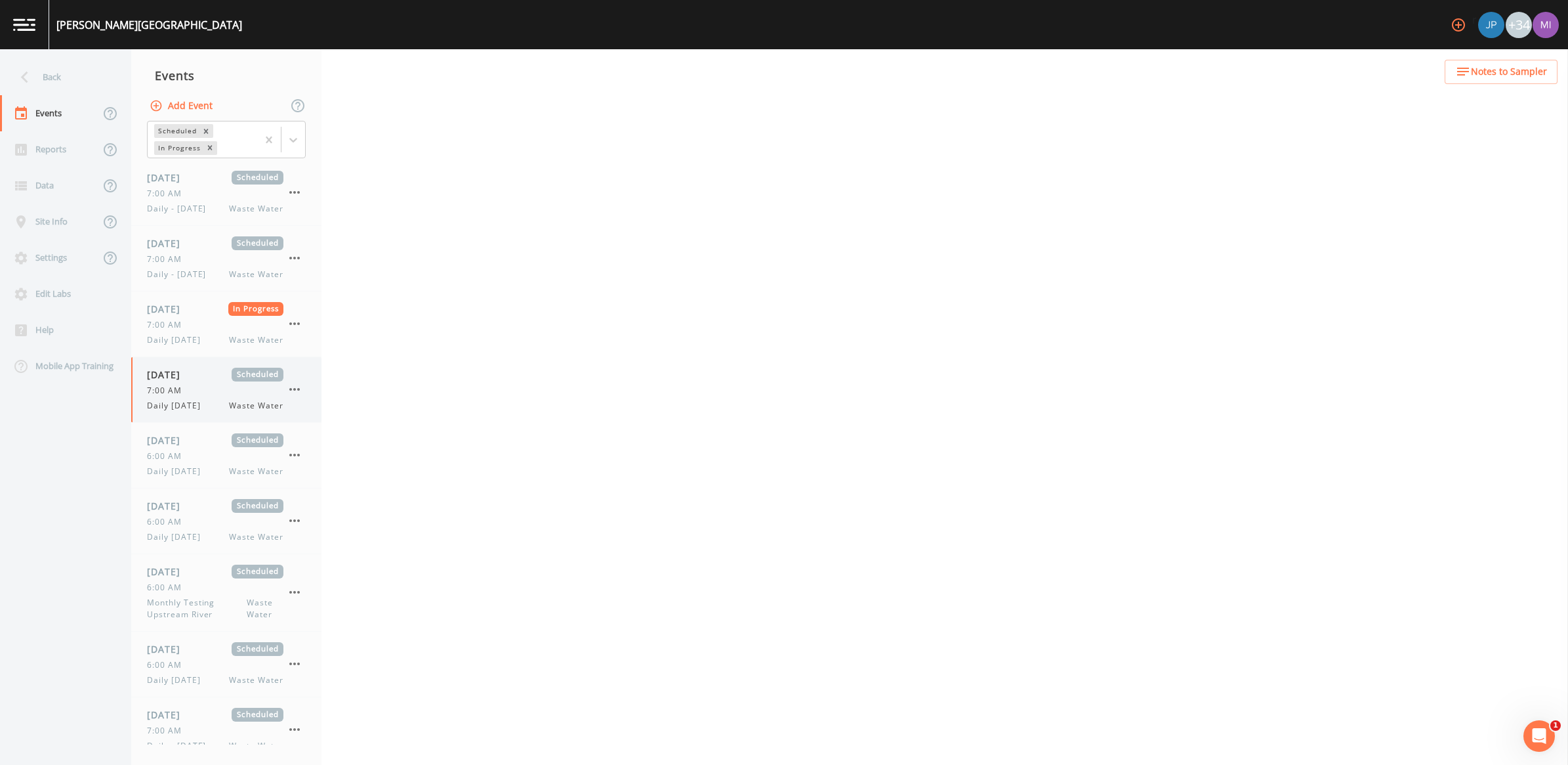
select select "b6a3c313-748b-4795-a028-792ad310bd60"
select select "092b3f94-5697-4c94-9891-da161916fdbb"
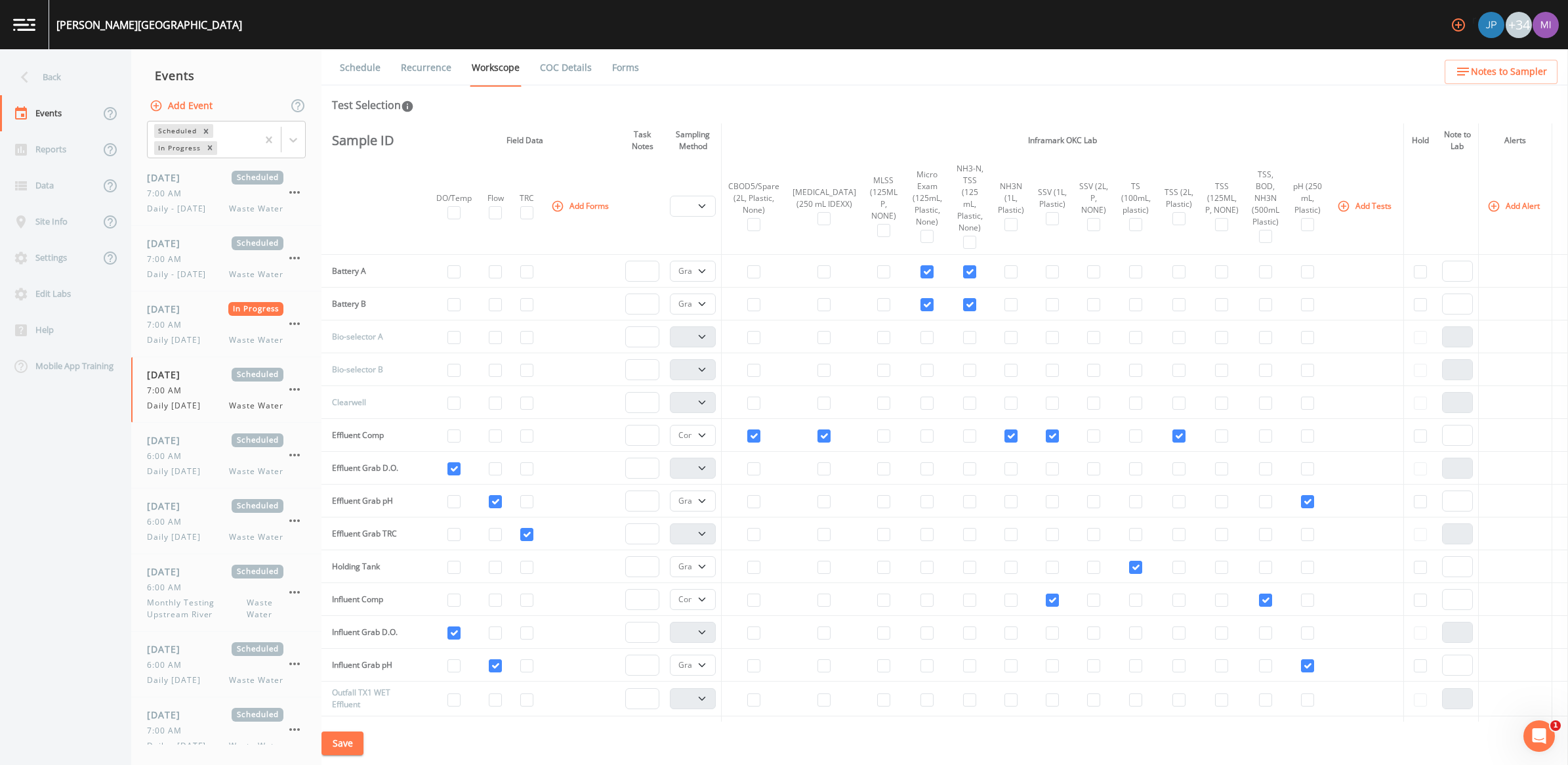
click at [1345, 200] on button "Add Tests" at bounding box center [1365, 205] width 63 height 22
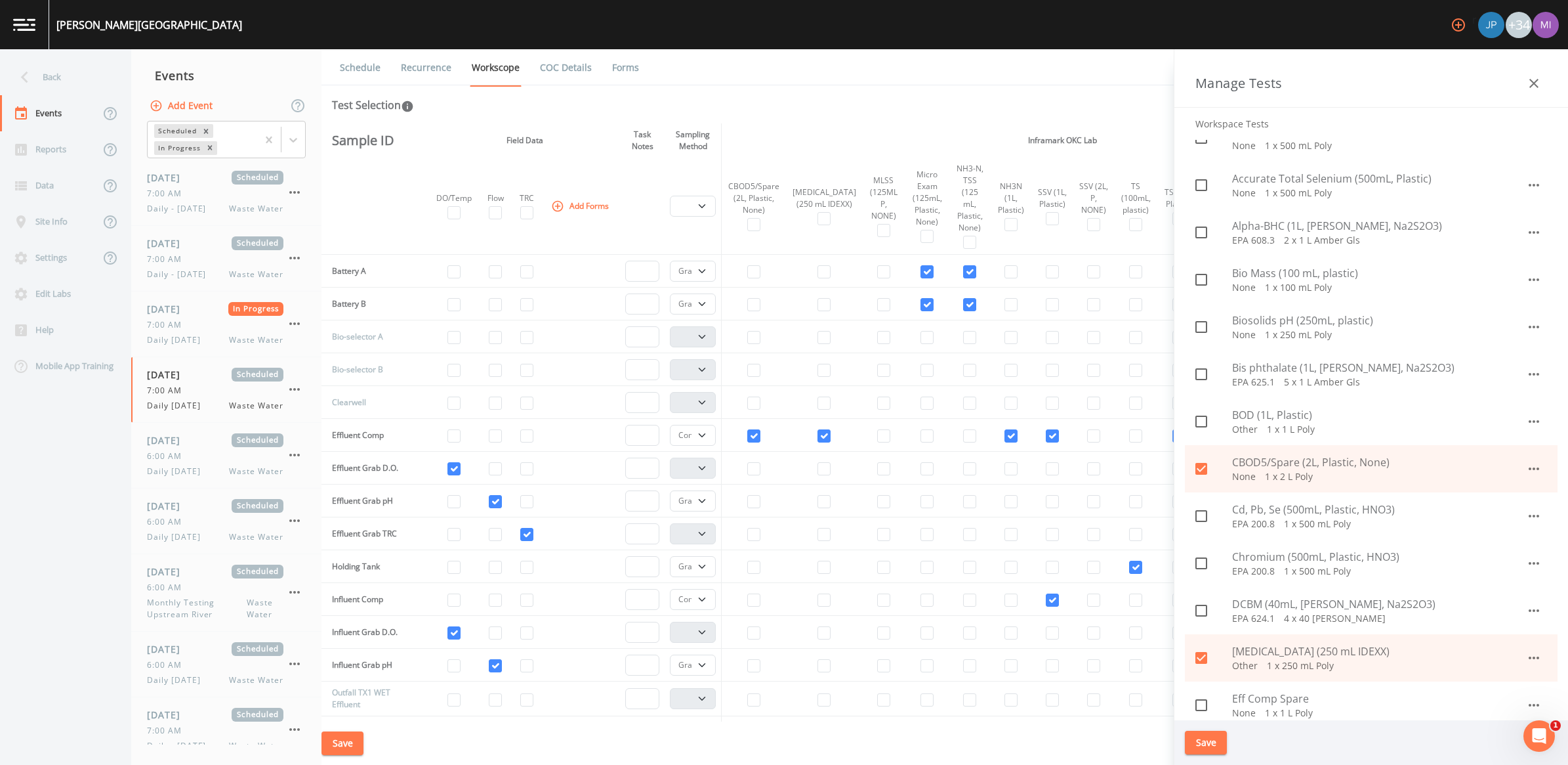
scroll to position [246, 0]
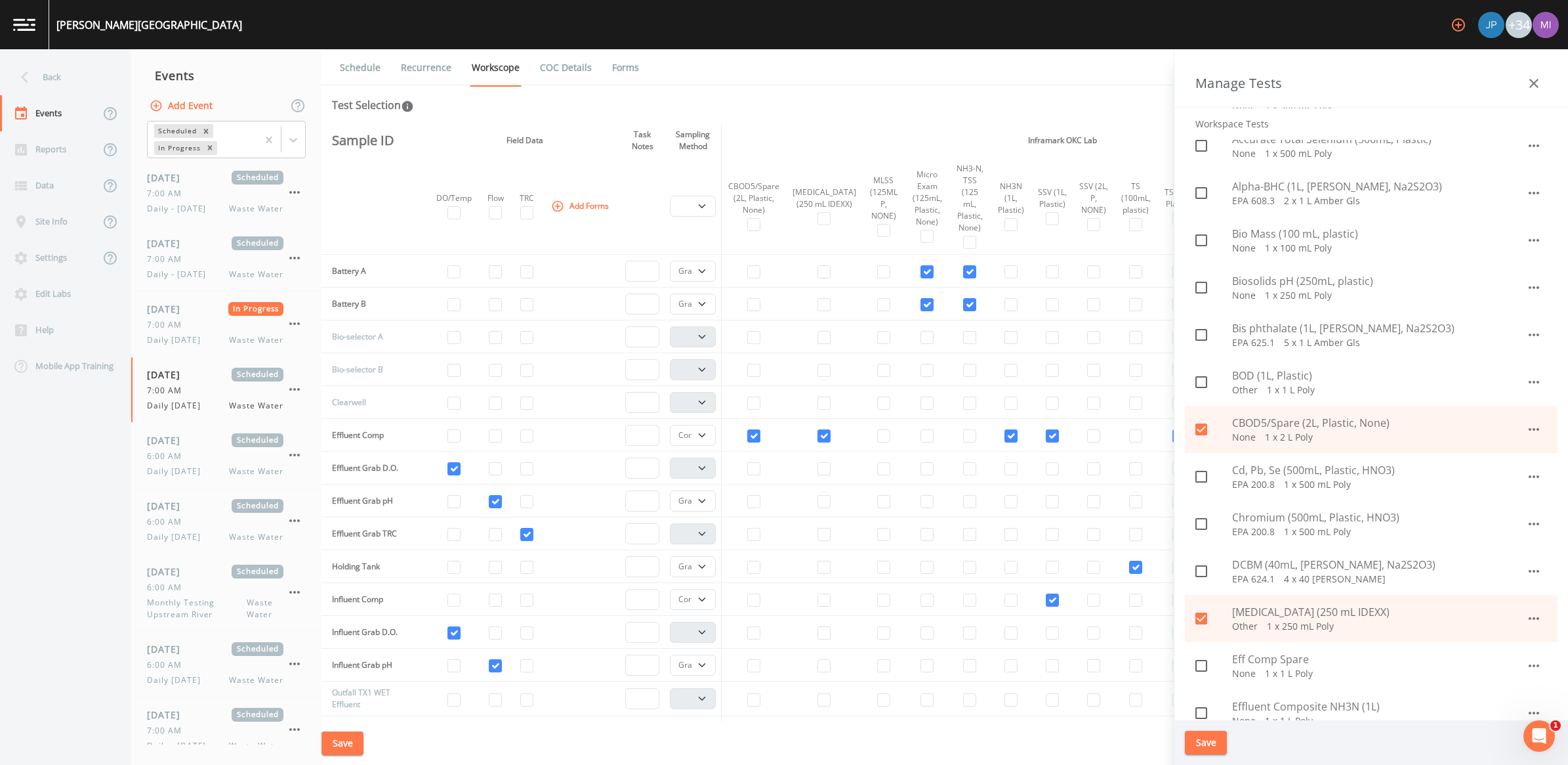
click at [1290, 425] on span "CBOD5/Spare (2L, Plastic, None)" at bounding box center [1379, 423] width 294 height 16
click at [1202, 425] on icon at bounding box center [1202, 429] width 16 height 16
checkbox input "true"
click at [1532, 432] on icon "button" at bounding box center [1535, 429] width 16 height 16
click at [1511, 454] on div at bounding box center [1504, 459] width 24 height 13
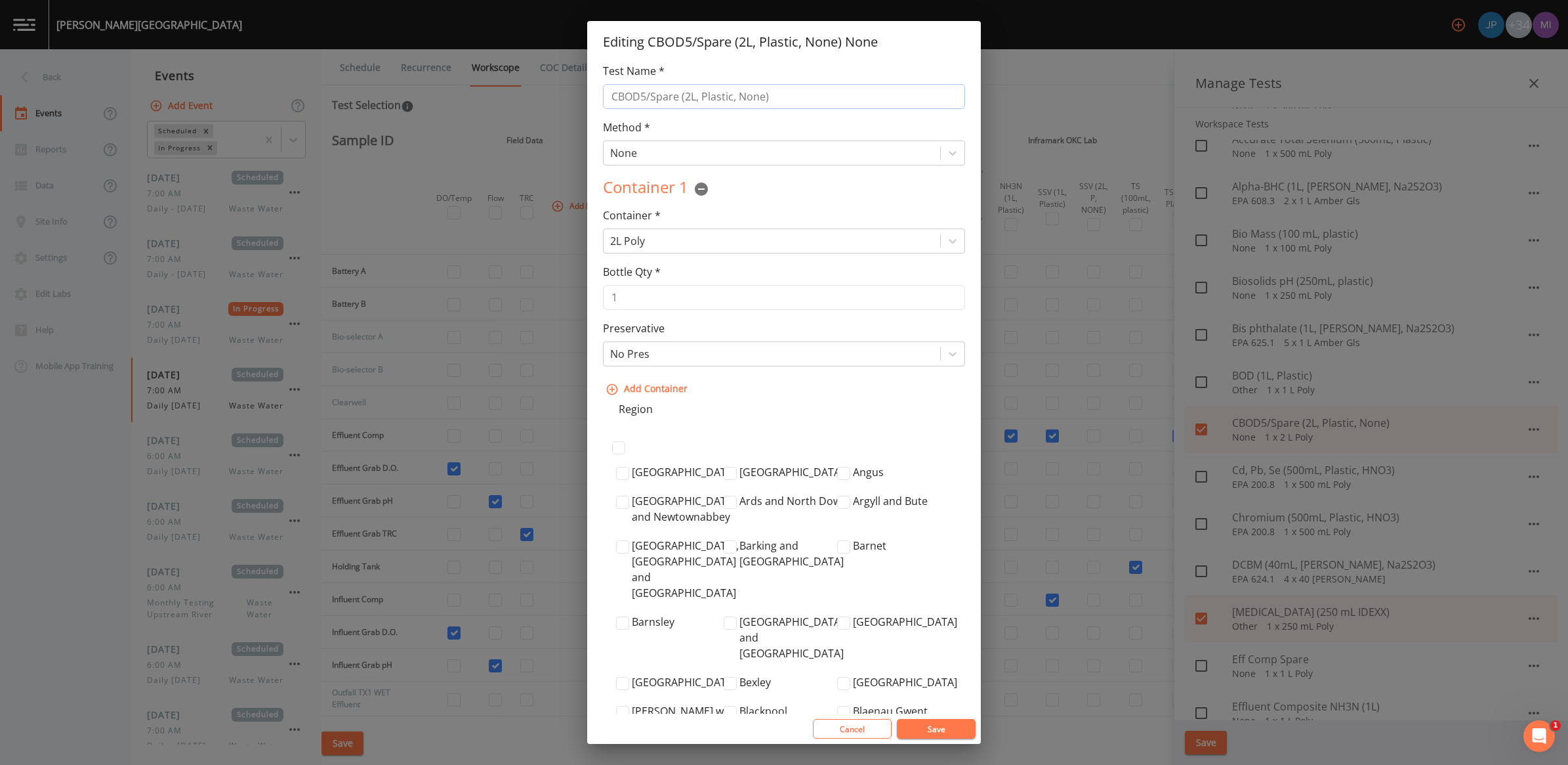
drag, startPoint x: 647, startPoint y: 93, endPoint x: 676, endPoint y: 99, distance: 29.6
click at [676, 99] on input "CBOD5/Spare (2L, Plastic, None)" at bounding box center [784, 96] width 362 height 25
type input "CBOD5 (1L, Plastic, None)"
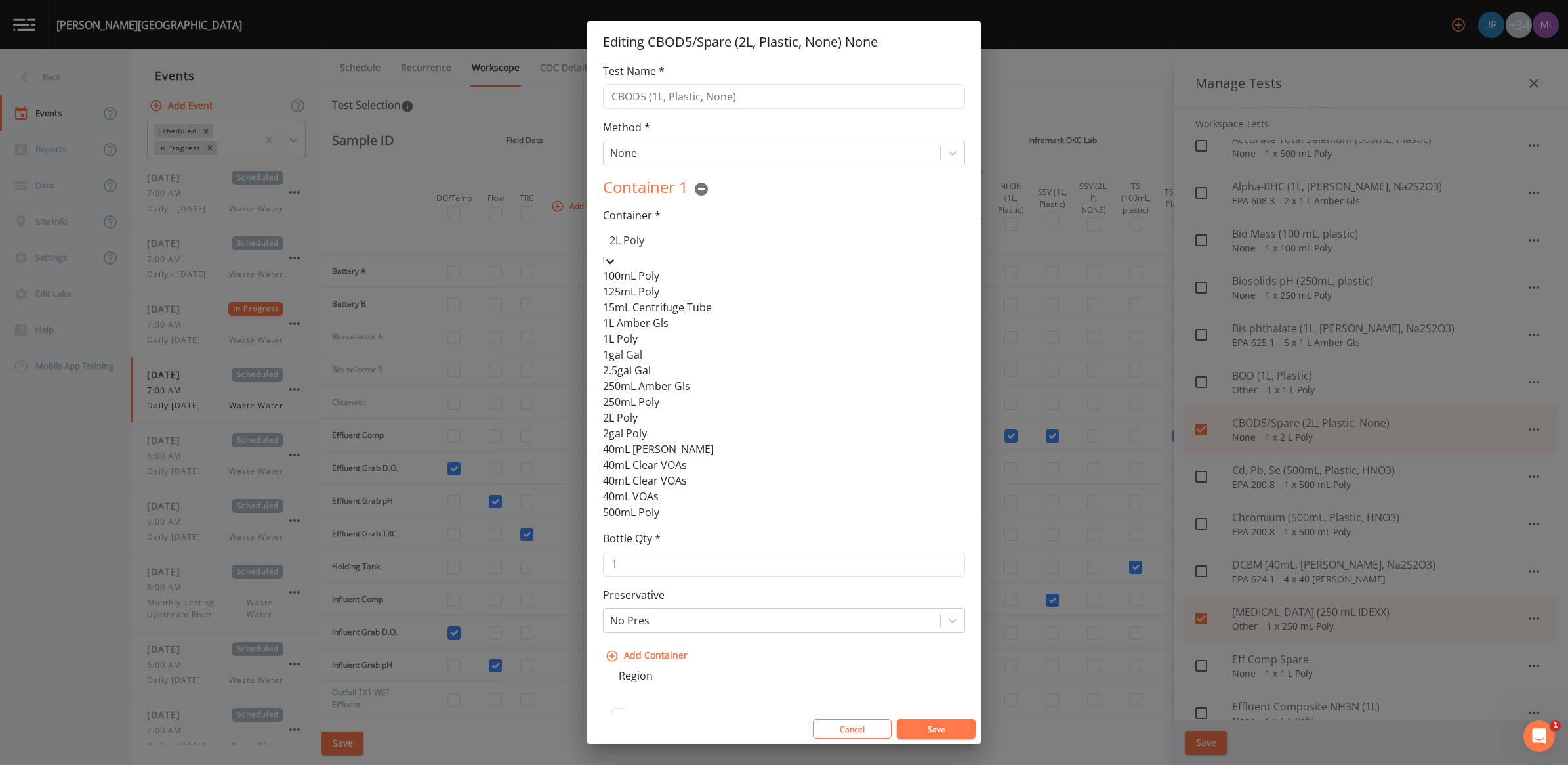
click at [614, 240] on div at bounding box center [784, 240] width 349 height 19
type input "1"
click at [640, 341] on div "1L Poly" at bounding box center [784, 333] width 362 height 16
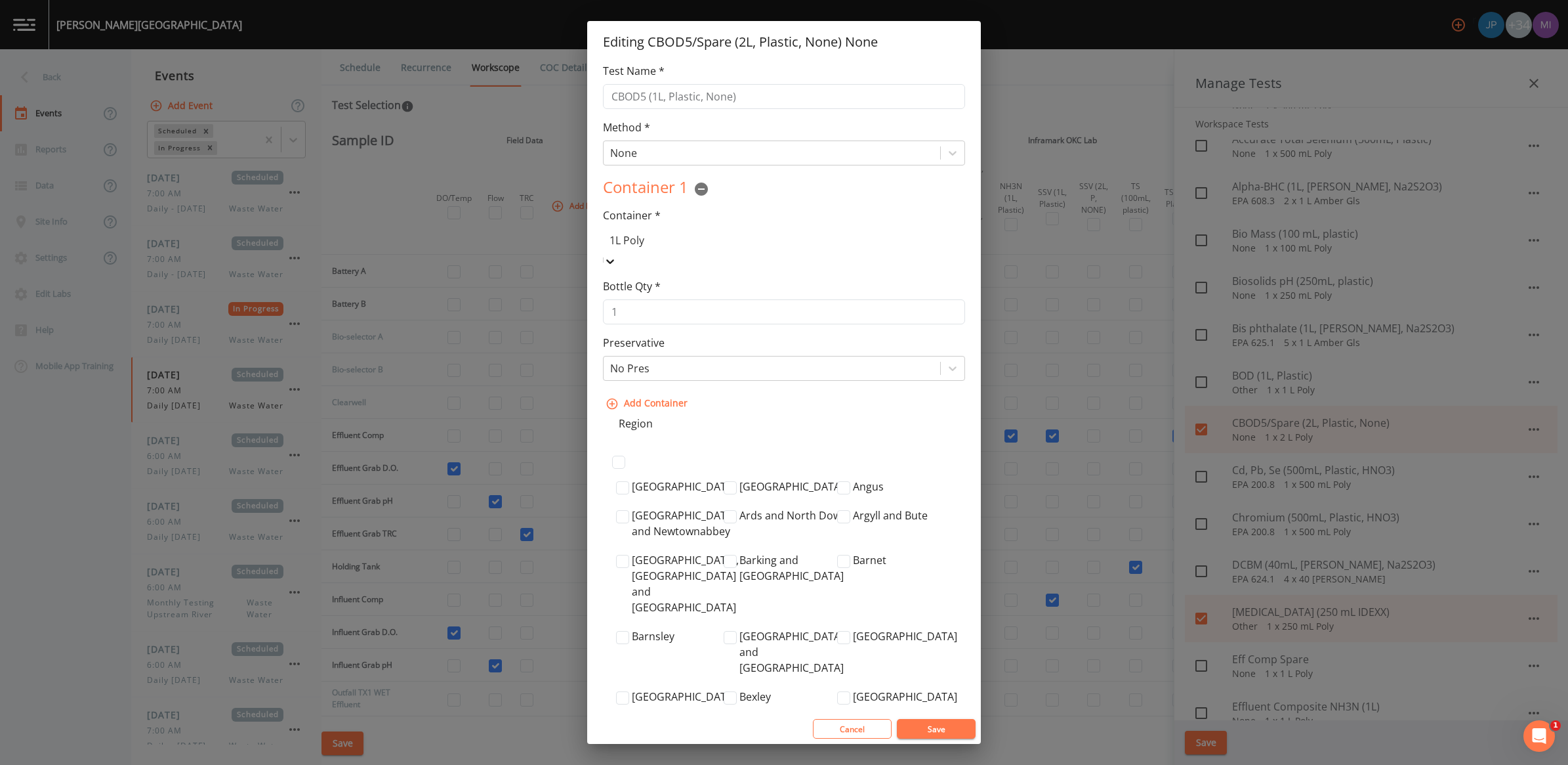
click at [943, 731] on button "Save" at bounding box center [936, 729] width 78 height 19
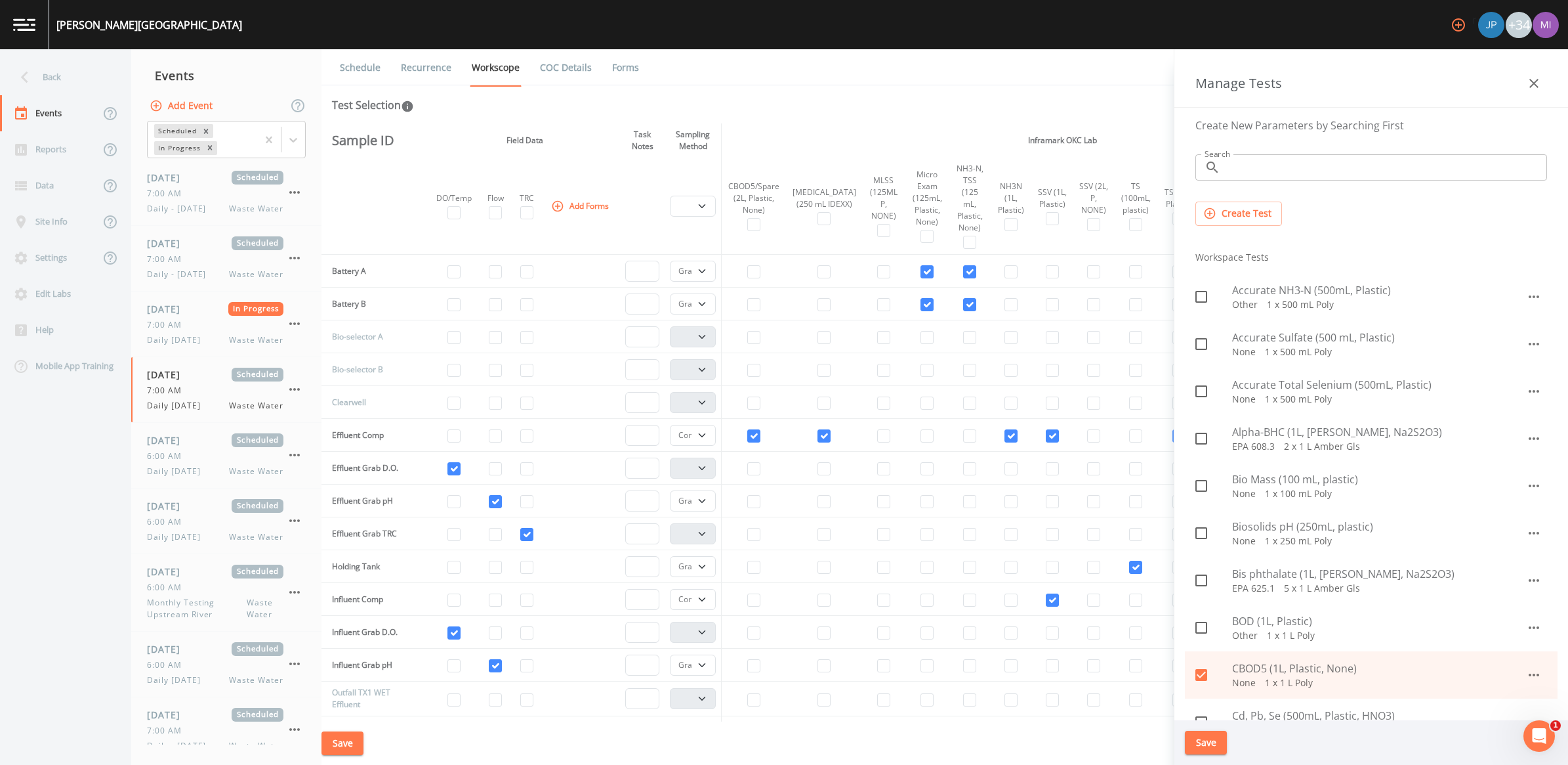
scroll to position [0, 0]
click at [1288, 172] on input "Search" at bounding box center [1386, 168] width 322 height 26
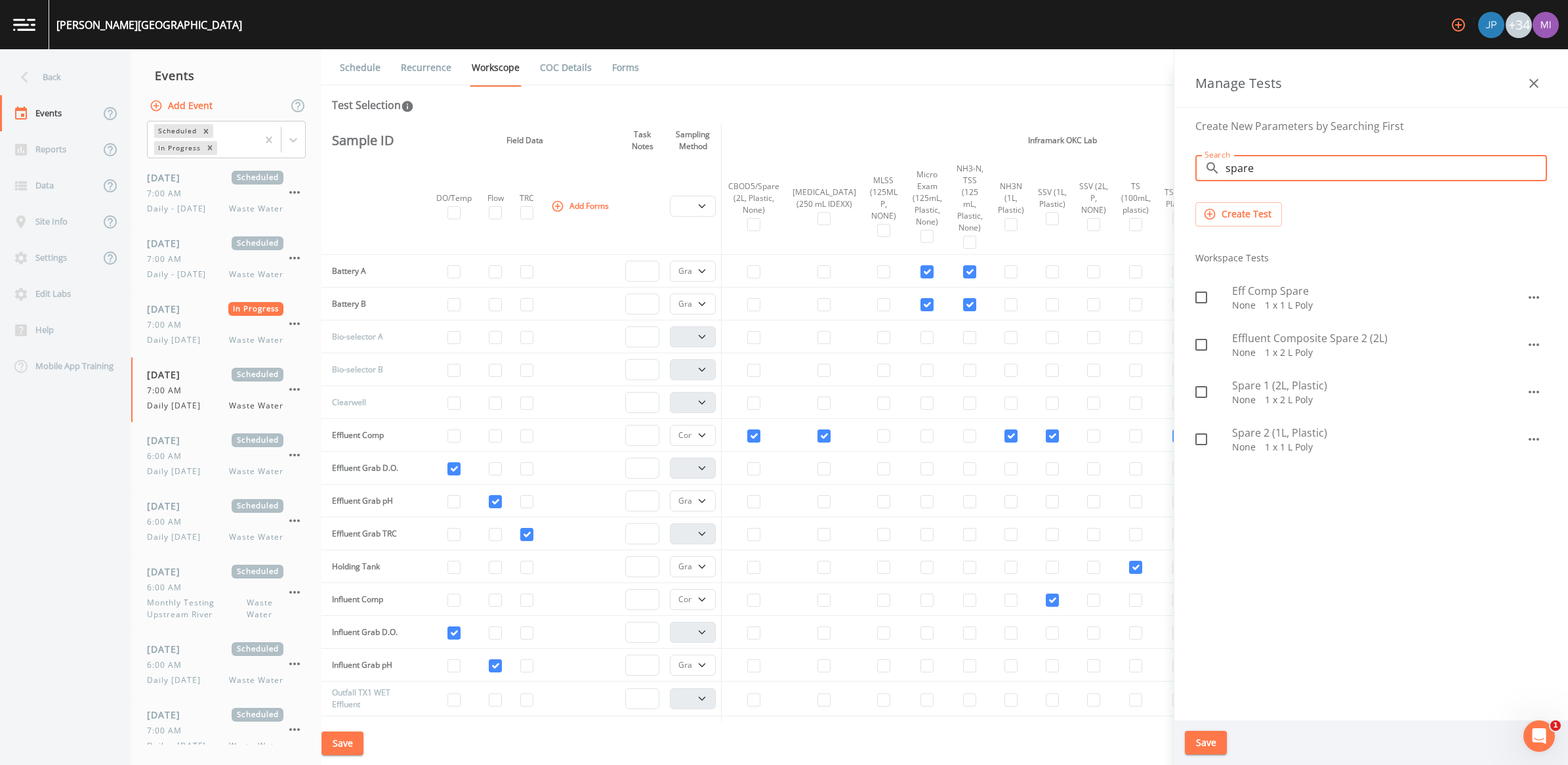
type input "spare"
click at [1534, 297] on icon "button" at bounding box center [1534, 297] width 11 height 3
click at [1521, 328] on li "Edit" at bounding box center [1520, 327] width 77 height 24
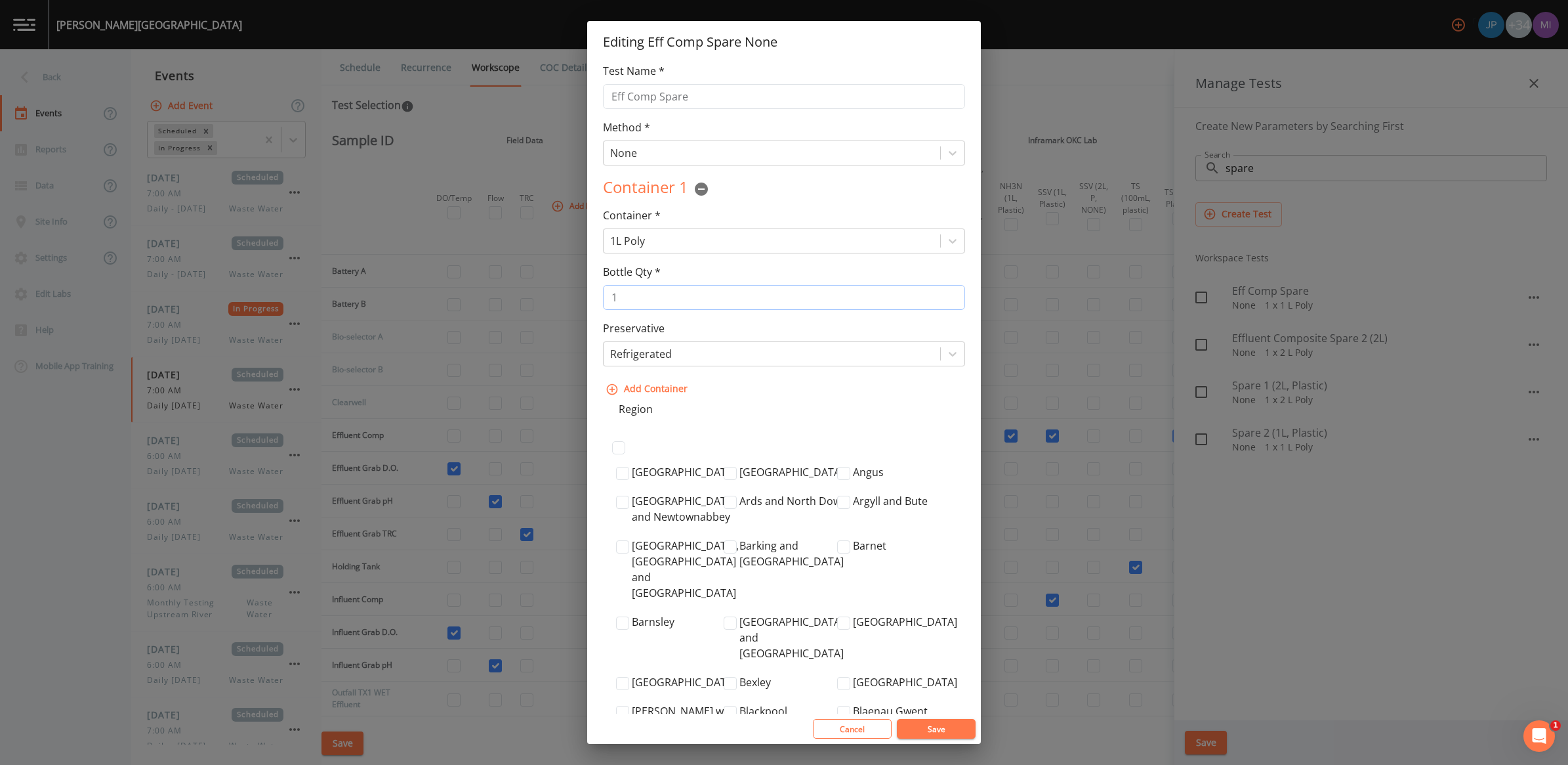
click at [640, 300] on input "1" at bounding box center [784, 297] width 362 height 25
type input "3"
click at [933, 729] on button "Save" at bounding box center [936, 729] width 78 height 19
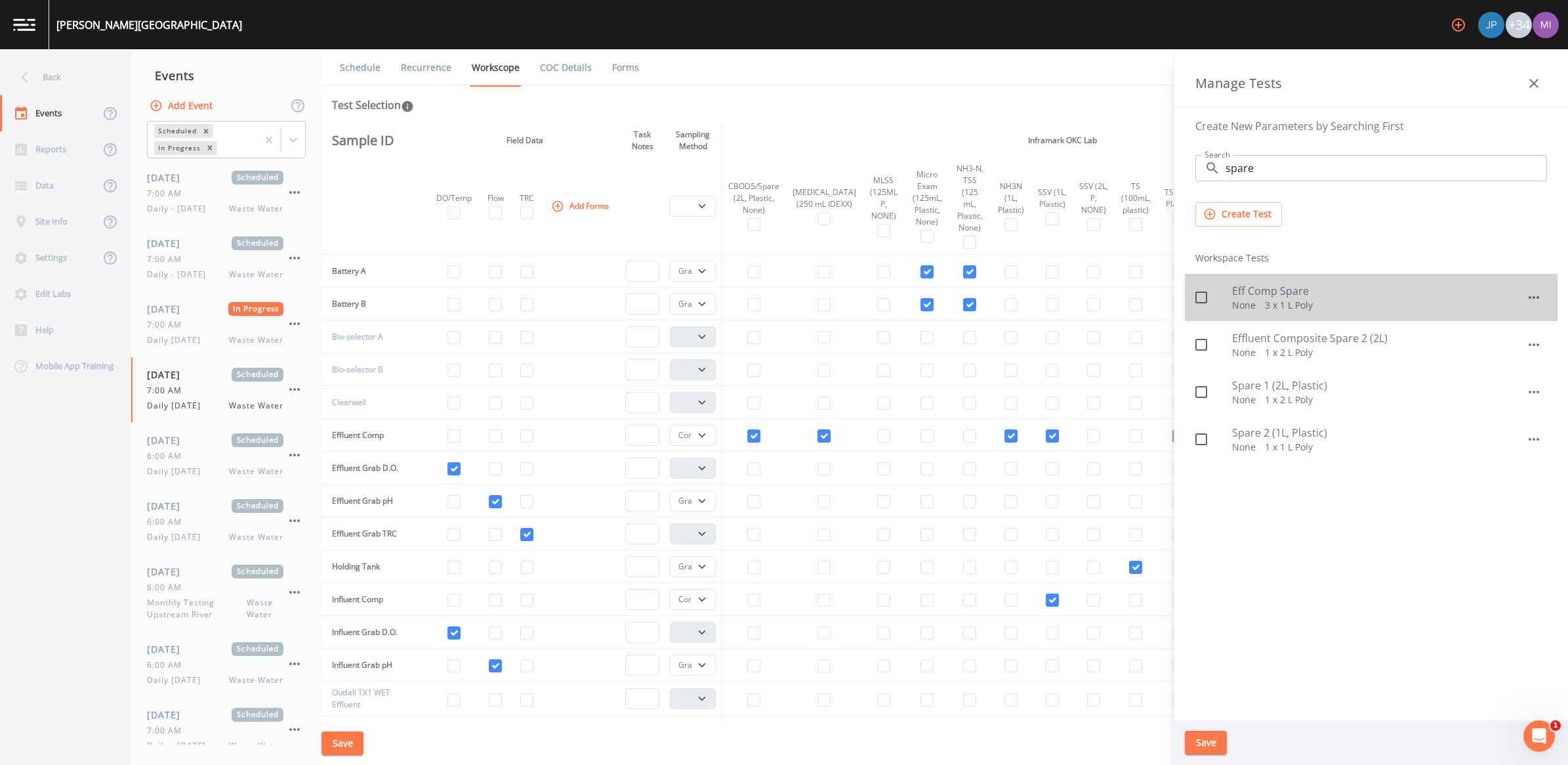
click at [1202, 294] on icon at bounding box center [1202, 297] width 16 height 16
checkbox input "true"
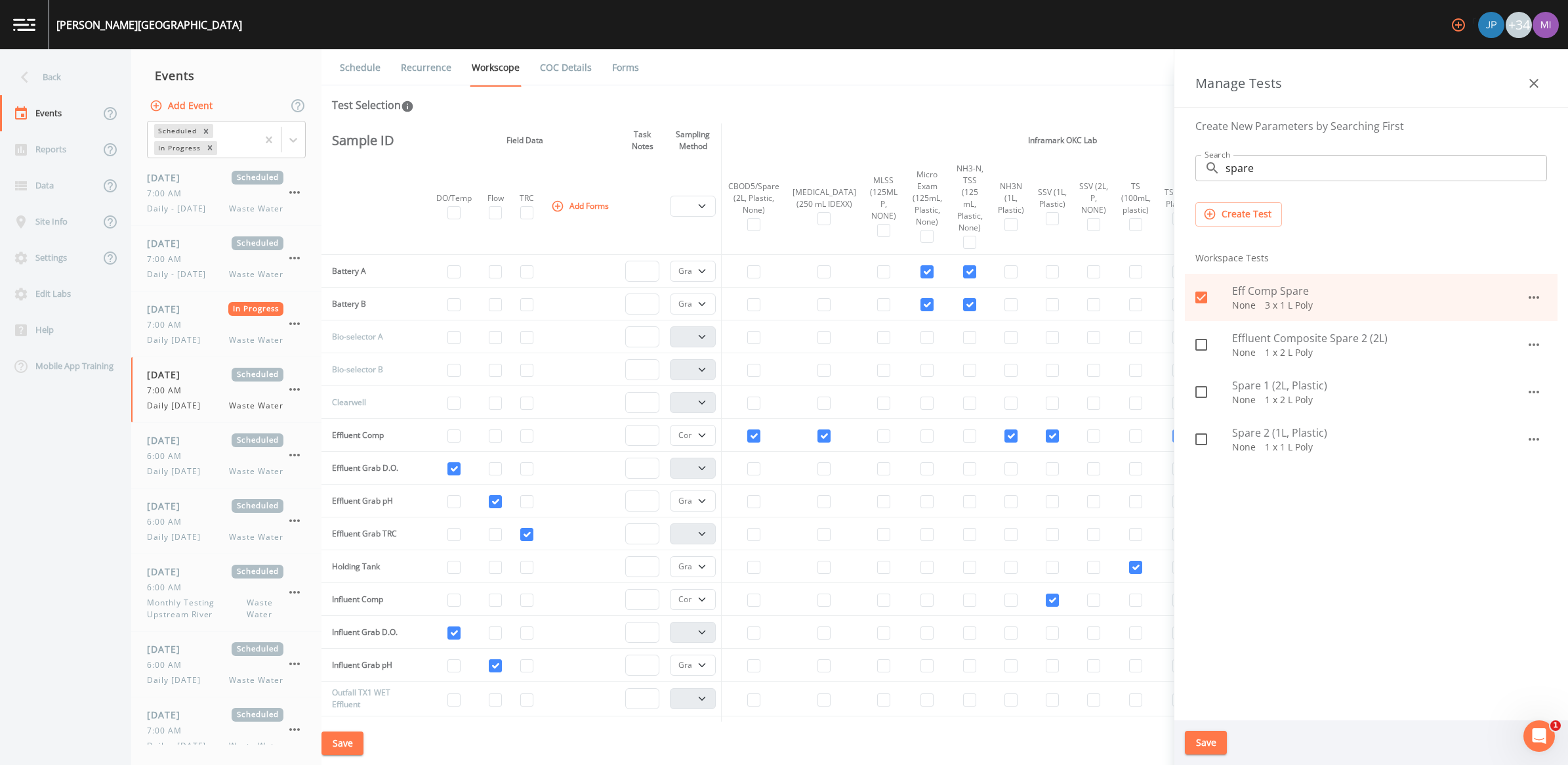
click at [1205, 737] on button "Save" at bounding box center [1206, 743] width 42 height 25
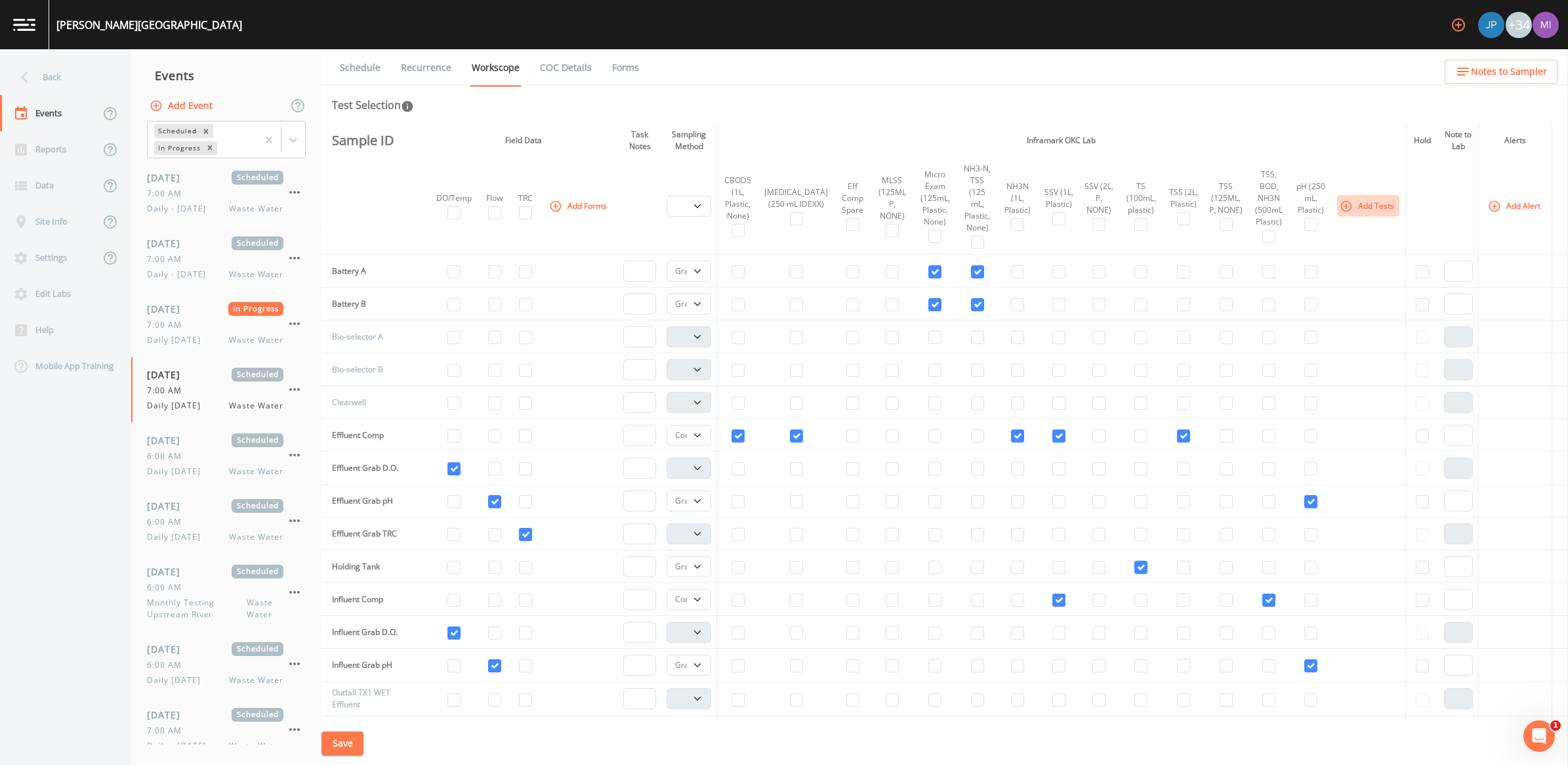
click at [1349, 197] on button "Add Tests" at bounding box center [1368, 205] width 63 height 22
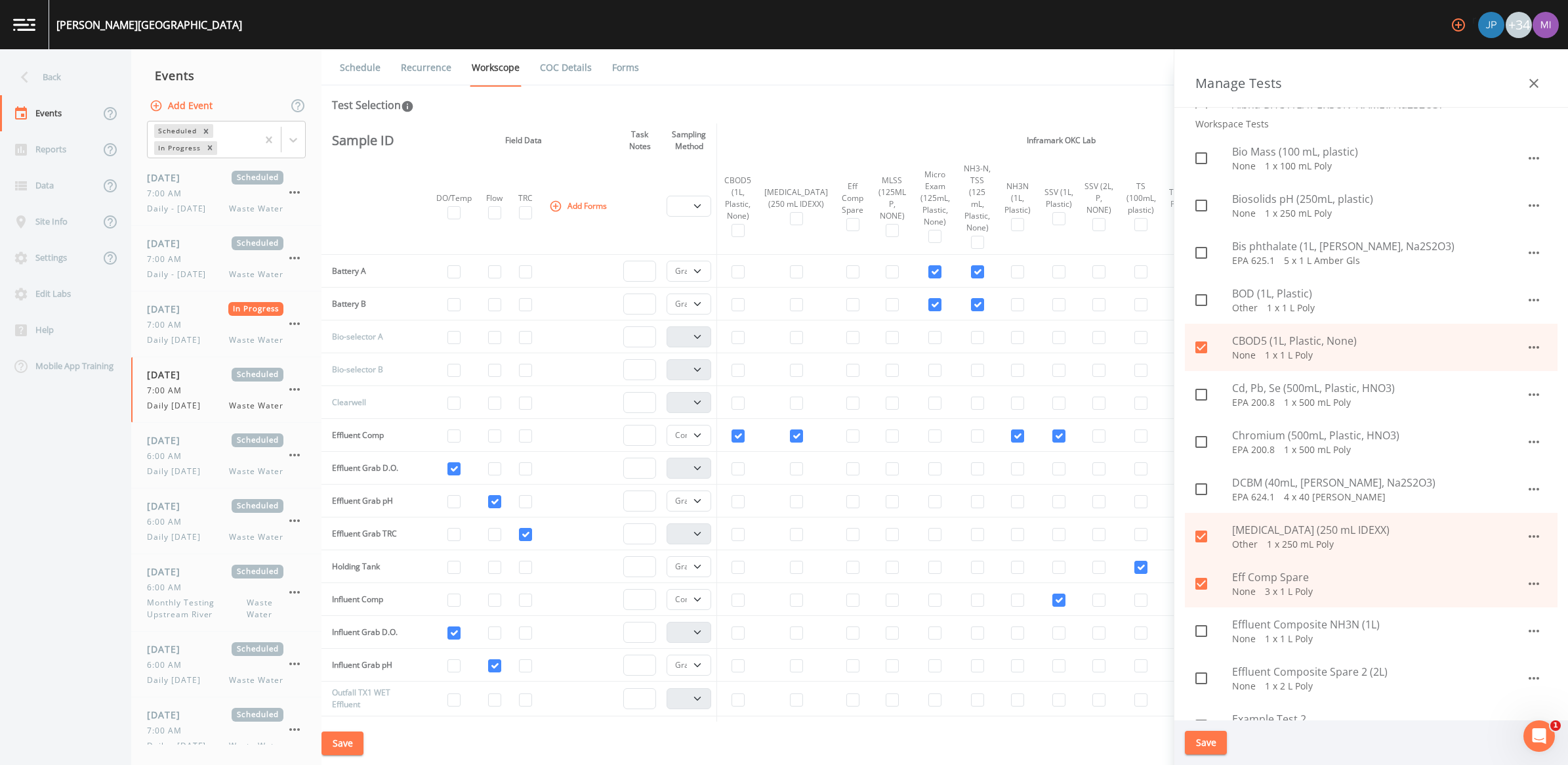
scroll to position [411, 0]
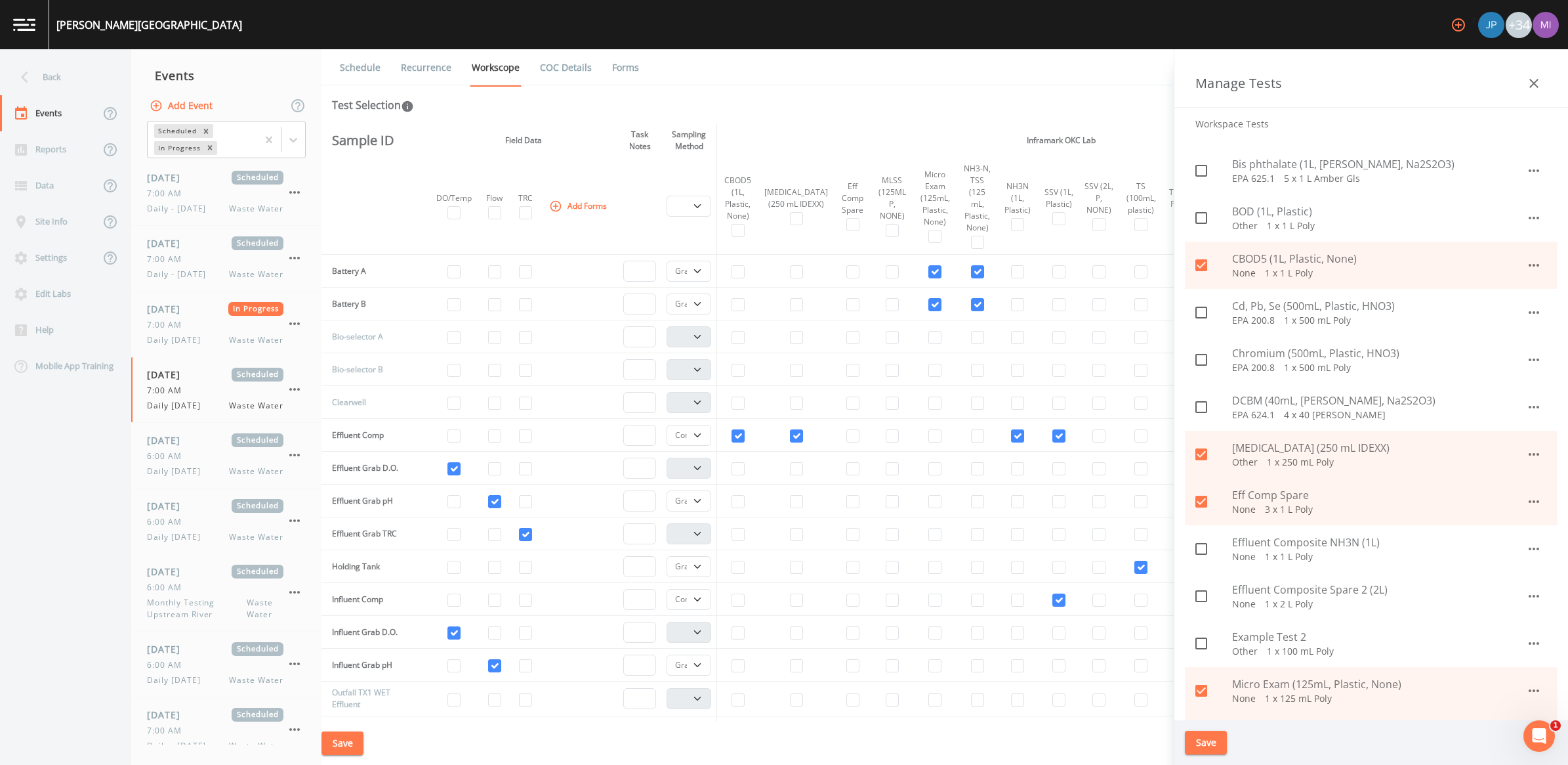
click at [1528, 501] on icon "button" at bounding box center [1534, 501] width 11 height 3
click at [1518, 529] on li "Edit" at bounding box center [1520, 531] width 77 height 24
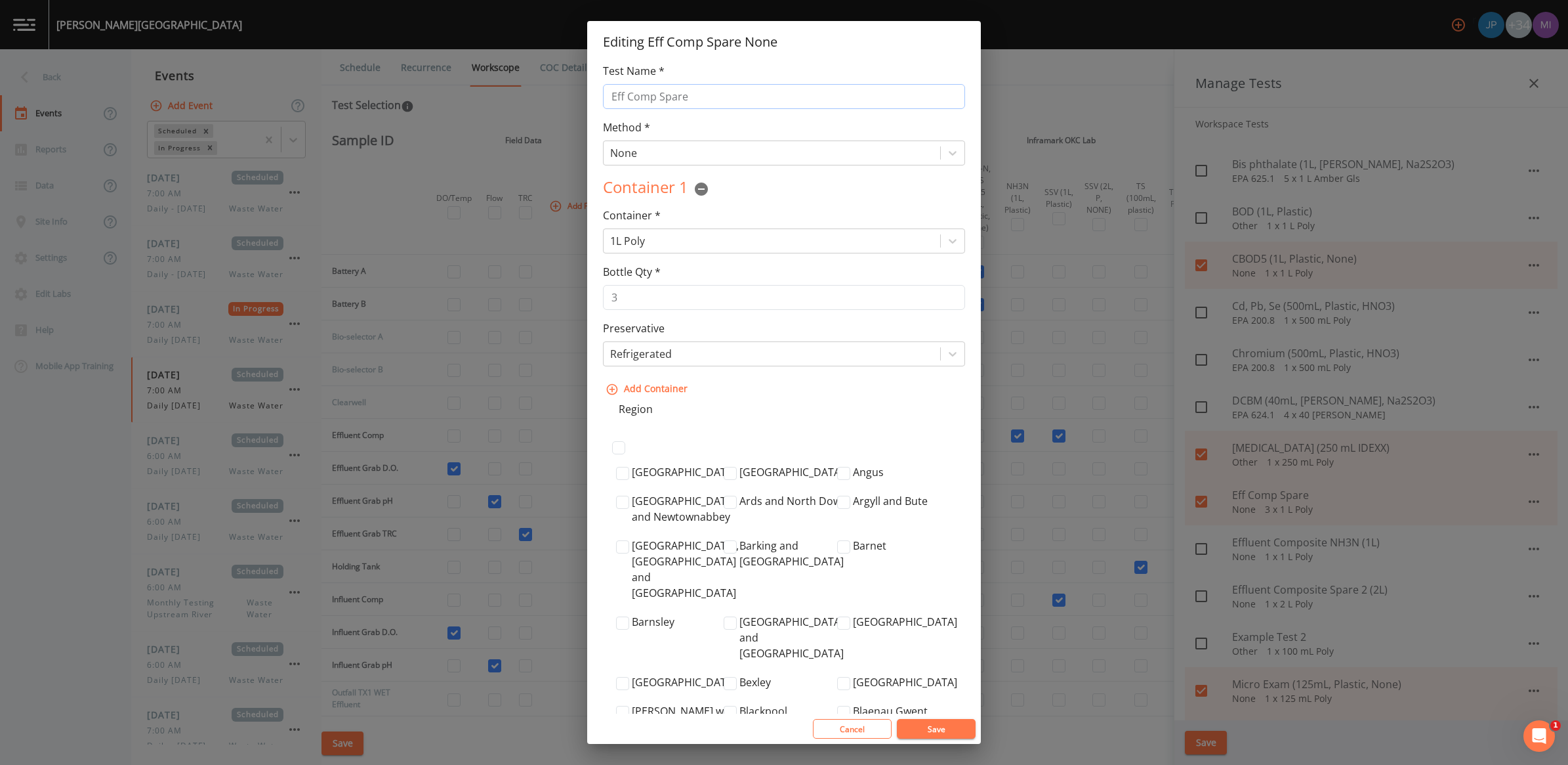
click at [699, 95] on input "Eff Comp Spare" at bounding box center [784, 96] width 362 height 25
type input "Eff Comp Spare 1L, Plastic, None"
click at [897, 719] on button "Save" at bounding box center [936, 729] width 78 height 19
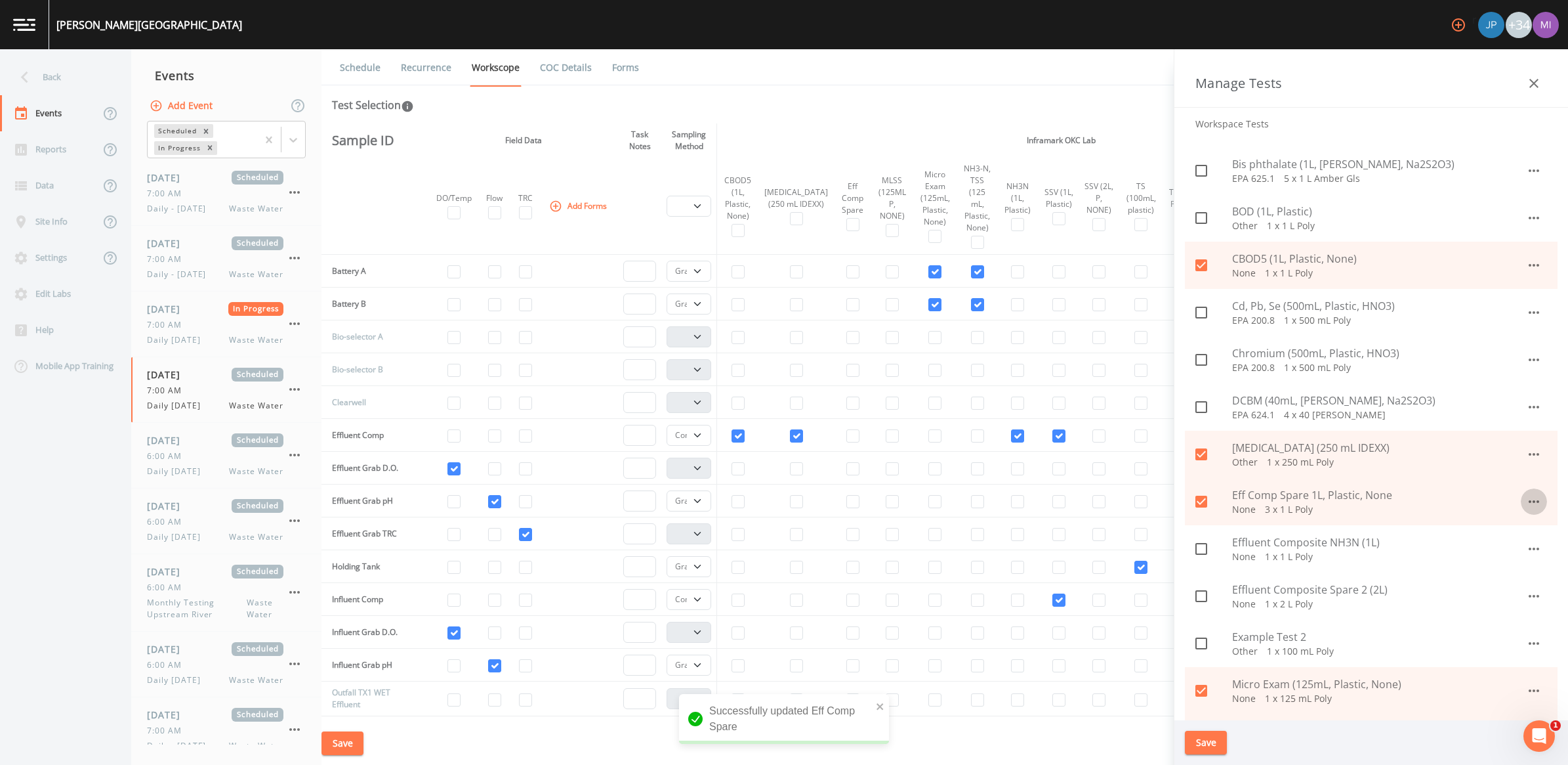
click at [1326, 498] on span "Eff Comp Spare 1L, Plastic, None" at bounding box center [1379, 495] width 294 height 16
checkbox input "false"
click at [1531, 506] on icon "button" at bounding box center [1535, 501] width 16 height 16
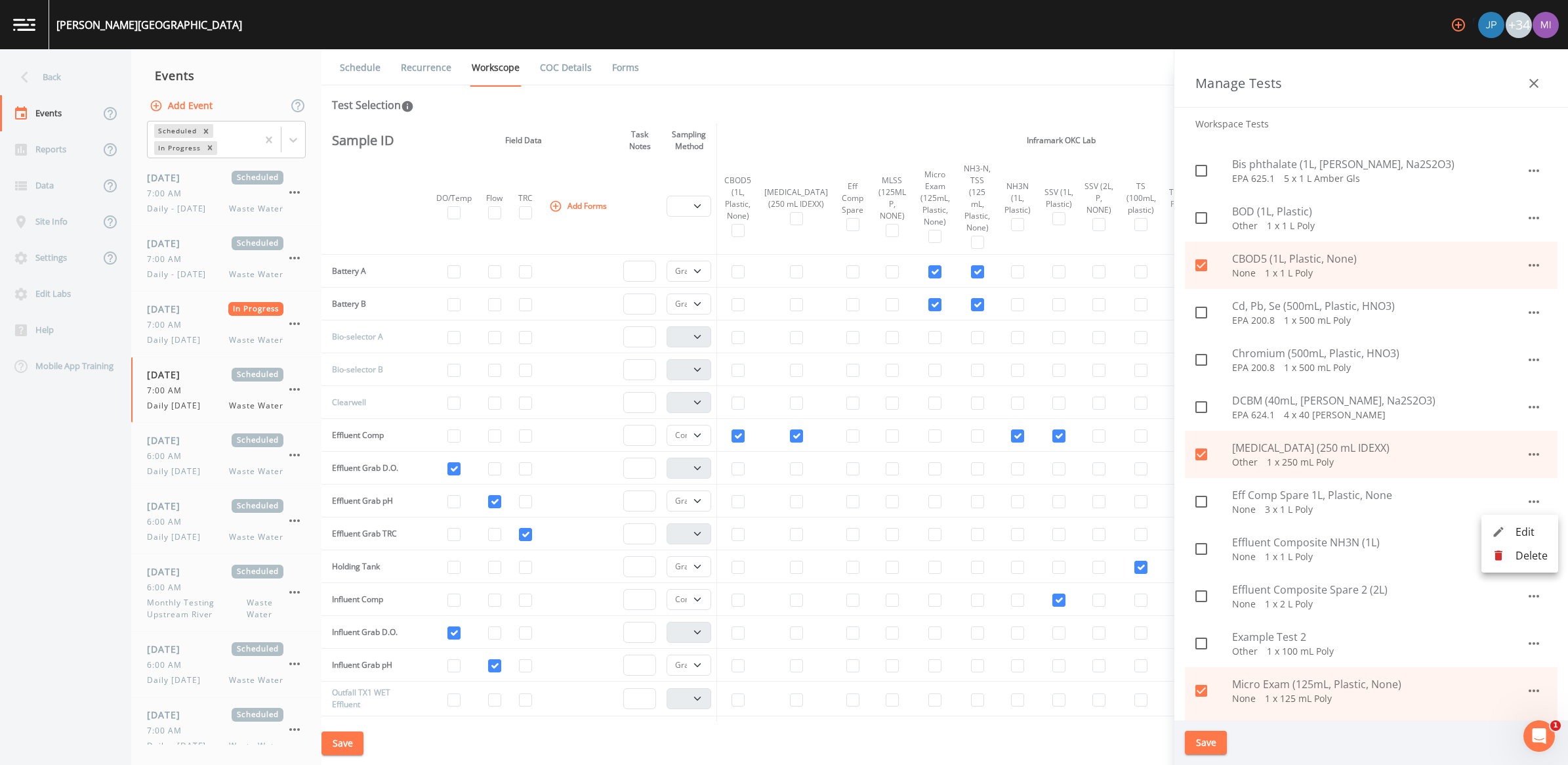
click at [1513, 529] on div at bounding box center [1504, 531] width 24 height 13
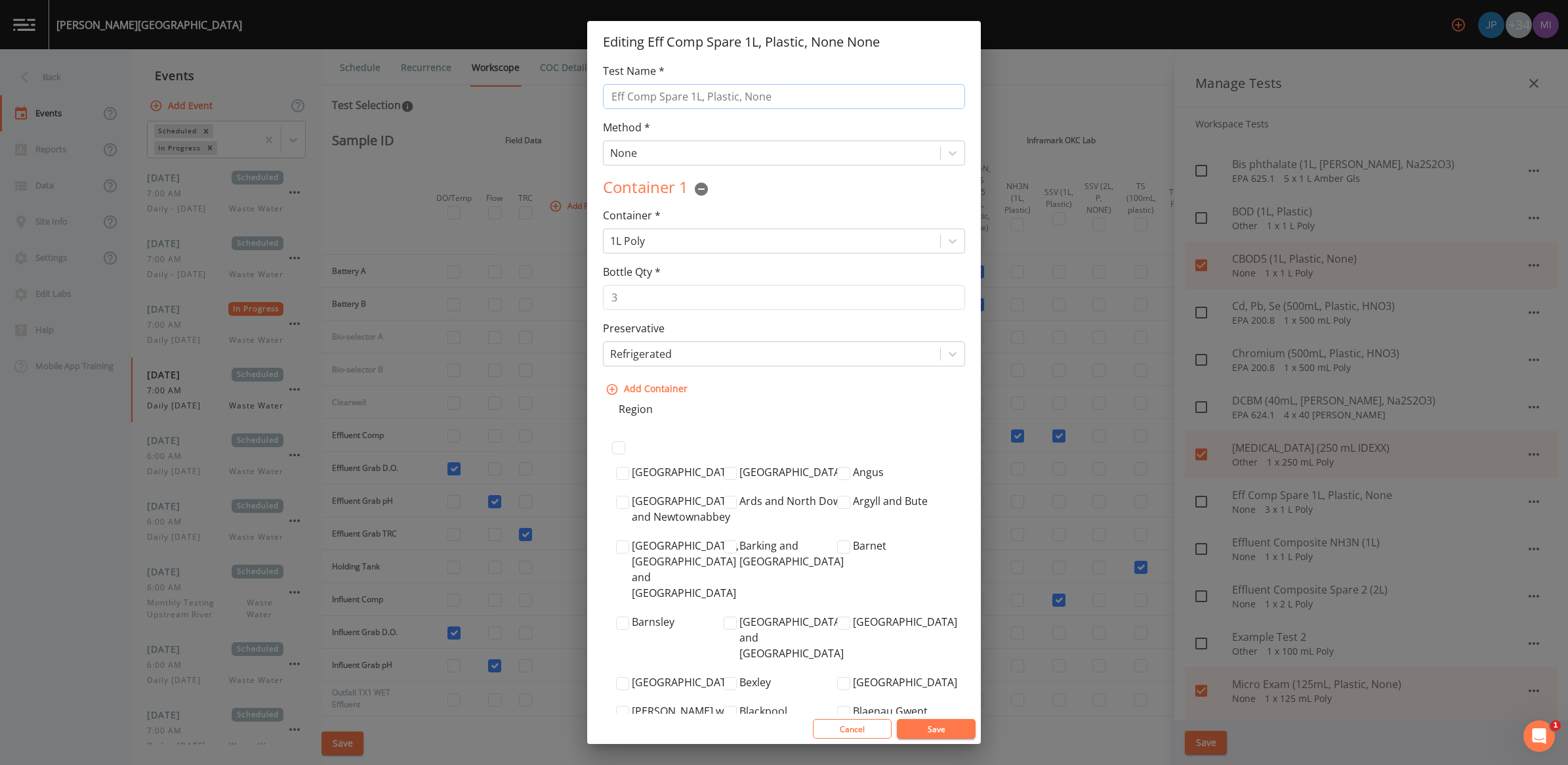
drag, startPoint x: 691, startPoint y: 99, endPoint x: 704, endPoint y: 97, distance: 13.2
click at [691, 97] on input "Eff Comp Spare 1L, Plastic, None" at bounding box center [784, 96] width 362 height 25
click at [771, 99] on input "Eff Comp Spare (1L, Plastic, None" at bounding box center [784, 96] width 362 height 25
type input "Eff Comp Spare (1L, Plastic, None)"
click at [927, 731] on button "Save" at bounding box center [936, 729] width 78 height 19
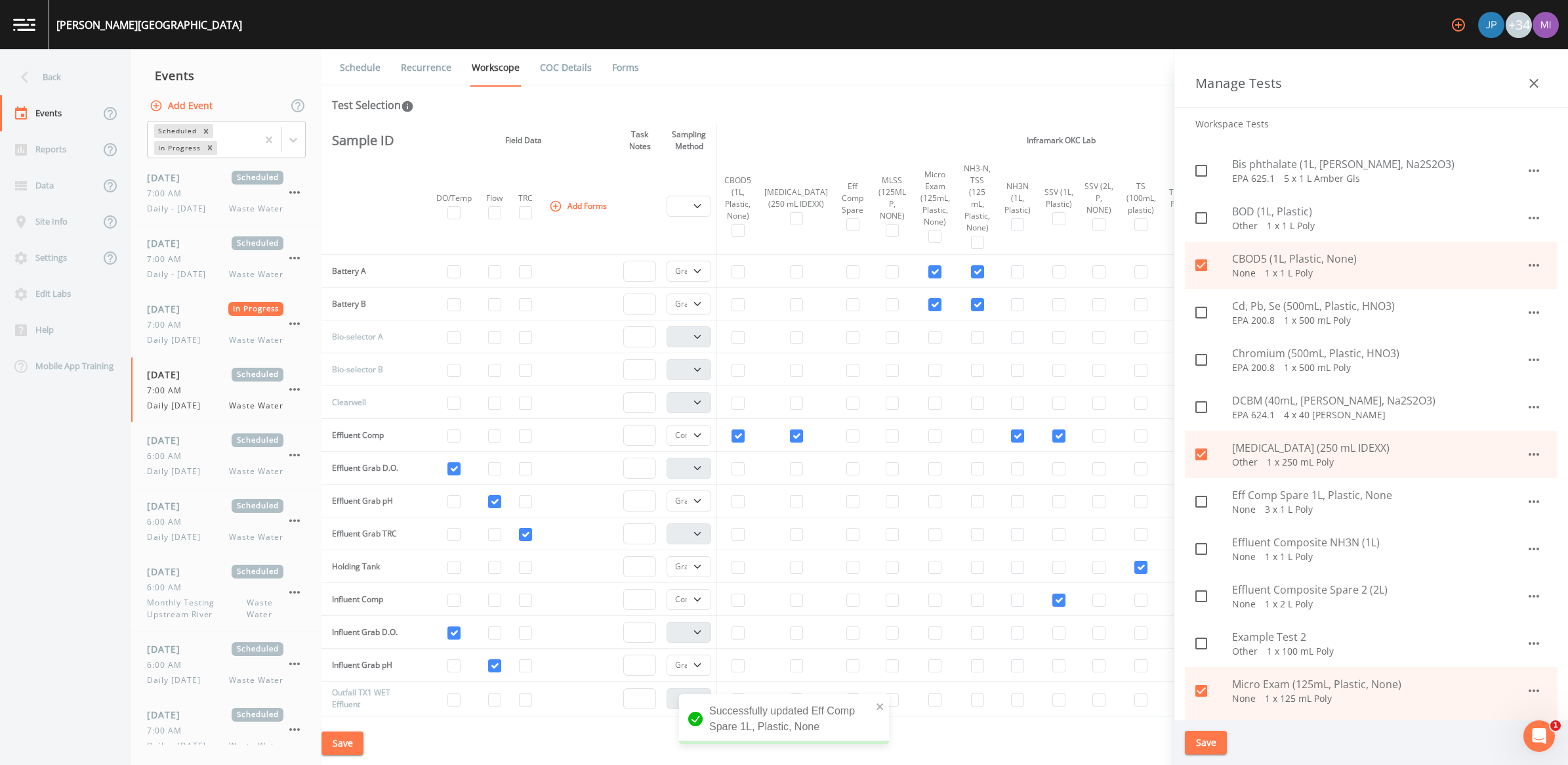
click at [1209, 503] on icon at bounding box center [1202, 501] width 16 height 16
checkbox input "true"
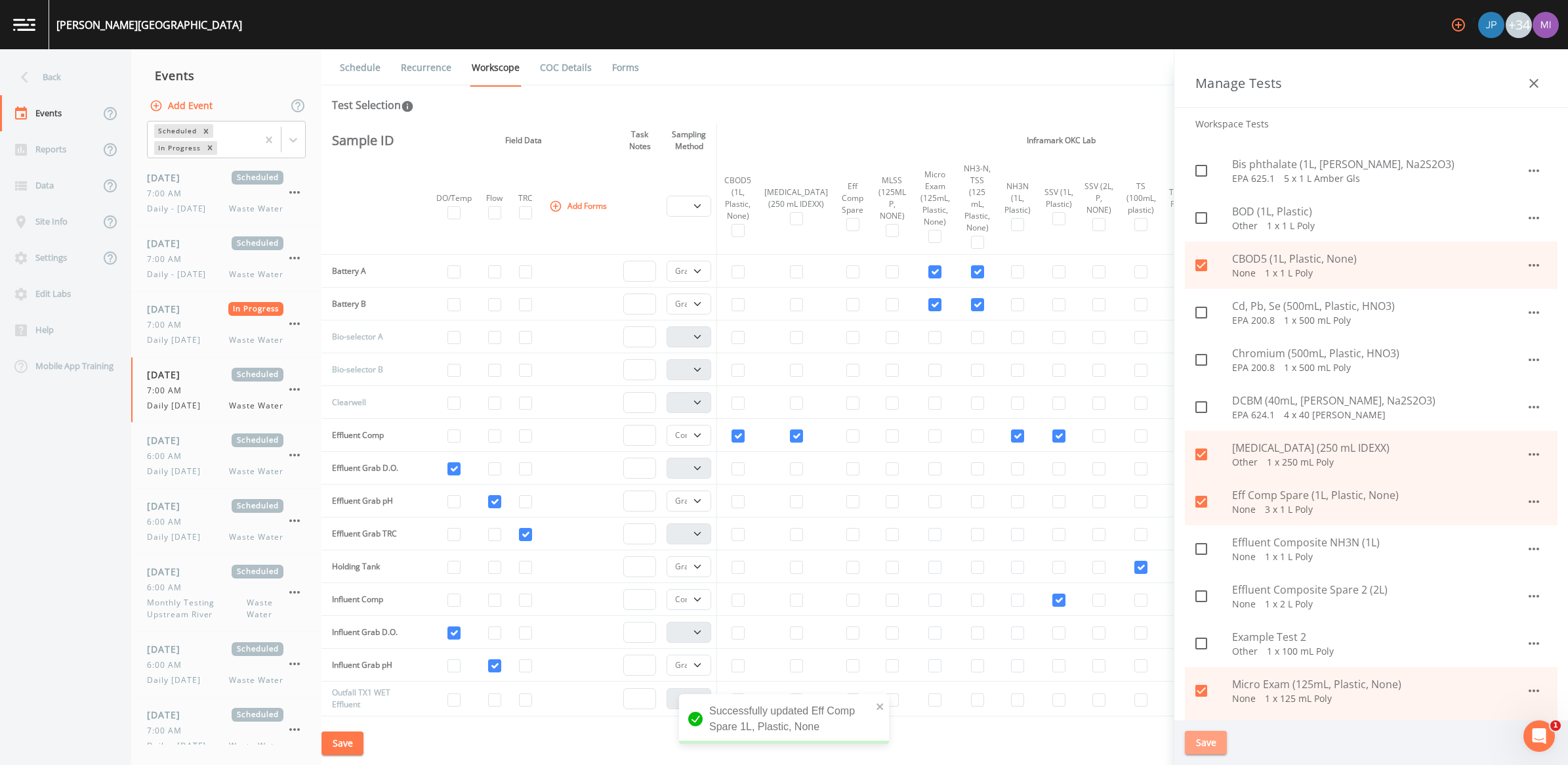
click at [1208, 743] on button "Save" at bounding box center [1206, 743] width 42 height 25
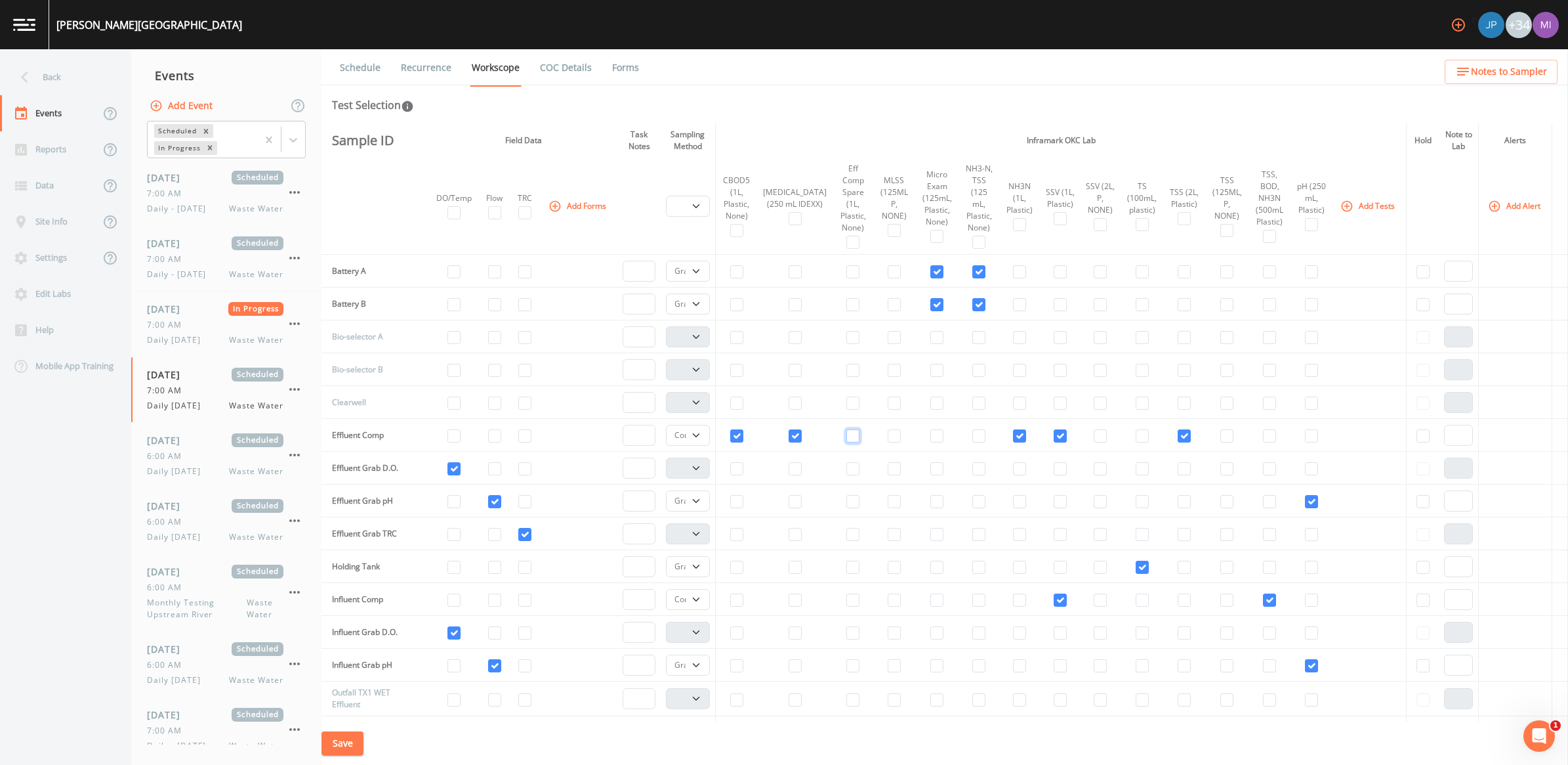
click at [847, 436] on input "checkbox" at bounding box center [853, 435] width 13 height 13
checkbox input "true"
click at [1357, 202] on button "Add Tests" at bounding box center [1369, 205] width 63 height 22
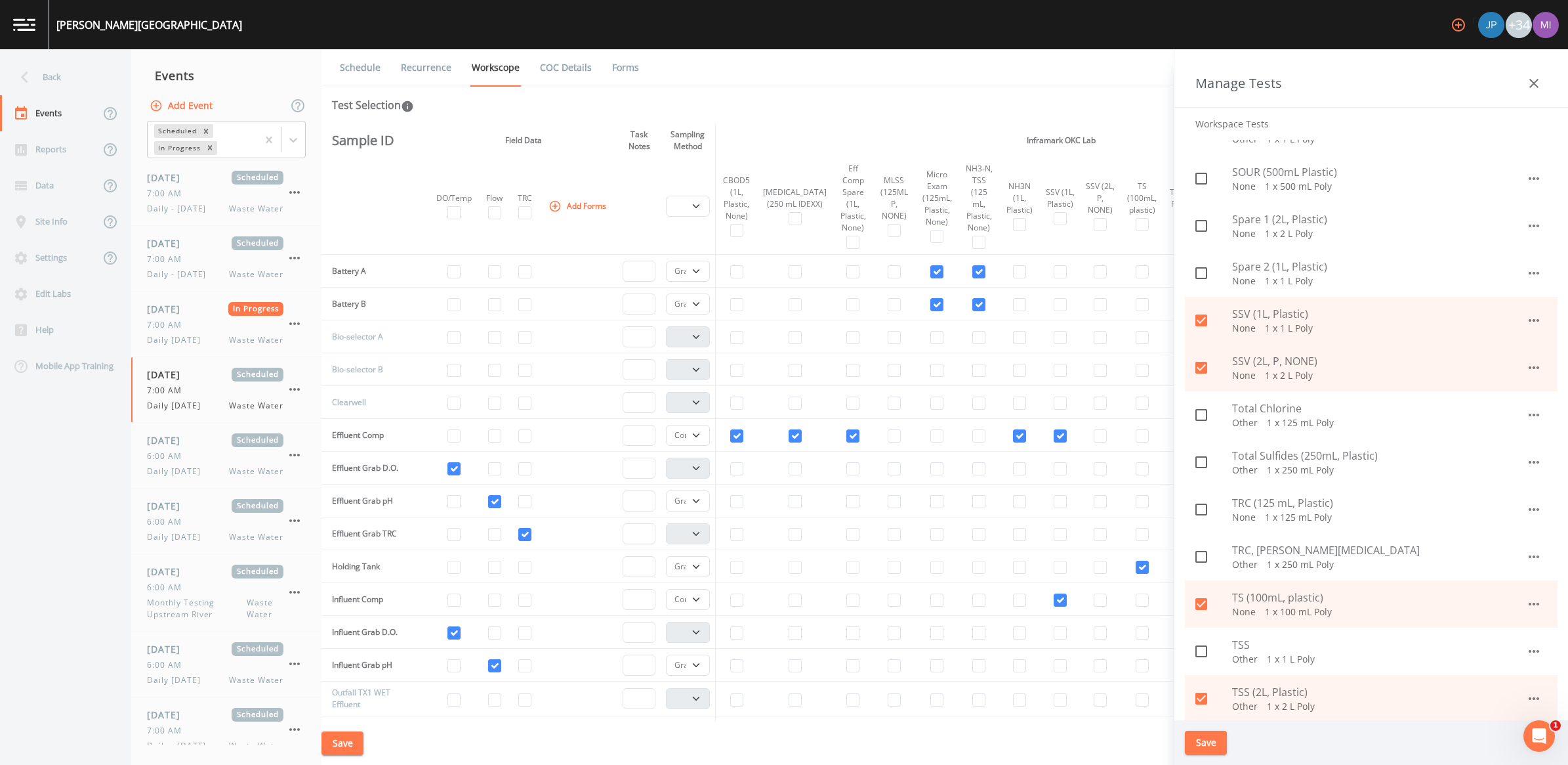
scroll to position [1477, 0]
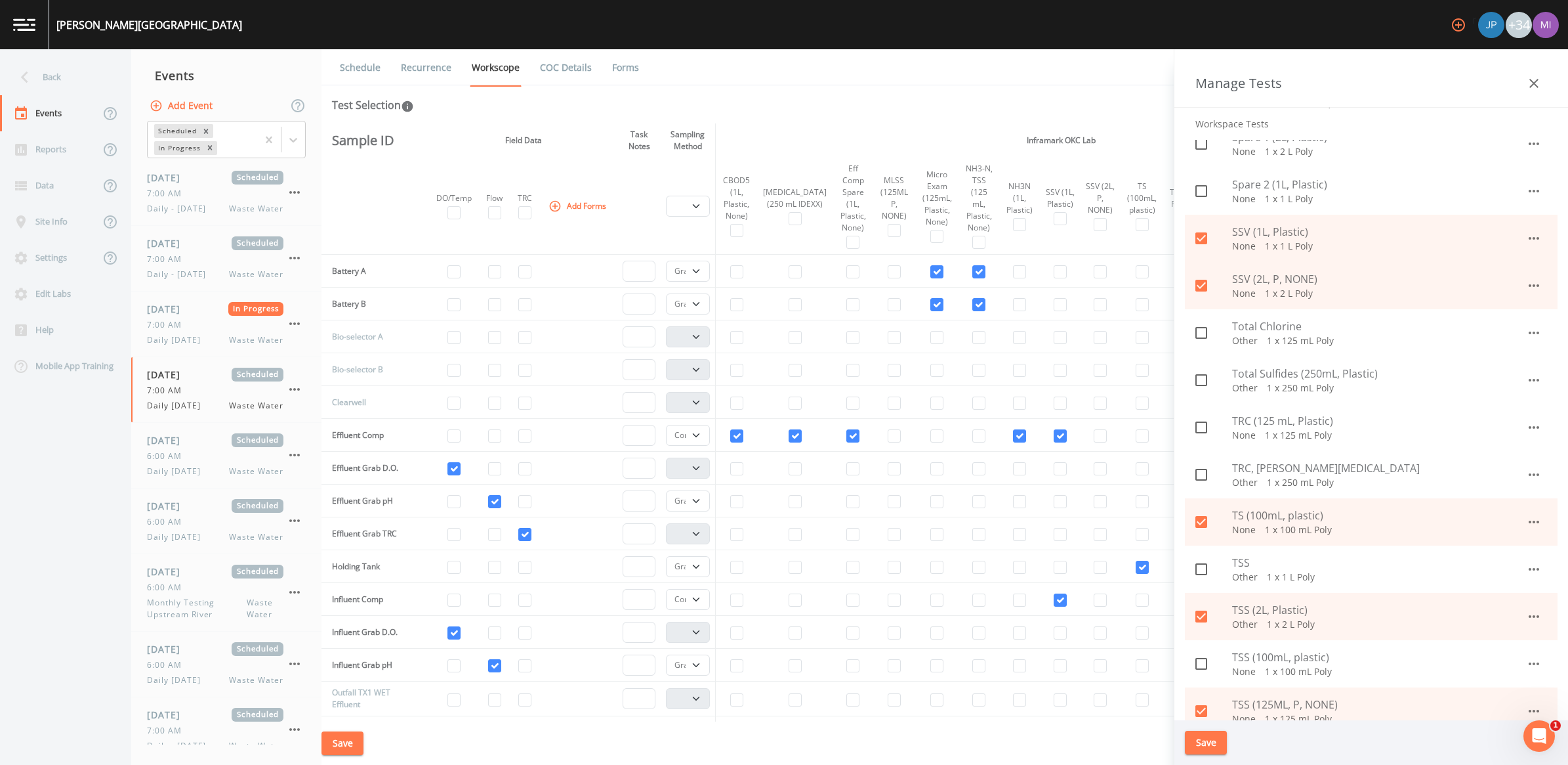
click at [1528, 616] on icon "button" at bounding box center [1534, 616] width 11 height 3
click at [1505, 642] on icon at bounding box center [1498, 645] width 13 height 13
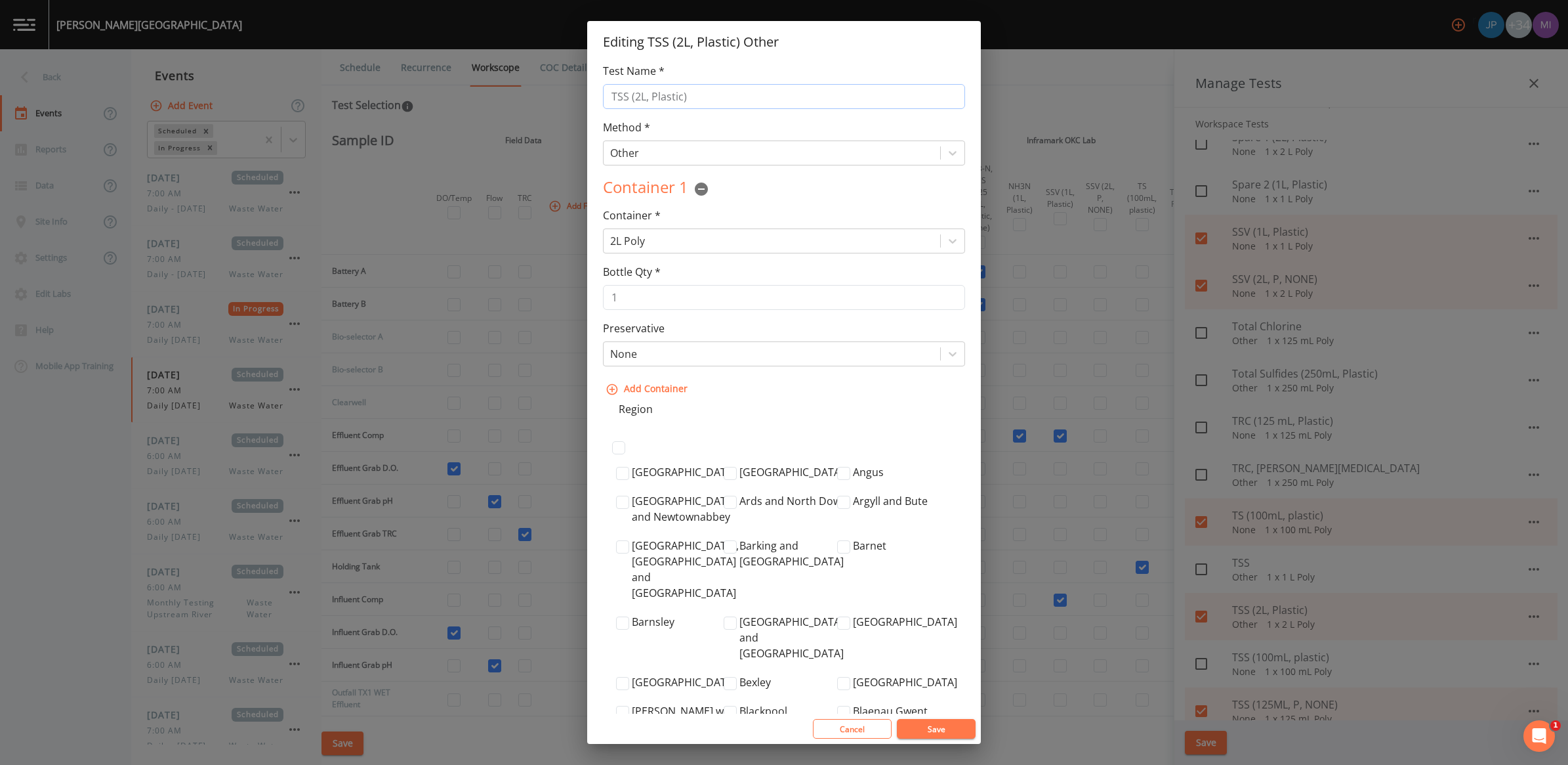
click at [683, 96] on input "TSS (2L, Plastic)" at bounding box center [784, 96] width 362 height 25
type input "TSS (2L, Plastic, None)"
click at [929, 725] on button "Save" at bounding box center [936, 729] width 78 height 19
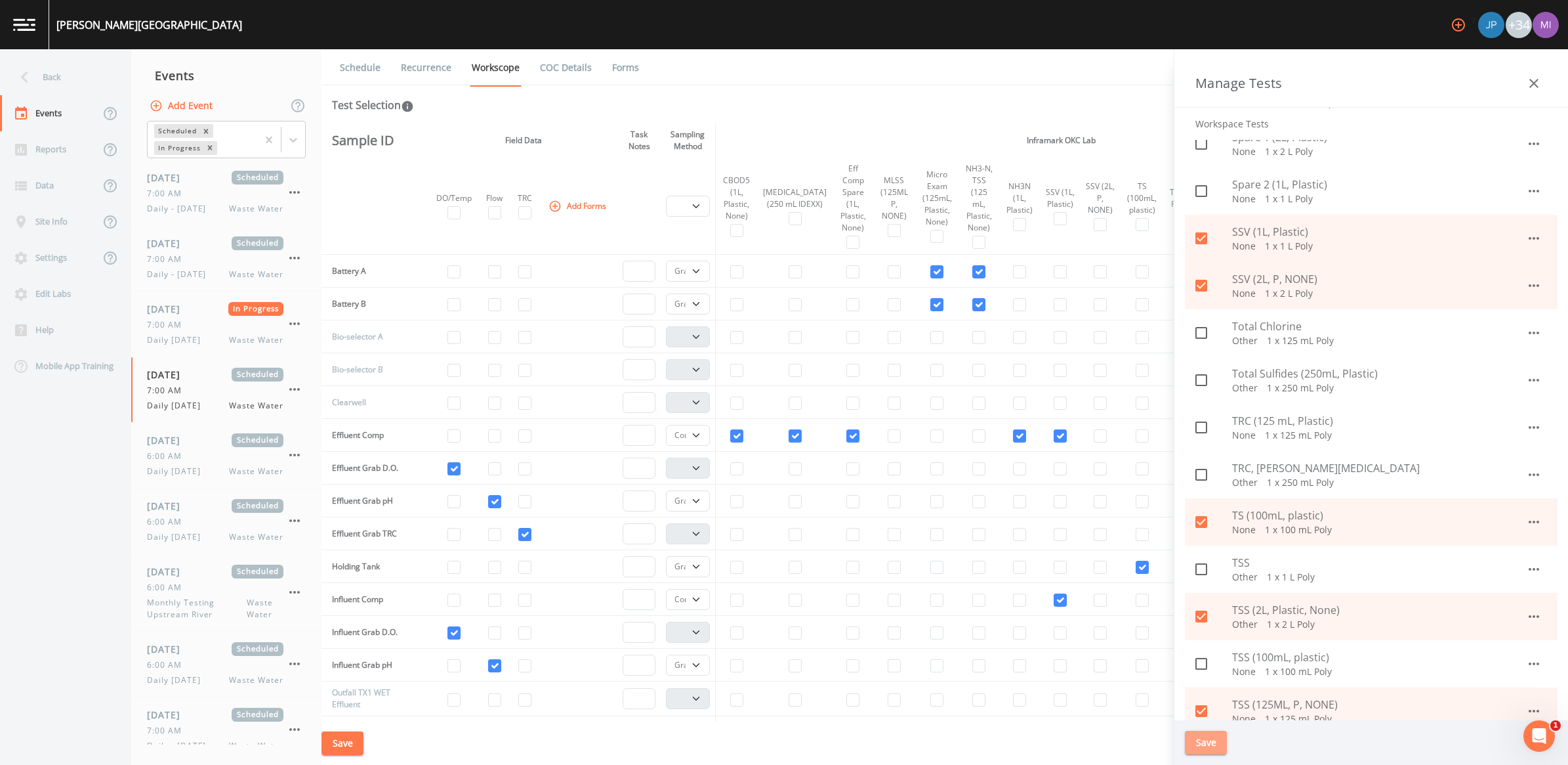
click at [1209, 742] on button "Save" at bounding box center [1206, 743] width 42 height 25
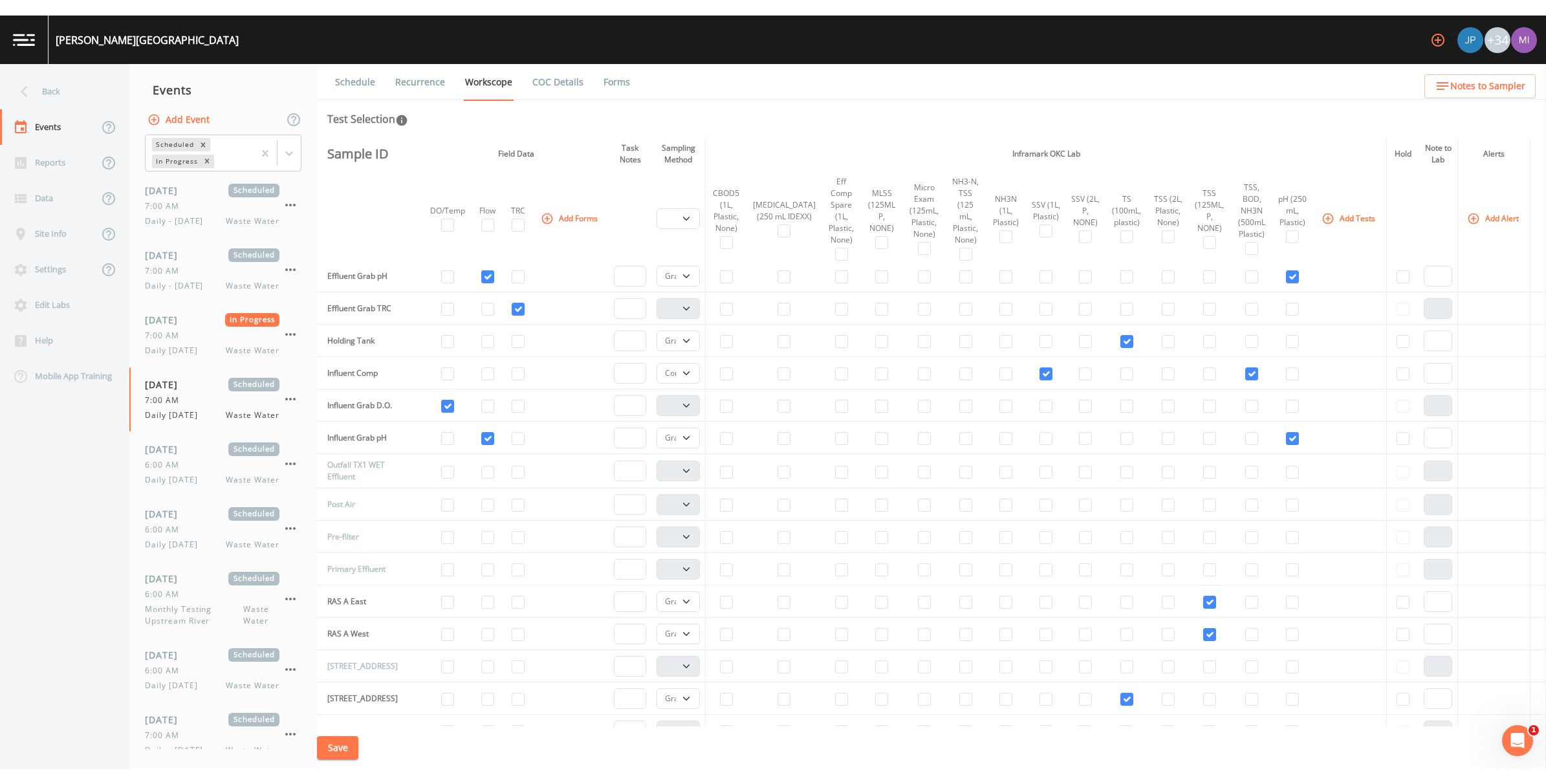
scroll to position [0, 0]
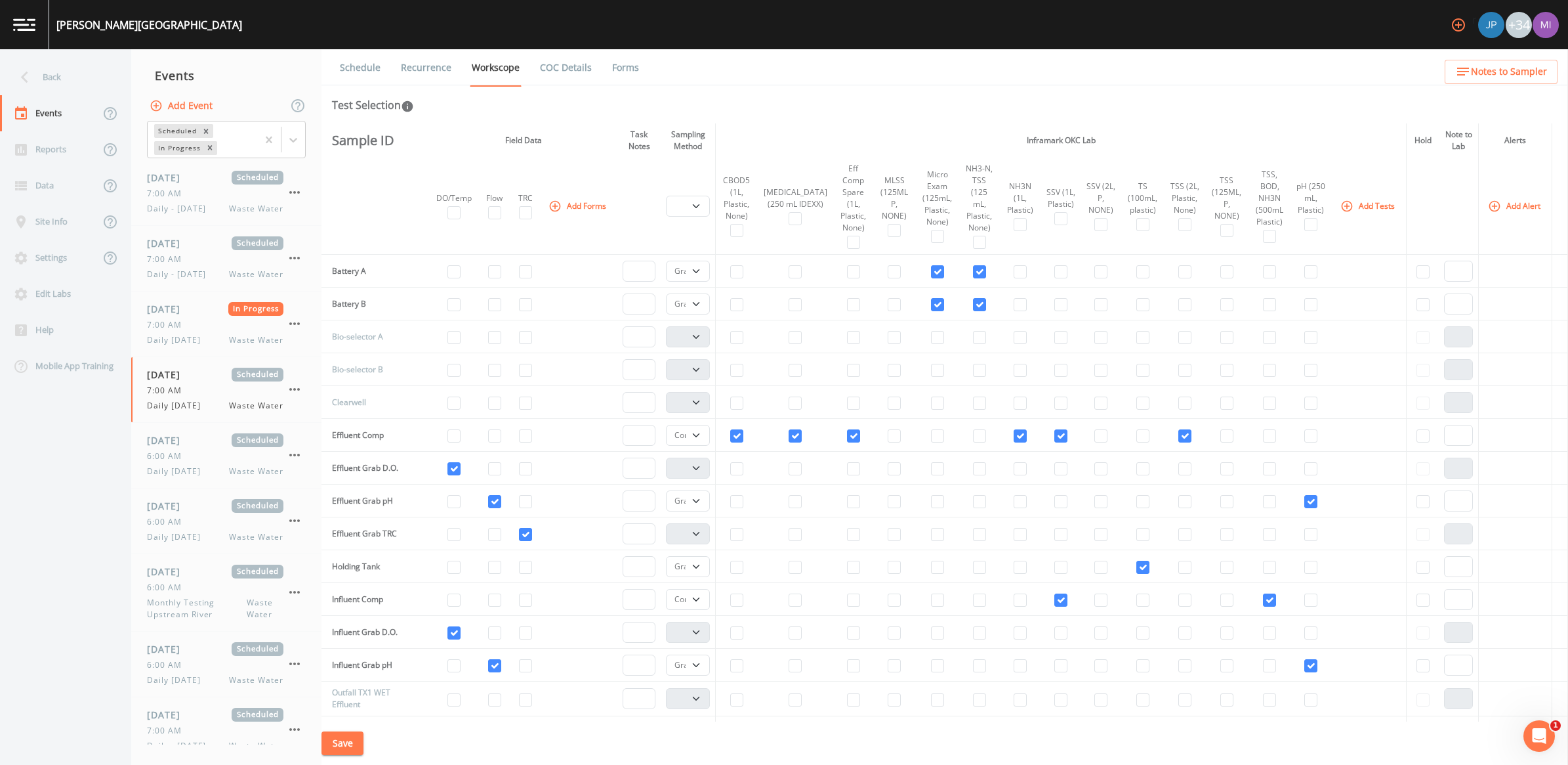
click at [341, 740] on button "Save" at bounding box center [343, 744] width 42 height 25
click at [348, 747] on button "Save" at bounding box center [343, 744] width 42 height 25
